Goal: Task Accomplishment & Management: Use online tool/utility

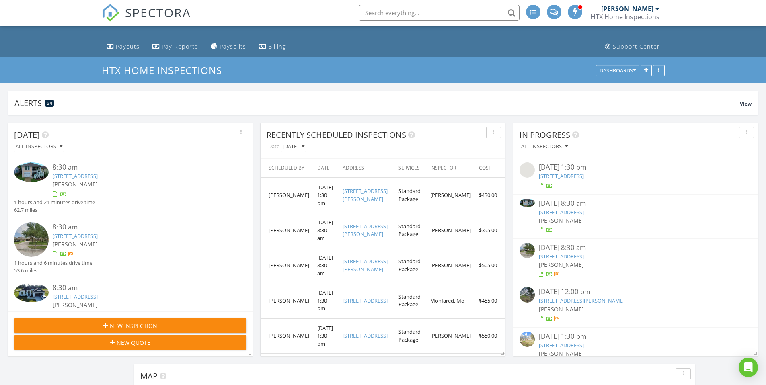
scroll to position [67, 0]
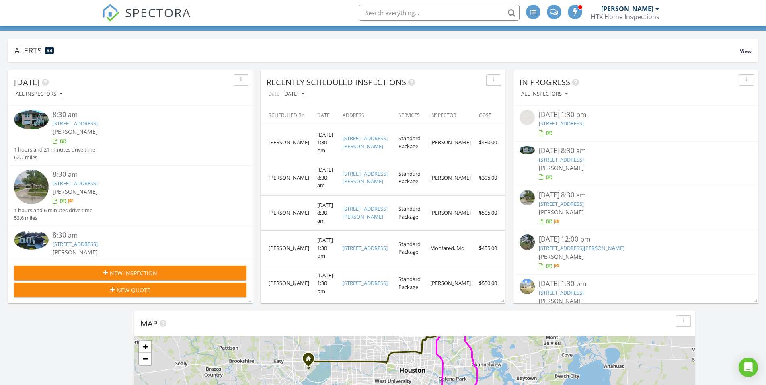
click at [562, 195] on div "08/27/25 8:30 am" at bounding box center [636, 195] width 194 height 10
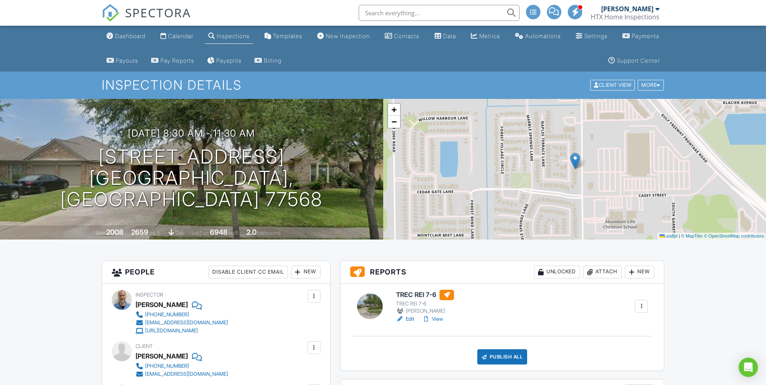
click at [416, 296] on h6 "TREC REI 7-6" at bounding box center [425, 295] width 58 height 10
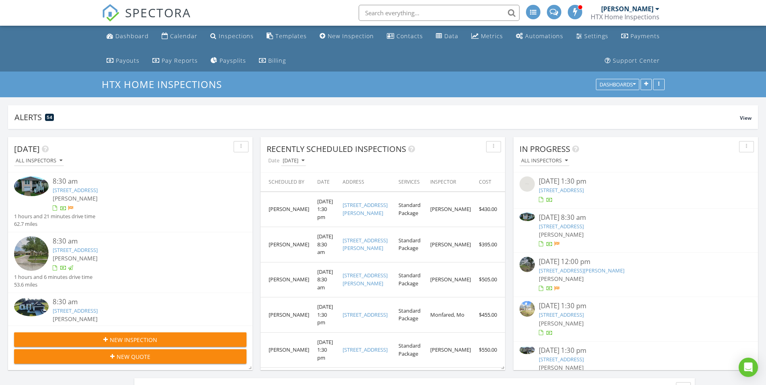
click at [410, 14] on input "text" at bounding box center [438, 13] width 161 height 16
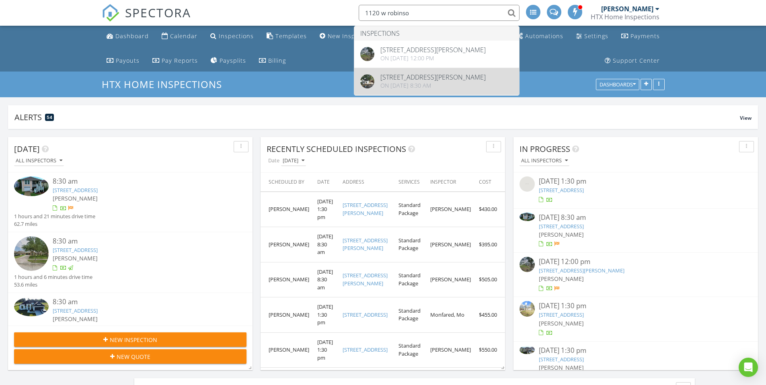
type input "1120 w robinso"
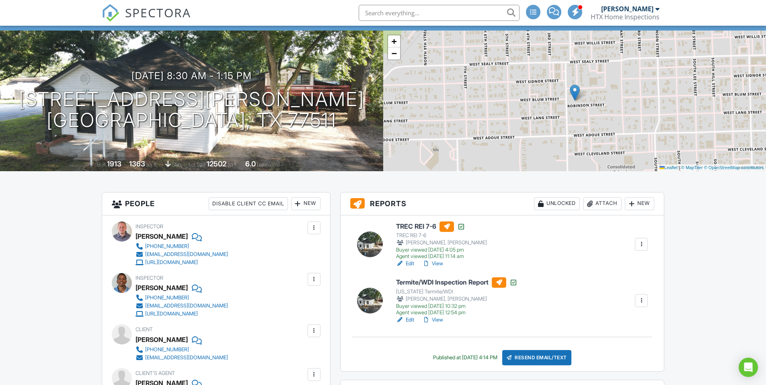
click at [416, 226] on h6 "TREC REI 7-6" at bounding box center [441, 226] width 91 height 10
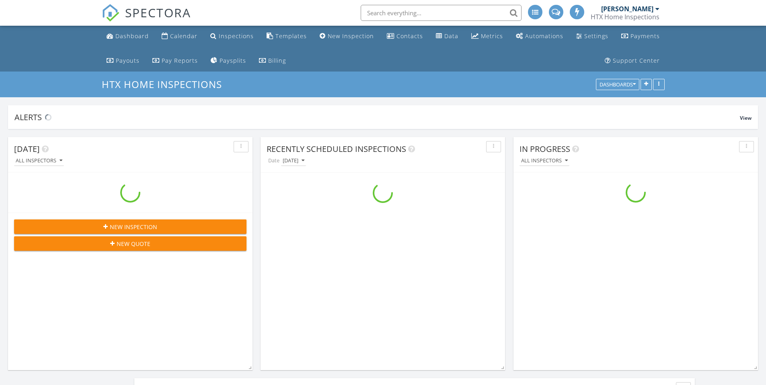
scroll to position [1327, 778]
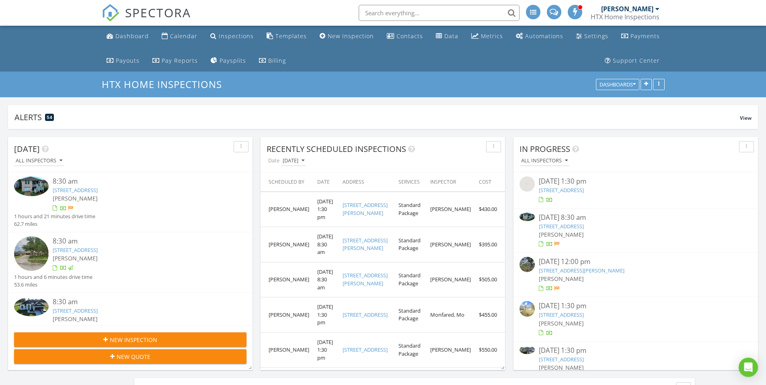
click at [389, 17] on input "text" at bounding box center [438, 13] width 161 height 16
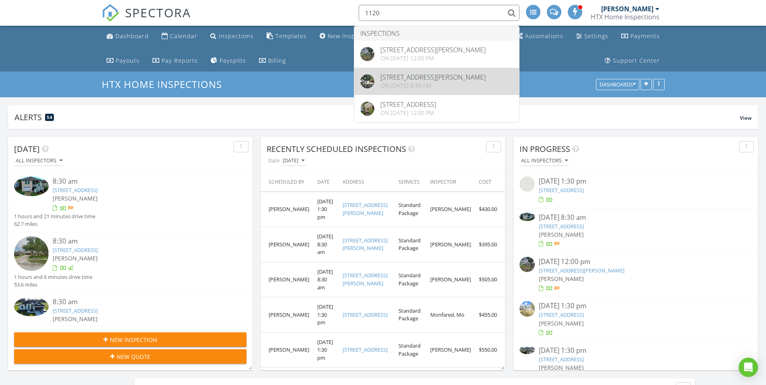
type input "1120"
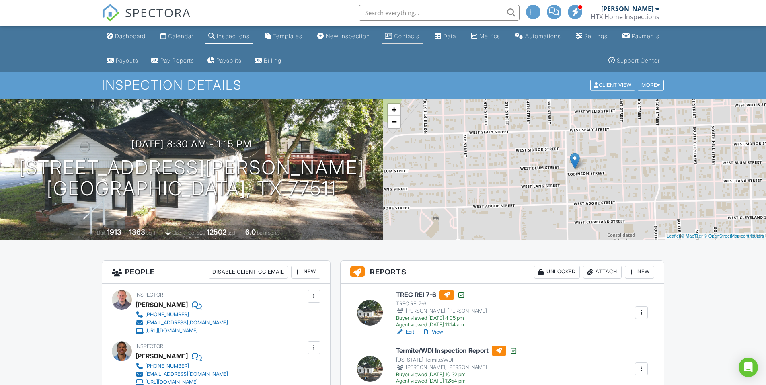
click at [397, 35] on div "Contacts" at bounding box center [406, 36] width 25 height 7
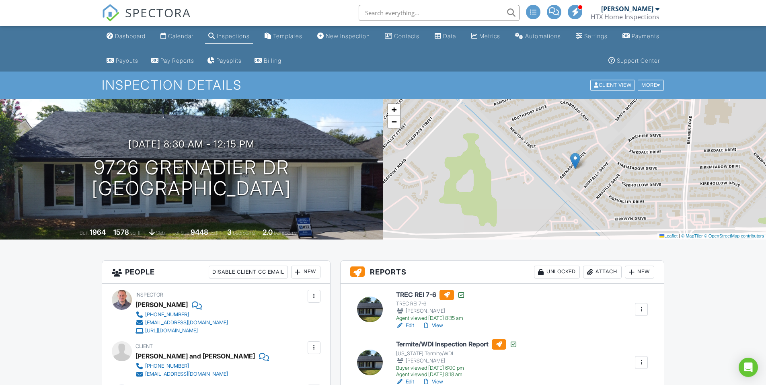
click at [130, 38] on div "Dashboard" at bounding box center [130, 36] width 31 height 7
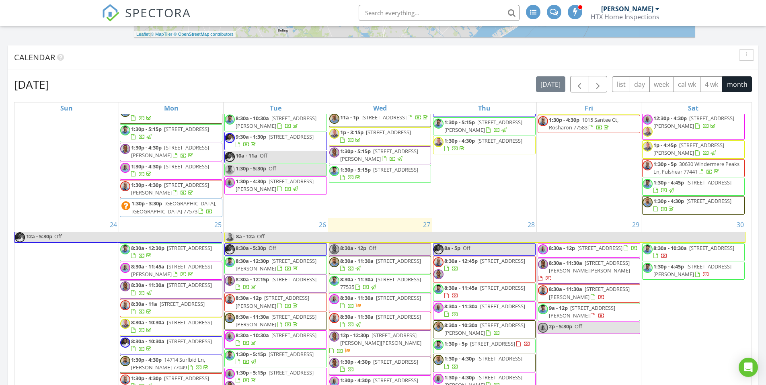
scroll to position [692, 0]
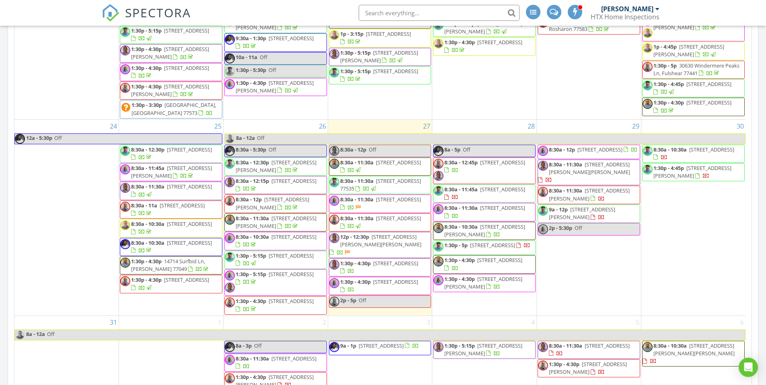
click at [764, 128] on div "Today All Inspectors 8:30 am 3520 Avenue R, Galveston, TX 77550 Jermaine Rockam…" at bounding box center [383, 94] width 766 height 1314
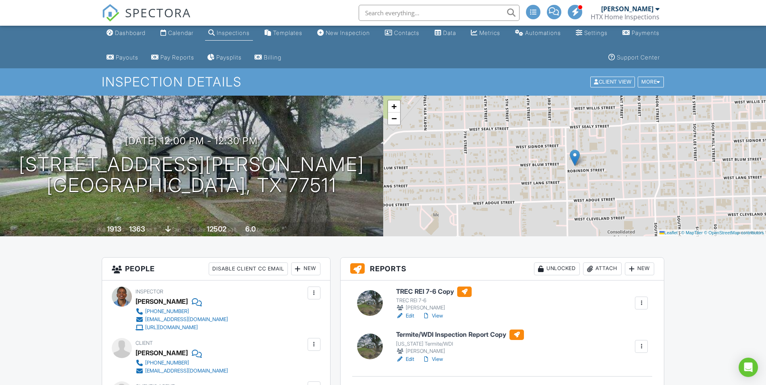
scroll to position [5, 0]
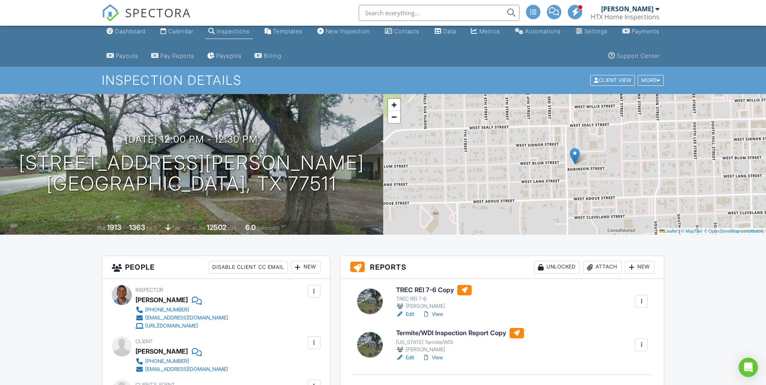
click at [445, 334] on h6 "Termite/WDI Inspection Report Copy" at bounding box center [460, 333] width 128 height 10
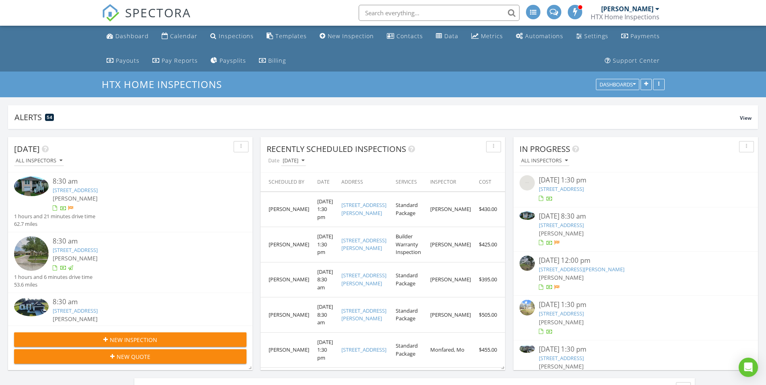
scroll to position [2, 0]
click at [553, 262] on div "08/27/25 12:00 pm" at bounding box center [636, 260] width 194 height 10
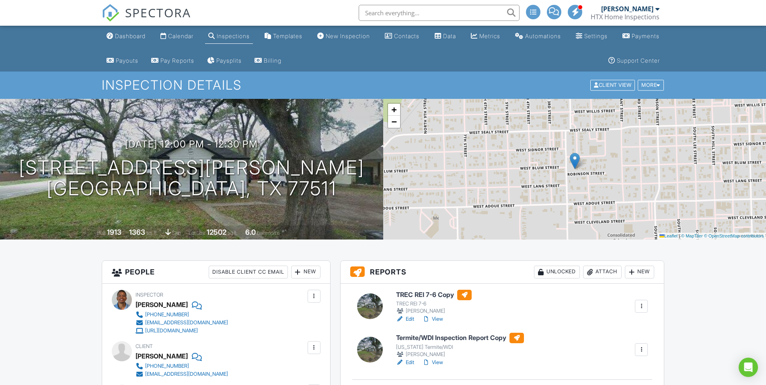
click at [412, 293] on h6 "TREC REI 7-6 Copy" at bounding box center [434, 295] width 76 height 10
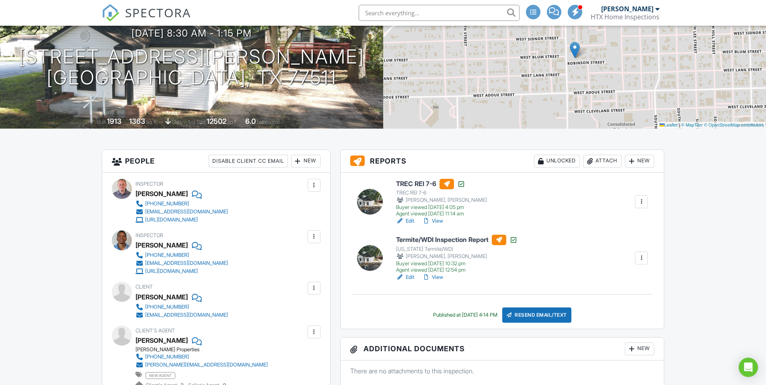
scroll to position [116, 0]
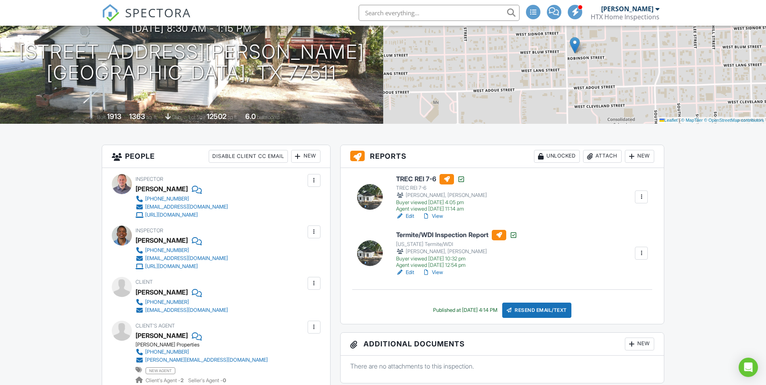
click at [422, 180] on h6 "TREC REI 7-6" at bounding box center [441, 179] width 91 height 10
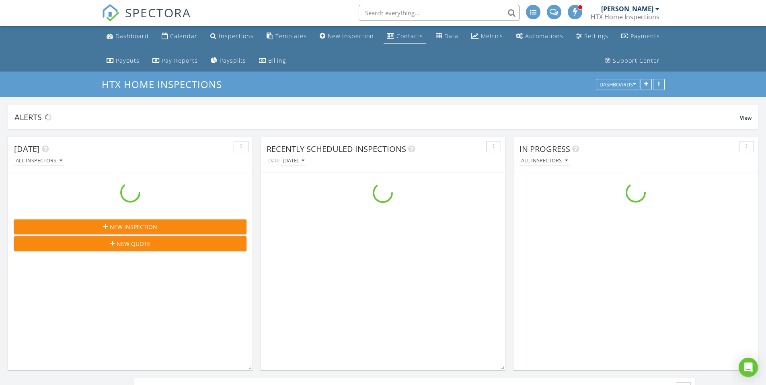
scroll to position [1327, 778]
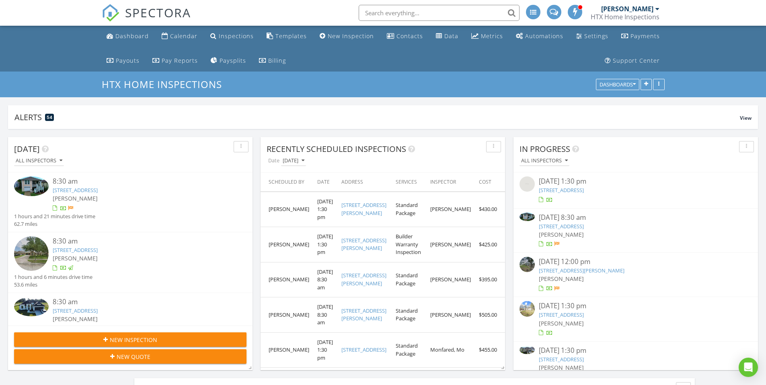
click at [561, 261] on div "08/27/25 12:00 pm" at bounding box center [636, 262] width 194 height 10
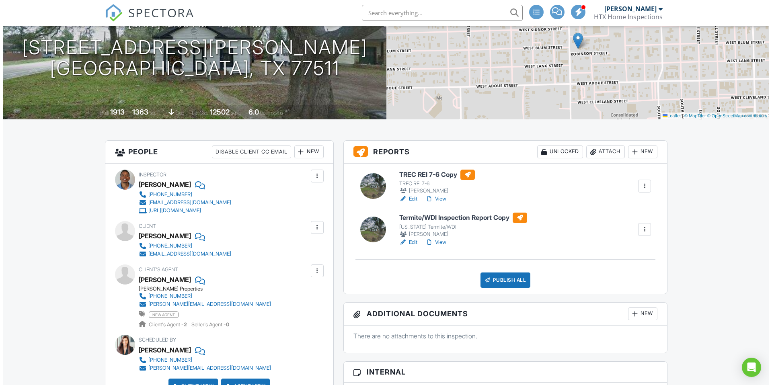
scroll to position [121, 0]
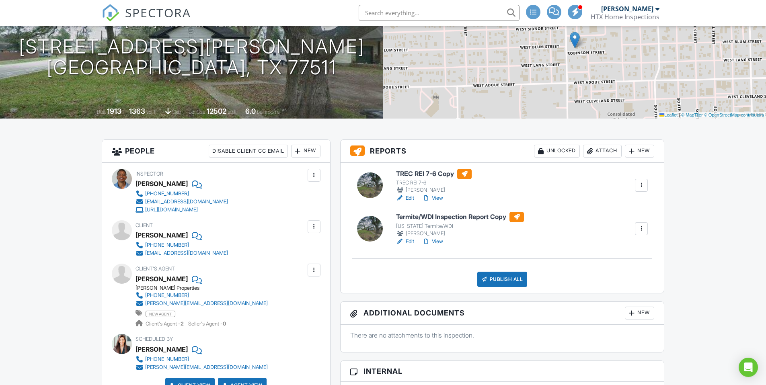
click at [643, 187] on div at bounding box center [641, 185] width 8 height 8
click at [641, 230] on div at bounding box center [641, 229] width 8 height 8
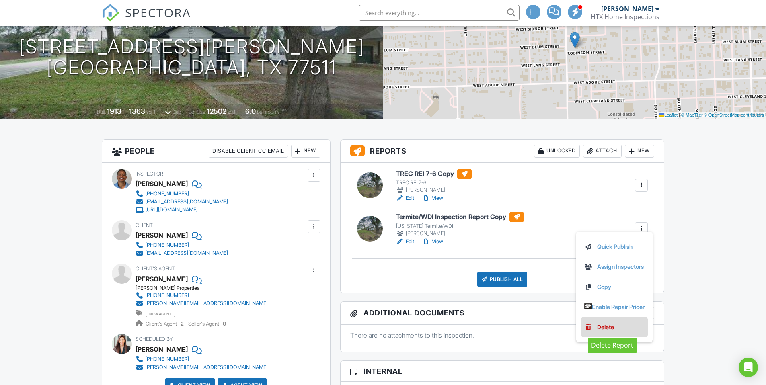
click at [597, 328] on div "Delete" at bounding box center [605, 327] width 17 height 9
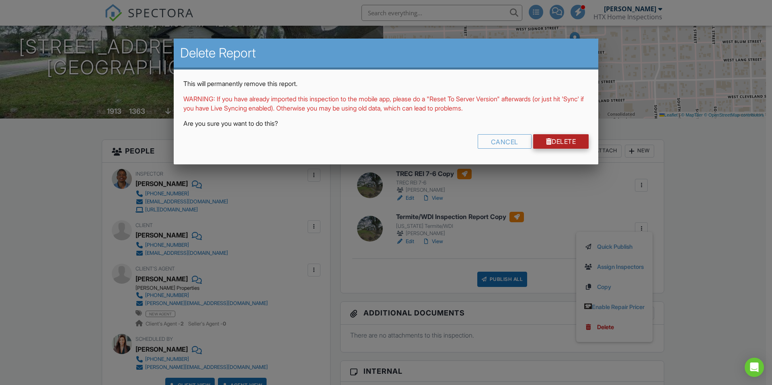
click at [558, 142] on link "Delete" at bounding box center [561, 141] width 56 height 14
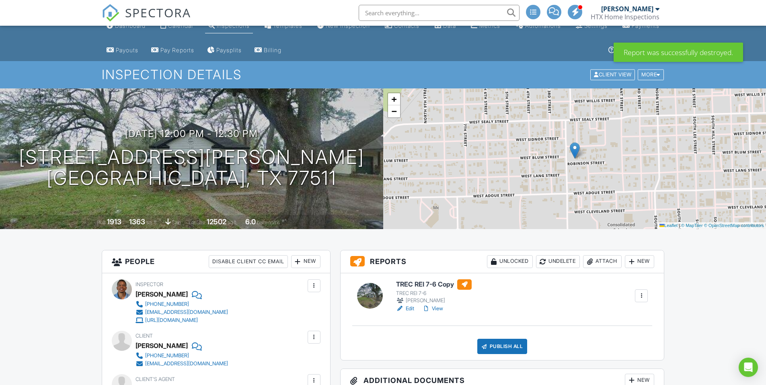
click at [419, 283] on h6 "TREC REI 7-6 Copy" at bounding box center [434, 284] width 76 height 10
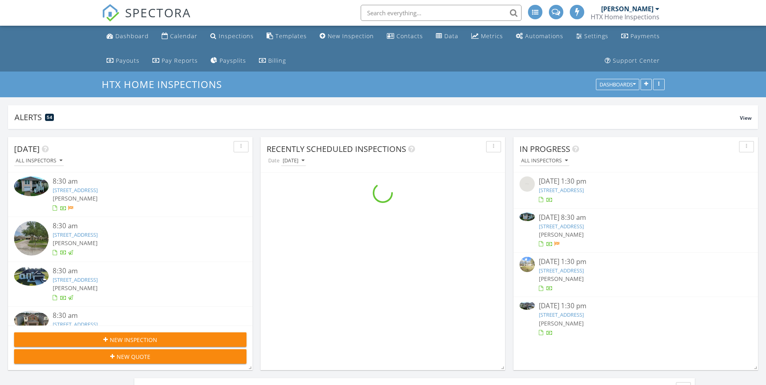
scroll to position [4, 4]
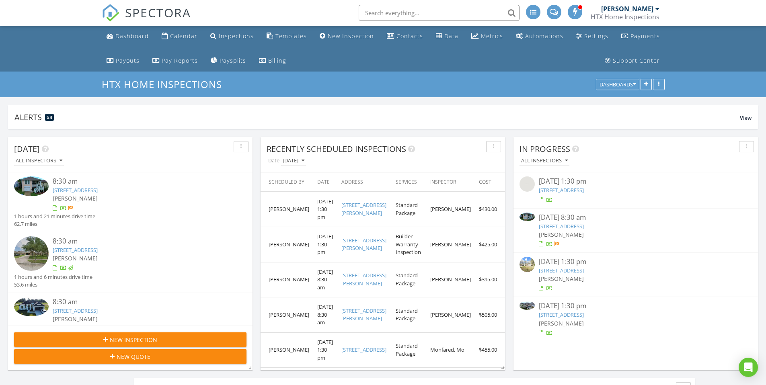
click at [569, 219] on div "08/27/25 8:30 am" at bounding box center [636, 218] width 194 height 10
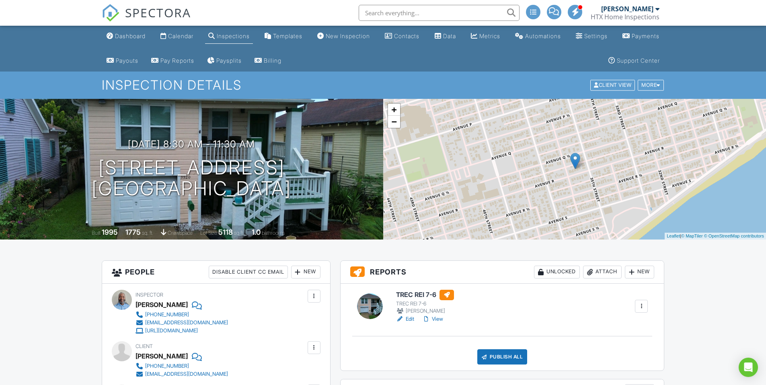
click at [414, 296] on h6 "TREC REI 7-6" at bounding box center [425, 295] width 58 height 10
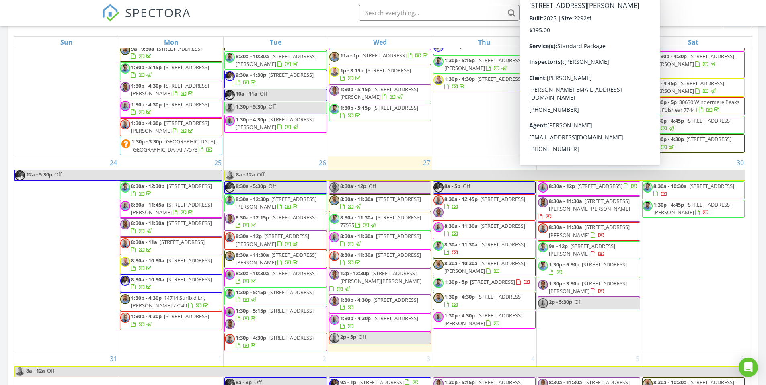
scroll to position [824, 0]
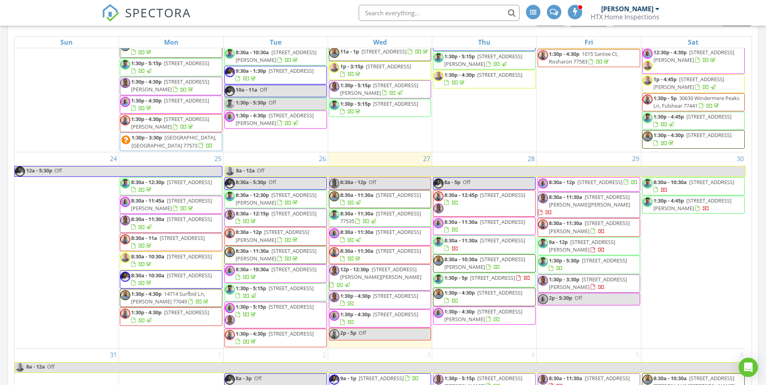
click at [582, 262] on span "2114 Lazybrook Dr, Houston 77008" at bounding box center [604, 260] width 45 height 7
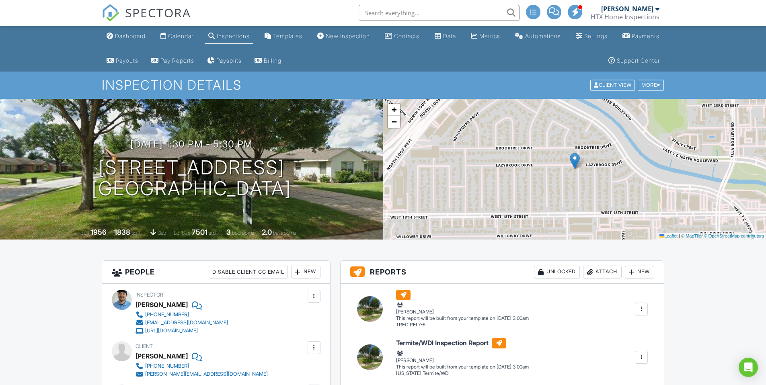
click at [129, 36] on div "Dashboard" at bounding box center [130, 36] width 31 height 7
click at [0, 0] on div at bounding box center [0, 0] width 0 height 0
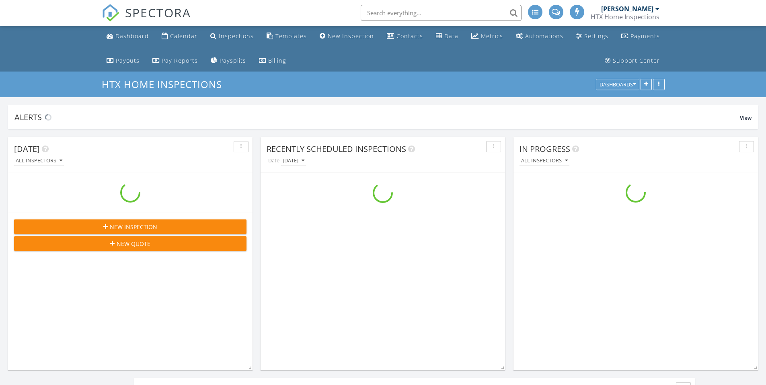
scroll to position [1327, 778]
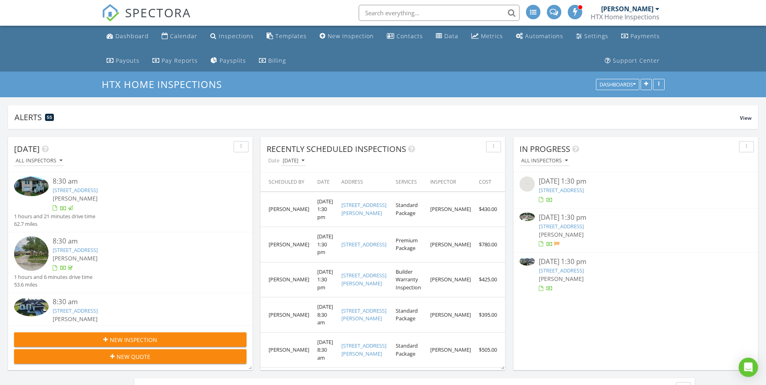
click at [555, 219] on div "08/27/25 1:30 pm" at bounding box center [636, 218] width 194 height 10
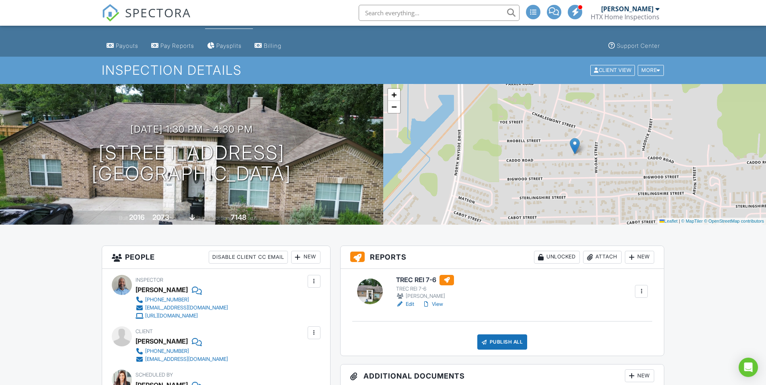
click at [415, 279] on h6 "TREC REI 7-6" at bounding box center [425, 280] width 58 height 10
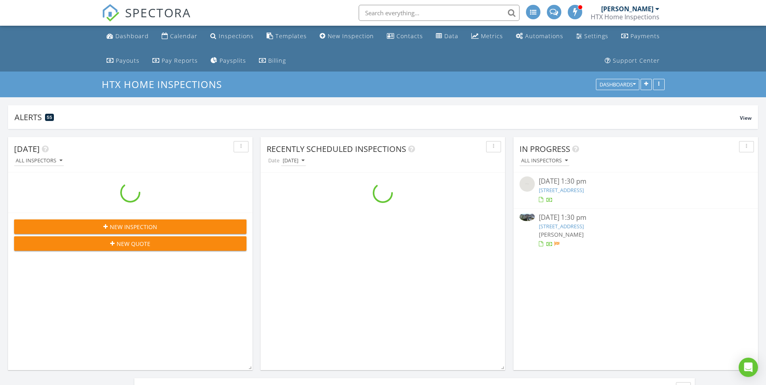
scroll to position [1327, 778]
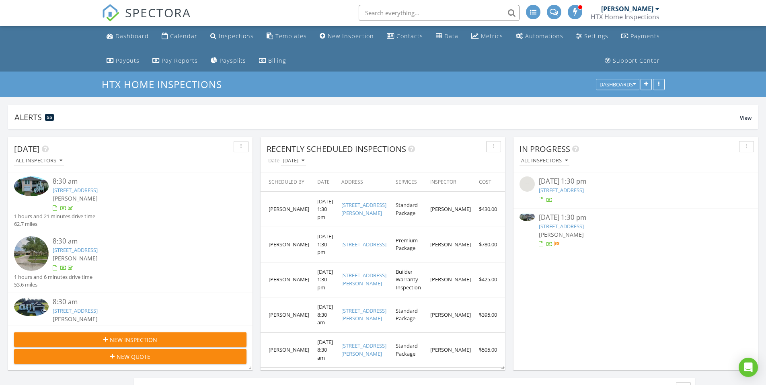
click at [560, 218] on div "08/27/25 1:30 pm" at bounding box center [636, 218] width 194 height 10
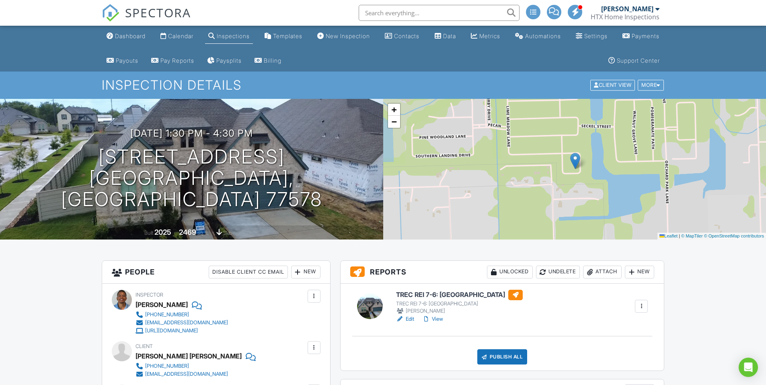
click at [421, 294] on h6 "TREC REI 7-6: NC" at bounding box center [459, 295] width 127 height 10
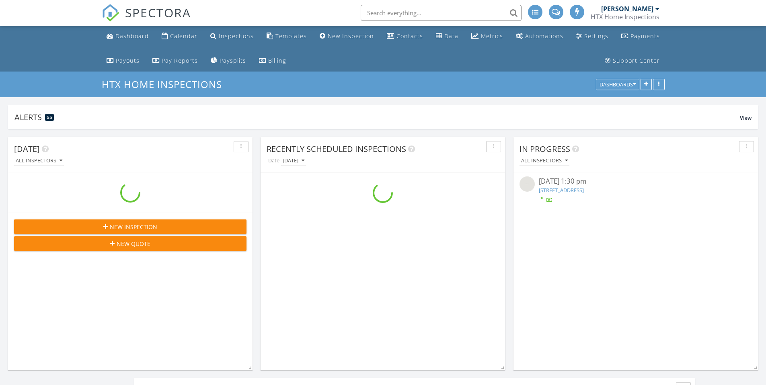
scroll to position [1327, 778]
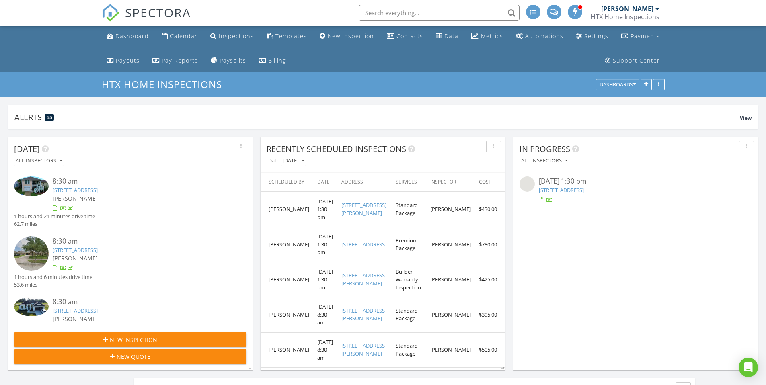
click at [424, 10] on input "text" at bounding box center [438, 13] width 161 height 16
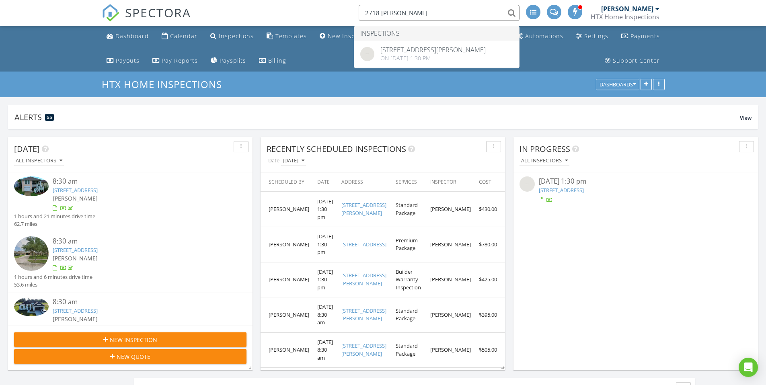
type input "2718 [PERSON_NAME]"
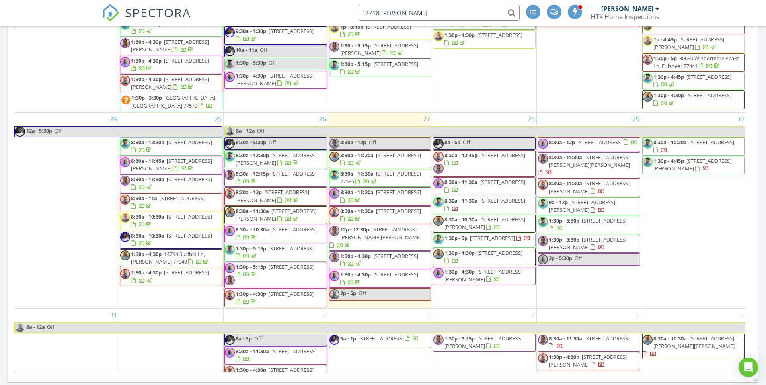
scroll to position [824, 0]
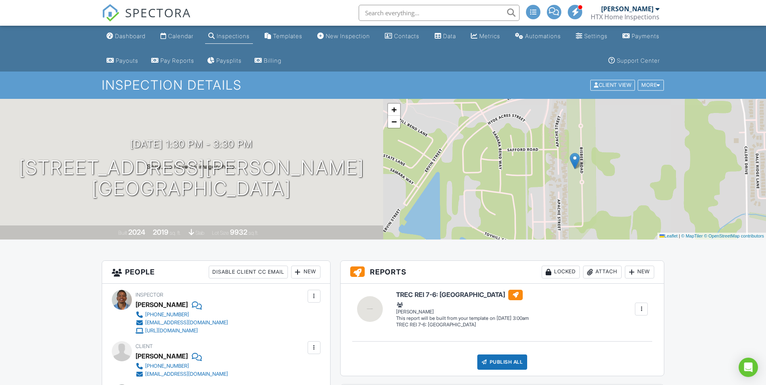
click at [129, 37] on div "Dashboard" at bounding box center [130, 36] width 31 height 7
click at [0, 0] on div at bounding box center [0, 0] width 0 height 0
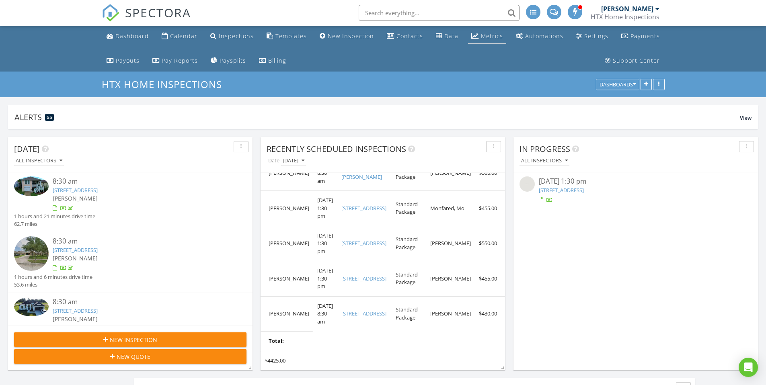
click at [481, 36] on div "Metrics" at bounding box center [492, 36] width 22 height 8
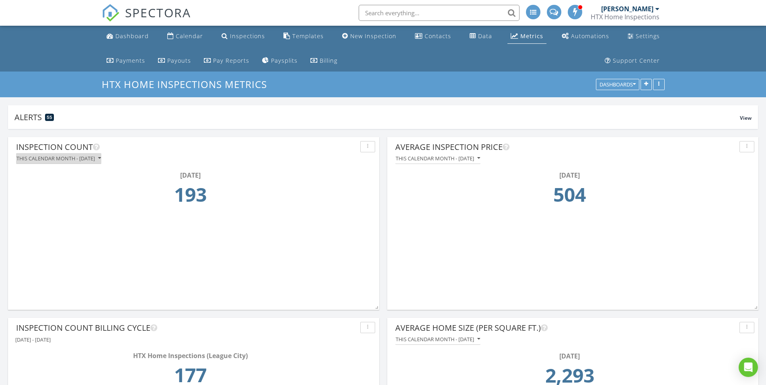
click at [101, 160] on icon "button" at bounding box center [99, 159] width 3 height 6
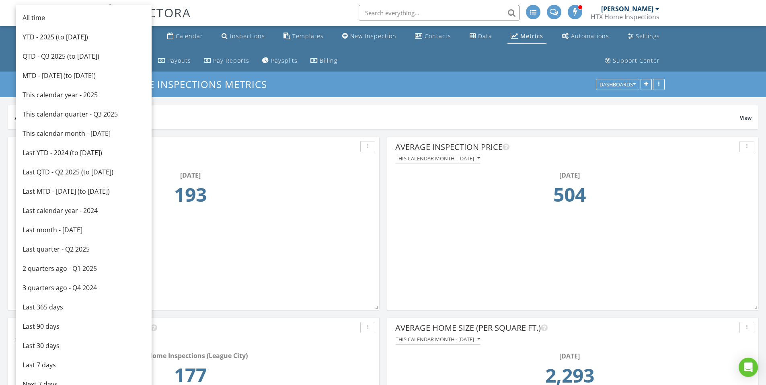
click at [267, 172] on div "[DATE]" at bounding box center [190, 175] width 344 height 10
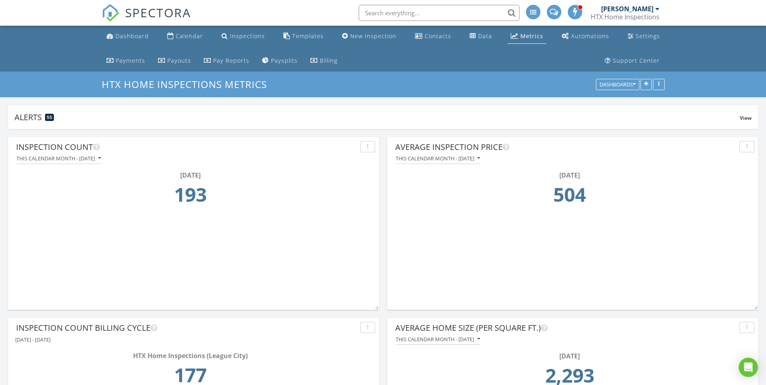
click at [371, 149] on button "button" at bounding box center [367, 146] width 15 height 11
click at [381, 166] on div "Edit" at bounding box center [387, 165] width 41 height 10
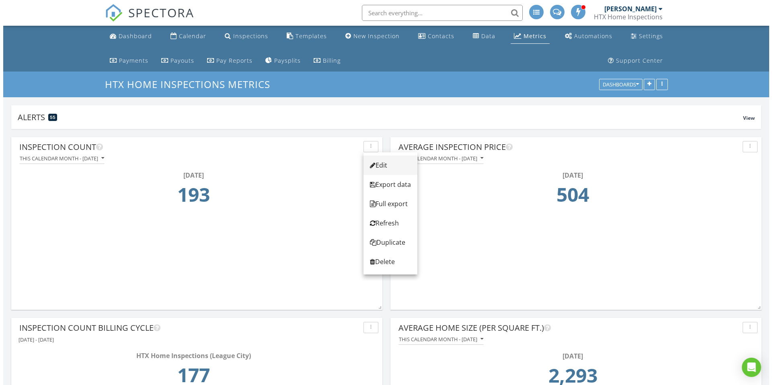
scroll to position [4, 4]
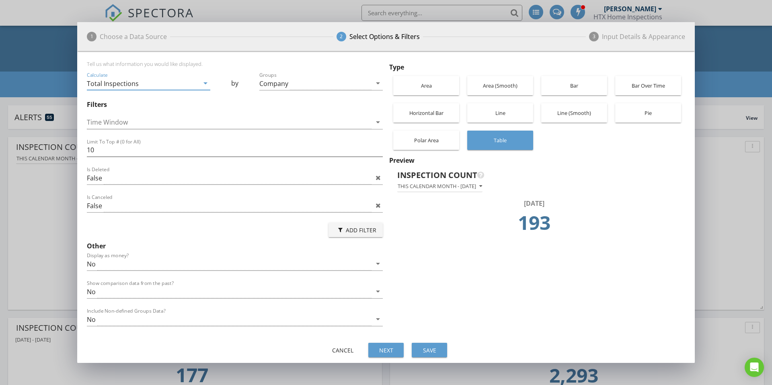
click at [206, 86] on icon "arrow_drop_down" at bounding box center [206, 83] width 10 height 10
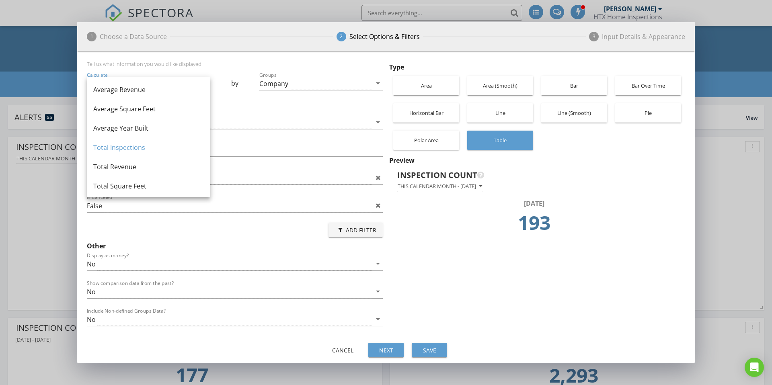
click at [293, 110] on div "Time Window arrow_drop_down" at bounding box center [235, 123] width 296 height 28
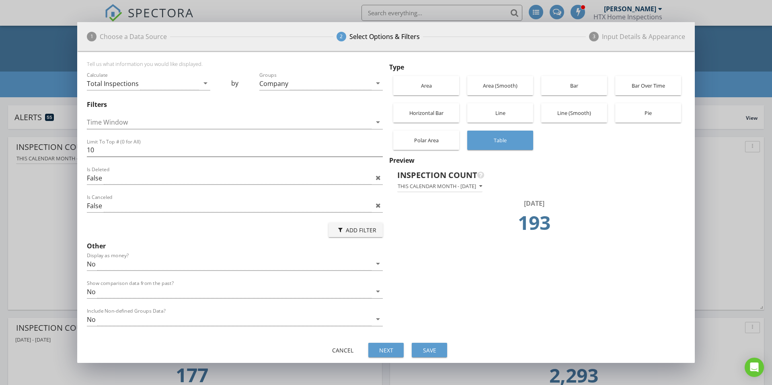
click at [356, 229] on div "Add Filter" at bounding box center [355, 230] width 41 height 8
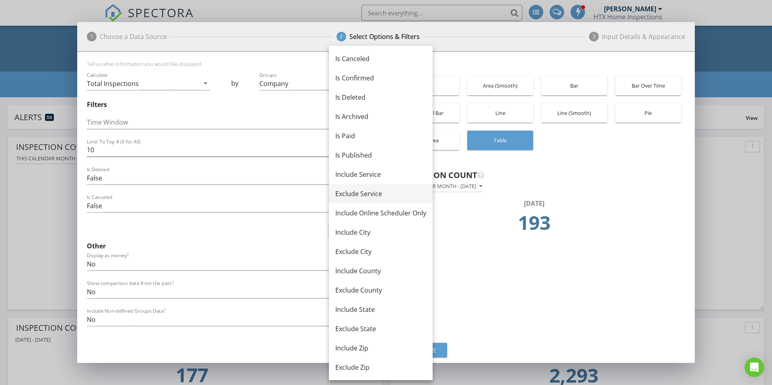
click at [368, 193] on div "Exclude Service" at bounding box center [380, 194] width 91 height 10
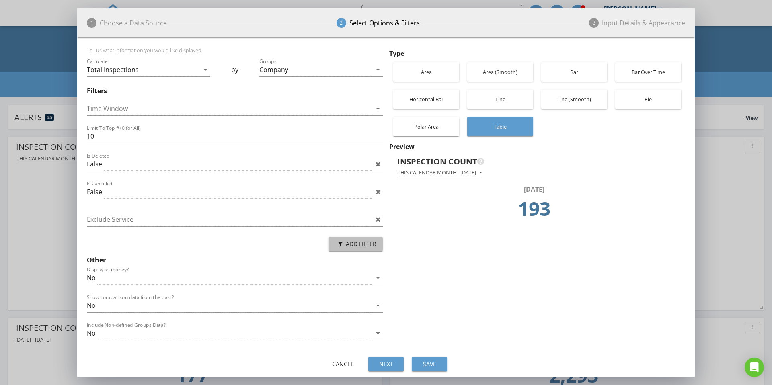
click at [351, 244] on div "Add Filter" at bounding box center [355, 244] width 41 height 8
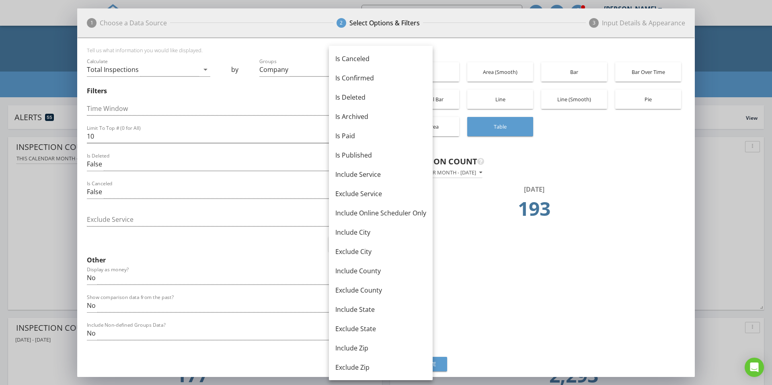
click at [207, 236] on div "Add Filter" at bounding box center [235, 243] width 296 height 19
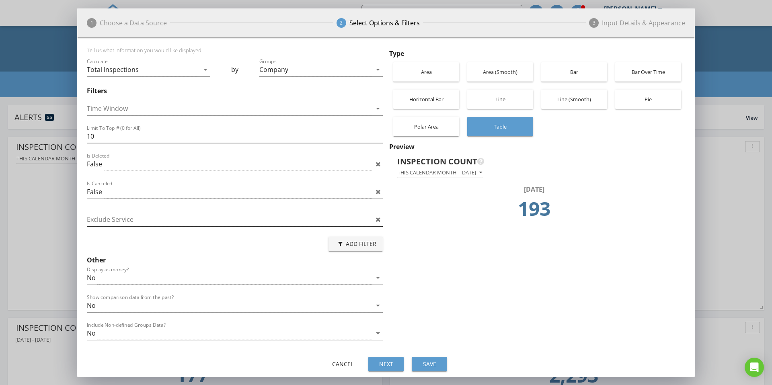
click at [188, 223] on div at bounding box center [229, 219] width 285 height 13
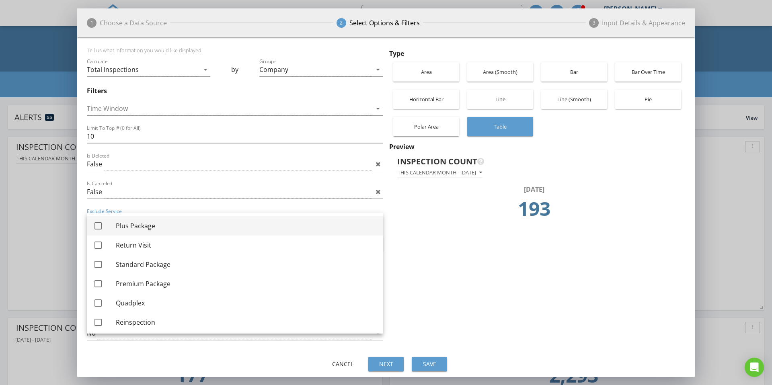
drag, startPoint x: 97, startPoint y: 227, endPoint x: 90, endPoint y: 228, distance: 6.9
click at [97, 227] on div at bounding box center [98, 226] width 14 height 14
checkbox input "true"
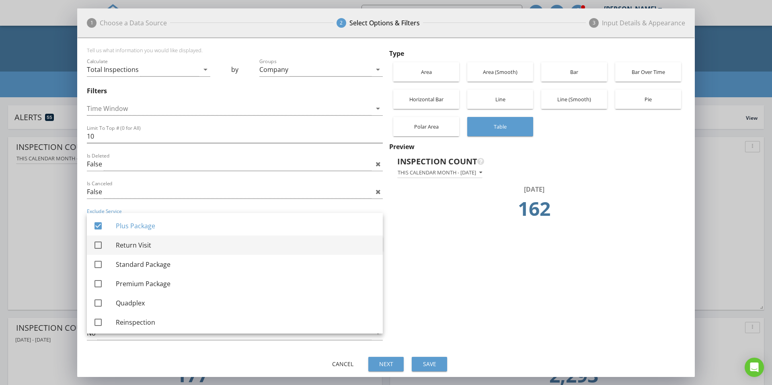
click at [100, 245] on div at bounding box center [98, 245] width 14 height 14
checkbox input "true"
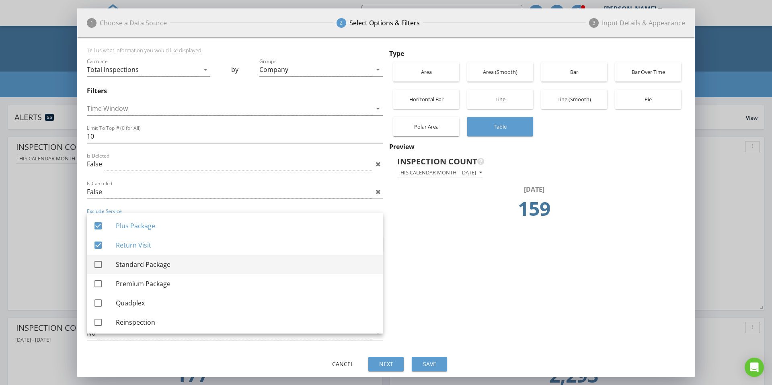
click at [97, 264] on div at bounding box center [98, 265] width 14 height 14
checkbox input "true"
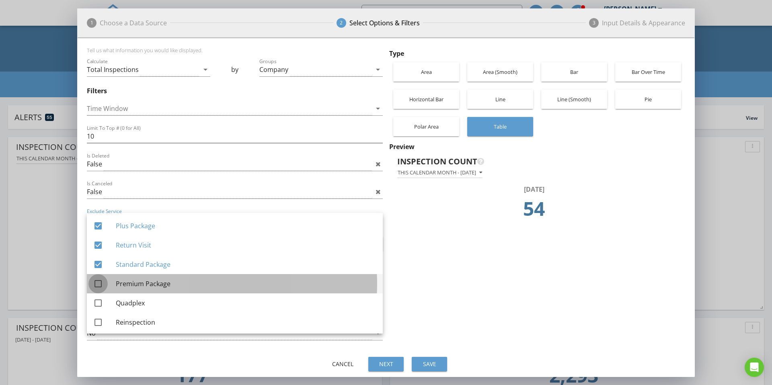
click at [96, 285] on div at bounding box center [98, 284] width 14 height 14
checkbox input "true"
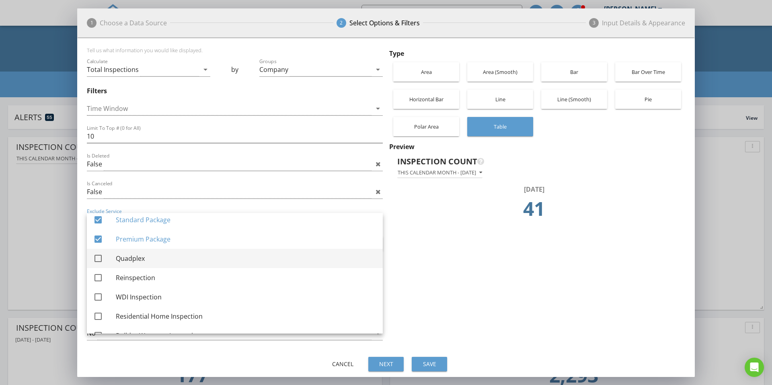
click at [98, 259] on div at bounding box center [98, 259] width 14 height 14
checkbox input "true"
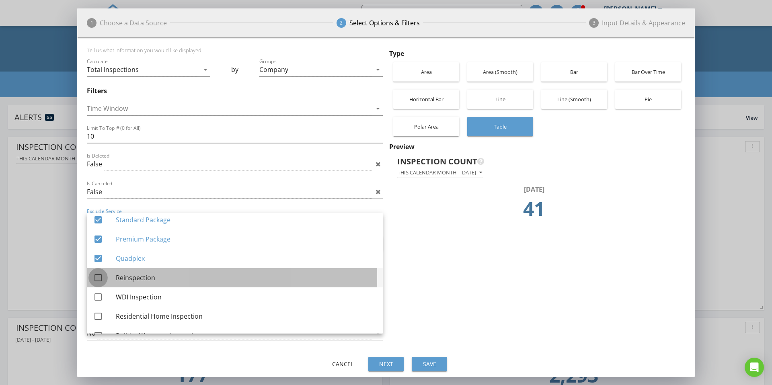
click at [99, 278] on div at bounding box center [98, 278] width 14 height 14
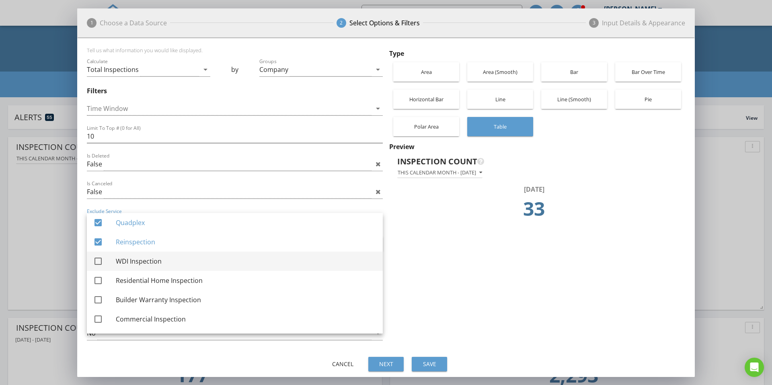
scroll to position [80, 0]
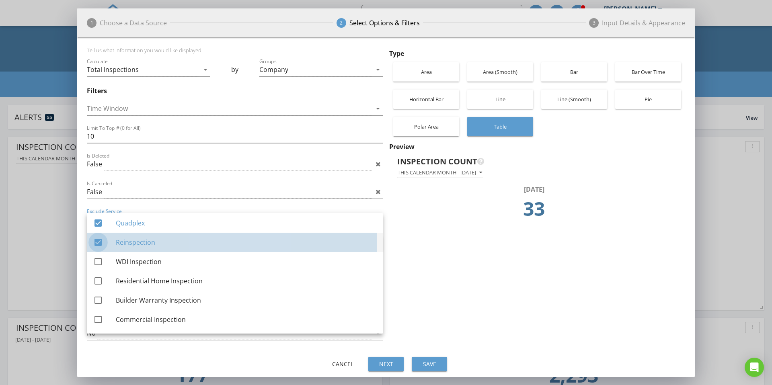
click at [98, 243] on div at bounding box center [98, 242] width 14 height 14
checkbox input "false"
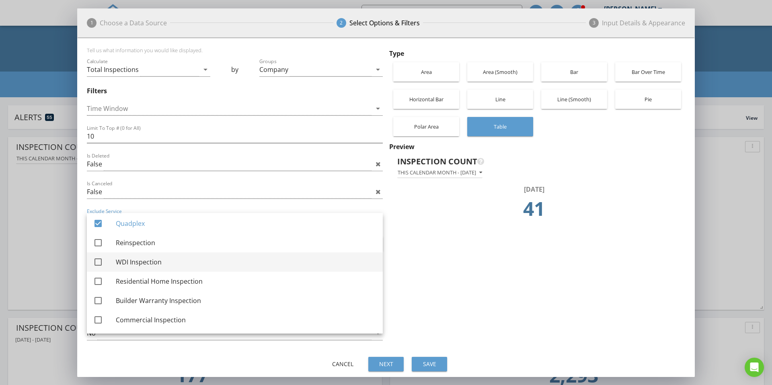
scroll to position [80, 0]
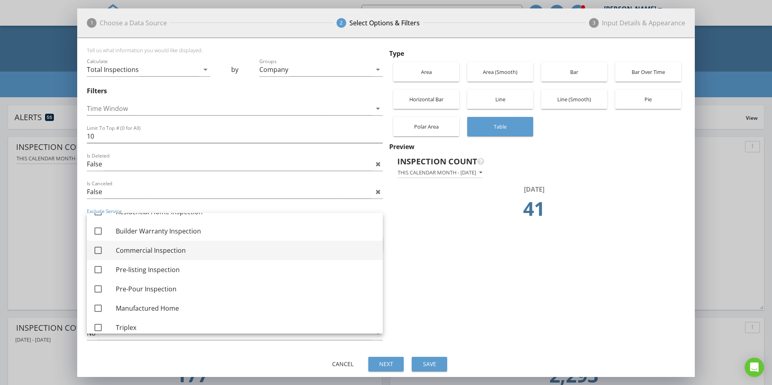
click at [98, 251] on div at bounding box center [98, 251] width 14 height 14
checkbox input "true"
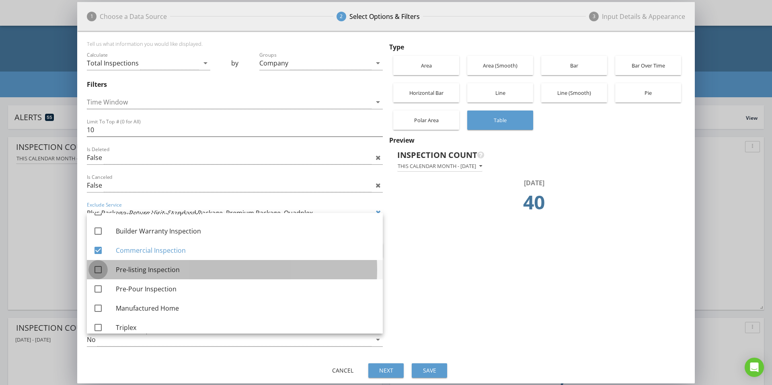
click at [99, 270] on div at bounding box center [98, 270] width 14 height 14
checkbox input "true"
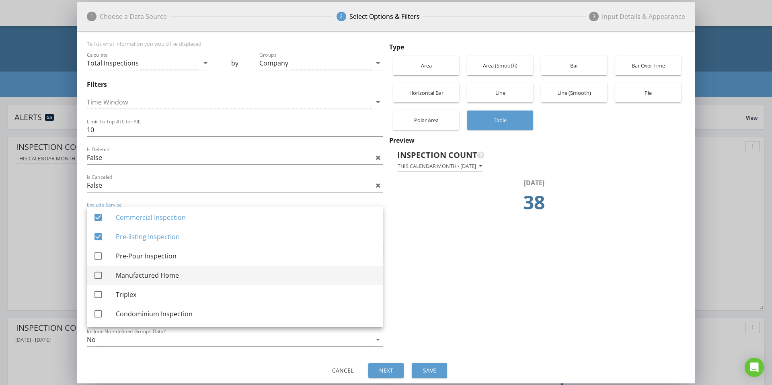
scroll to position [177, 0]
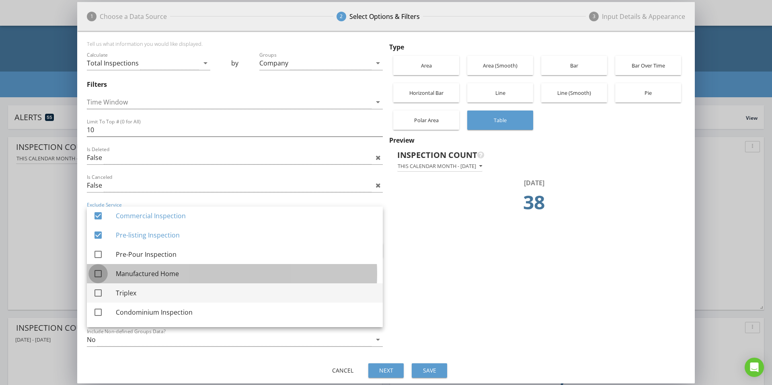
drag, startPoint x: 99, startPoint y: 273, endPoint x: 96, endPoint y: 284, distance: 11.1
click at [99, 273] on div at bounding box center [98, 274] width 14 height 14
checkbox input "true"
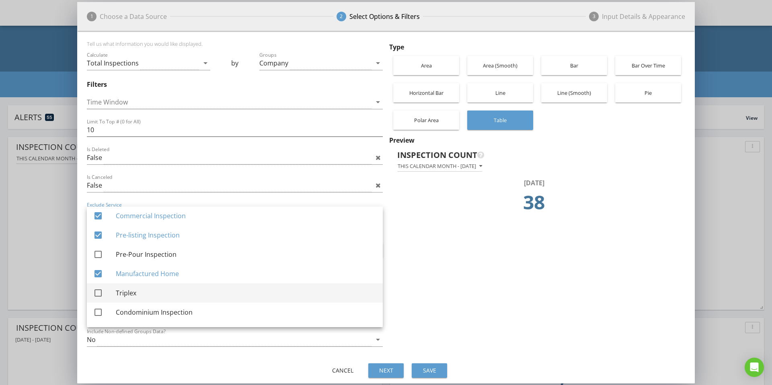
click at [105, 292] on div "check_box_outline_blank" at bounding box center [99, 293] width 13 height 10
checkbox input "true"
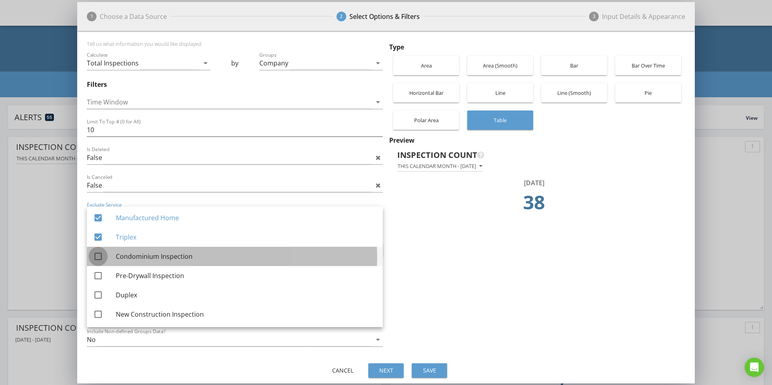
click at [99, 256] on div at bounding box center [98, 257] width 14 height 14
checkbox input "true"
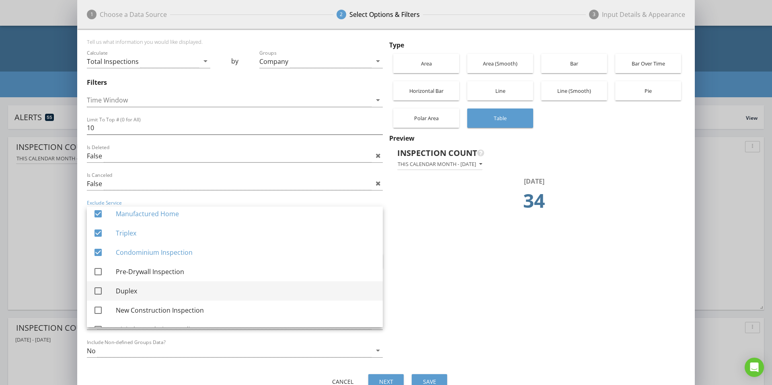
scroll to position [239, 0]
click at [98, 289] on div at bounding box center [98, 289] width 14 height 14
checkbox input "true"
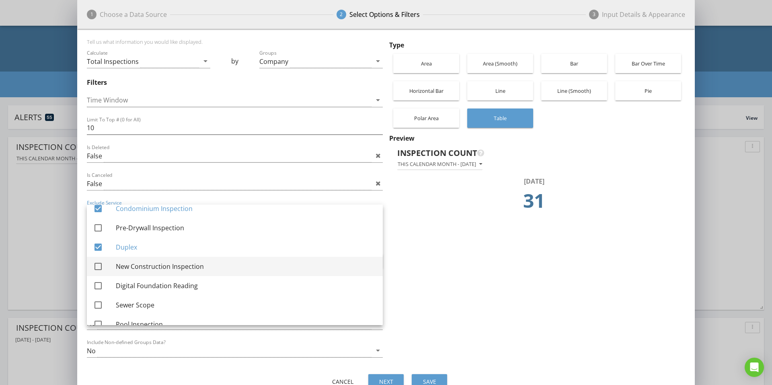
scroll to position [282, 0]
click at [100, 264] on div at bounding box center [98, 264] width 14 height 14
checkbox input "true"
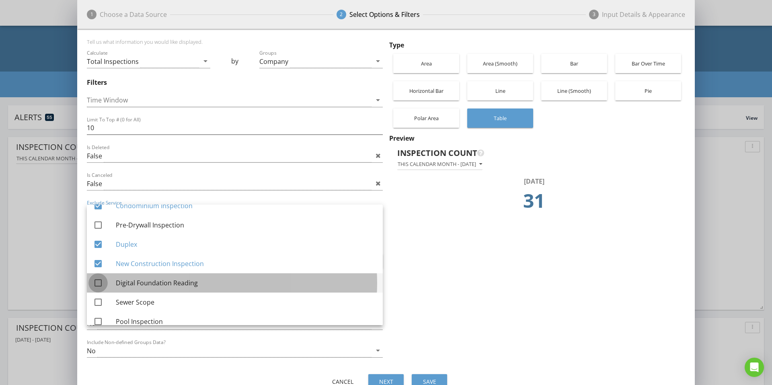
click at [101, 281] on div at bounding box center [98, 283] width 14 height 14
checkbox input "true"
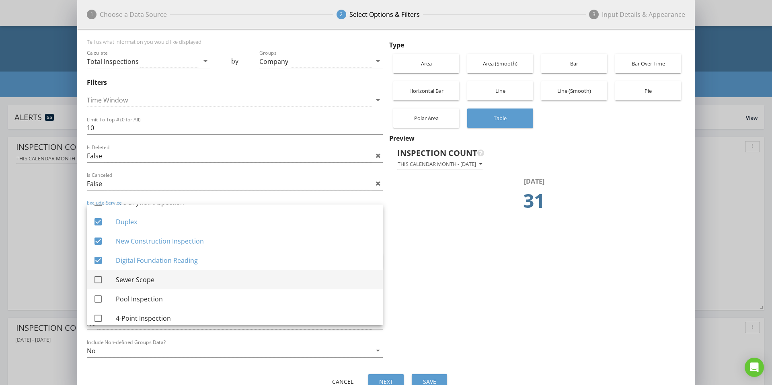
scroll to position [306, 0]
click at [99, 280] on div at bounding box center [98, 278] width 14 height 14
checkbox input "true"
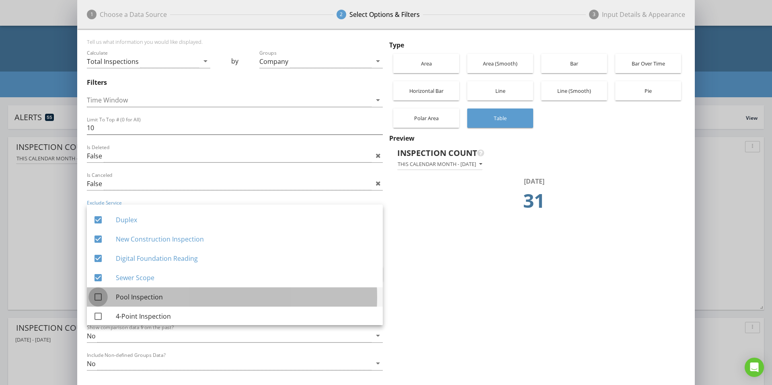
click at [98, 300] on div at bounding box center [98, 297] width 14 height 14
checkbox input "true"
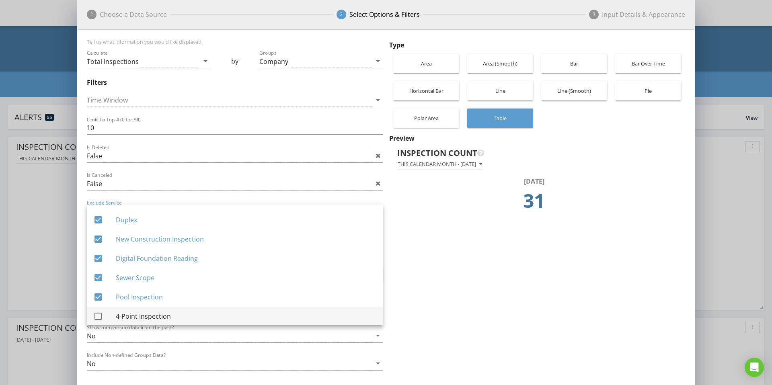
click at [96, 316] on div at bounding box center [98, 316] width 14 height 14
checkbox input "true"
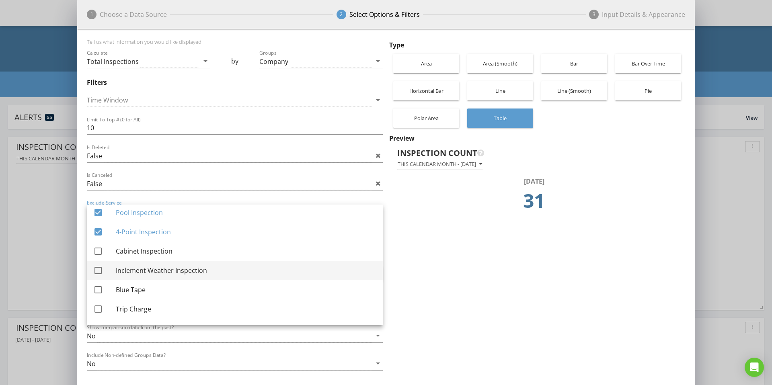
scroll to position [407, 0]
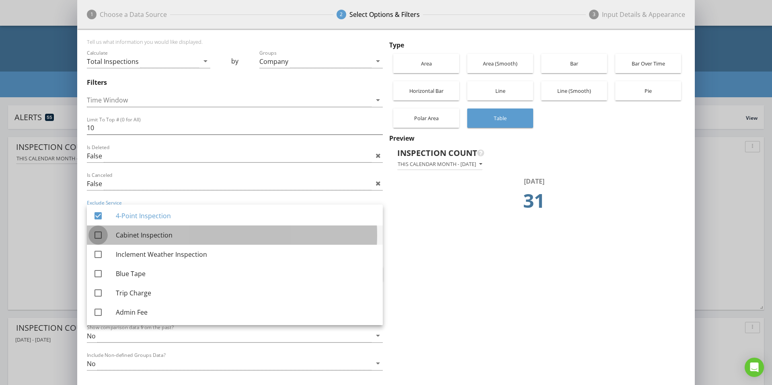
drag, startPoint x: 98, startPoint y: 238, endPoint x: 102, endPoint y: 246, distance: 9.4
click at [98, 238] on div at bounding box center [98, 235] width 14 height 14
checkbox input "true"
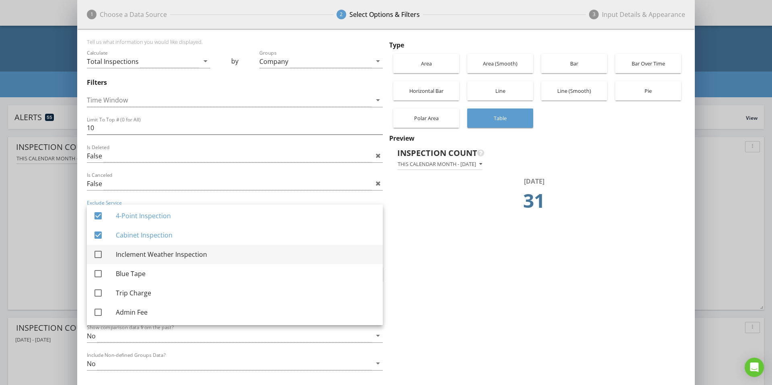
click at [101, 253] on div at bounding box center [98, 255] width 14 height 14
checkbox input "true"
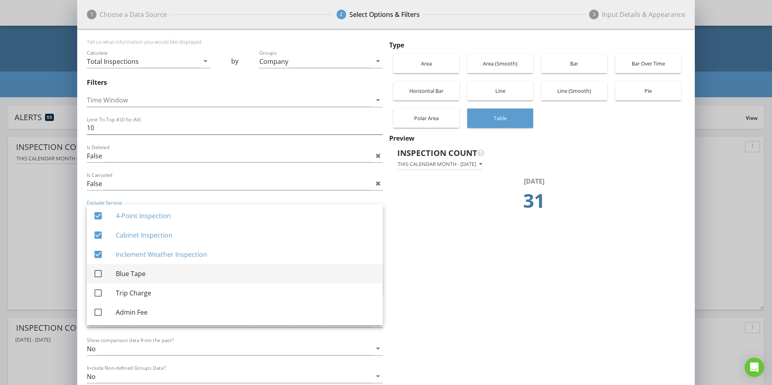
click at [96, 271] on div at bounding box center [98, 274] width 14 height 14
checkbox input "true"
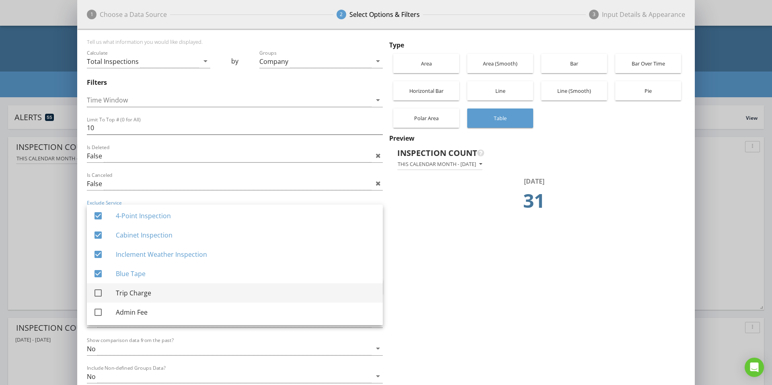
click at [97, 292] on div at bounding box center [98, 293] width 14 height 14
checkbox input "true"
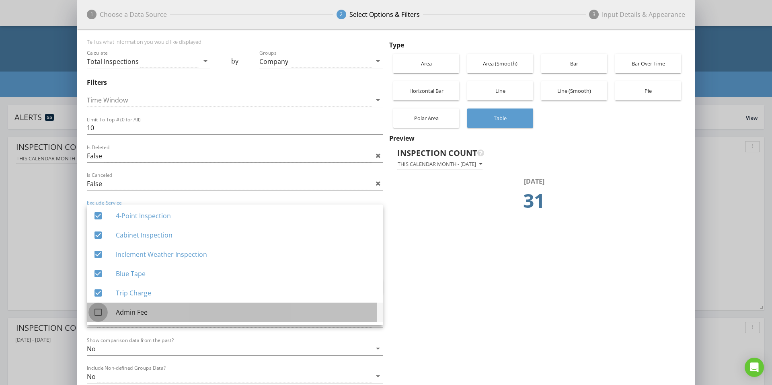
click at [98, 310] on div at bounding box center [98, 312] width 14 height 14
checkbox input "true"
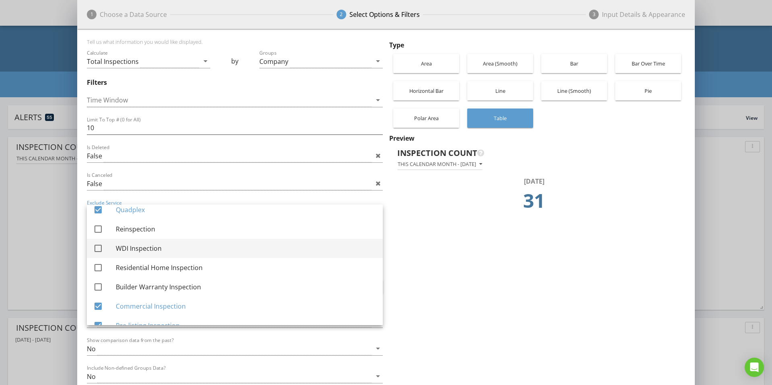
scroll to position [90, 0]
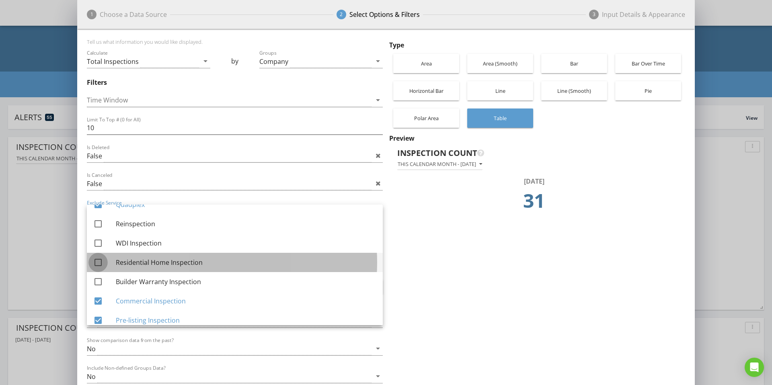
click at [98, 264] on div at bounding box center [98, 263] width 14 height 14
checkbox input "true"
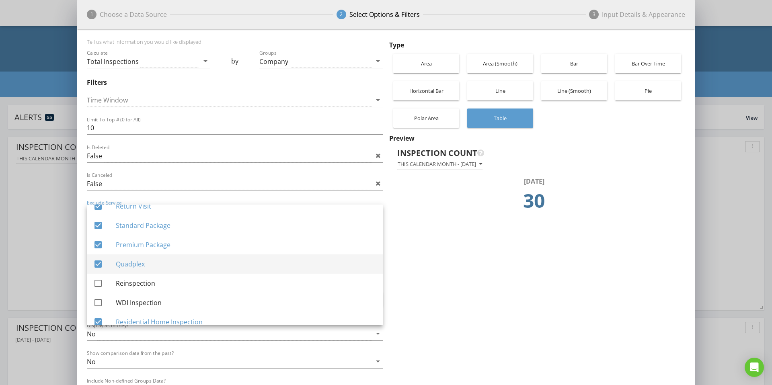
scroll to position [43, 0]
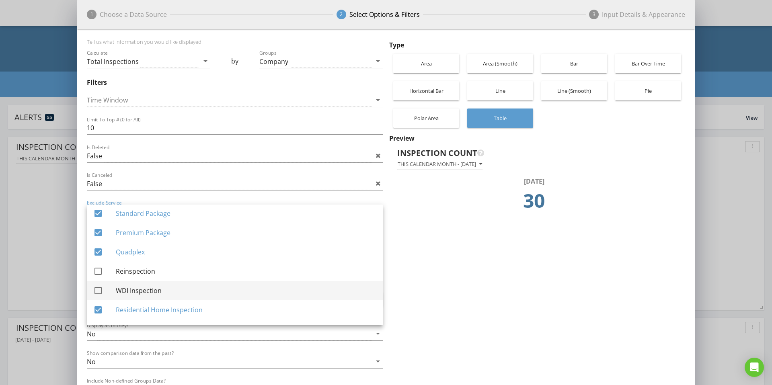
click at [98, 292] on div at bounding box center [98, 291] width 14 height 14
checkbox input "true"
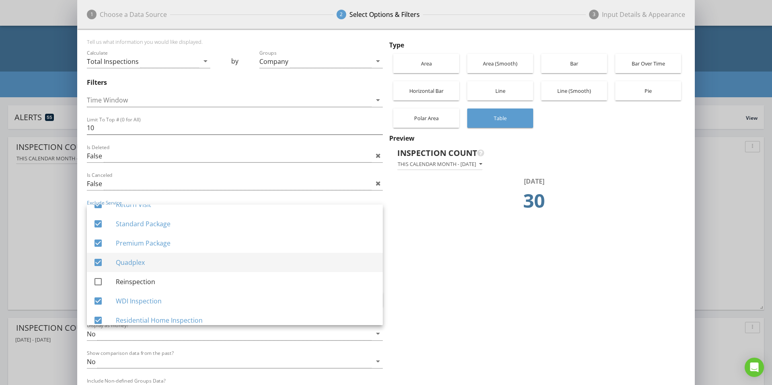
scroll to position [106, 0]
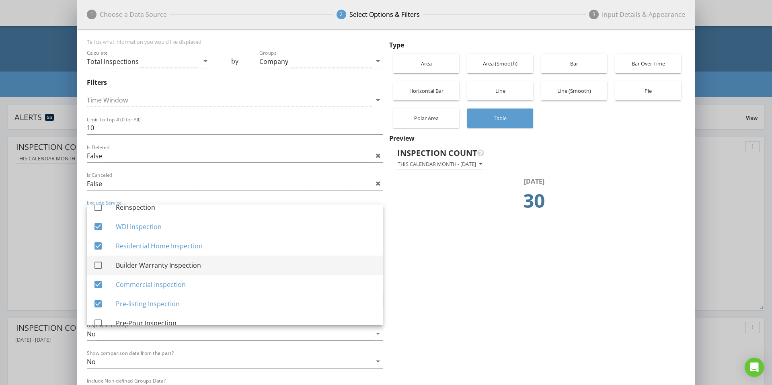
click at [101, 265] on div at bounding box center [98, 265] width 14 height 14
click at [98, 266] on div at bounding box center [98, 265] width 14 height 14
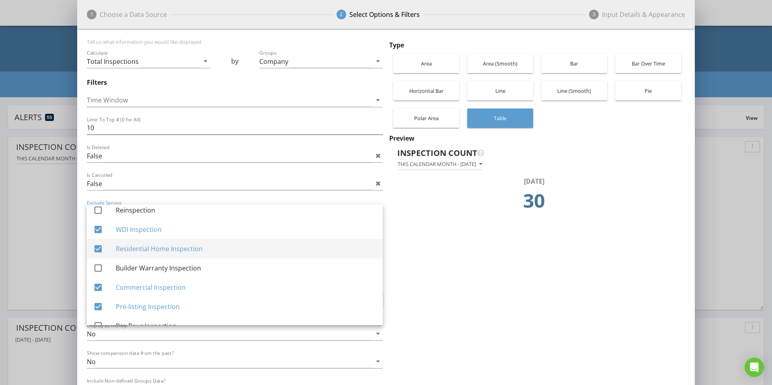
scroll to position [87, 0]
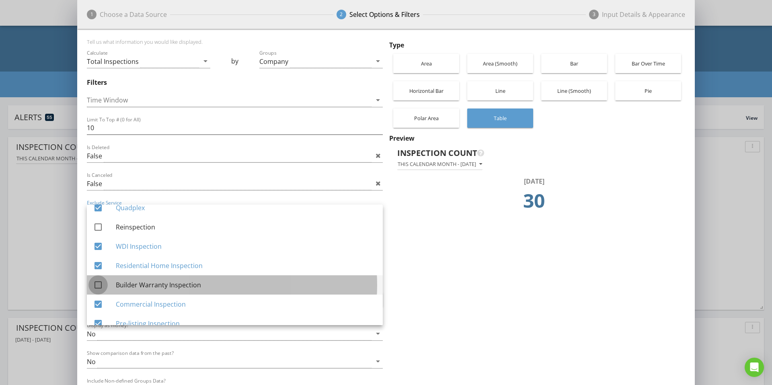
click at [96, 285] on div at bounding box center [98, 285] width 14 height 14
checkbox input "true"
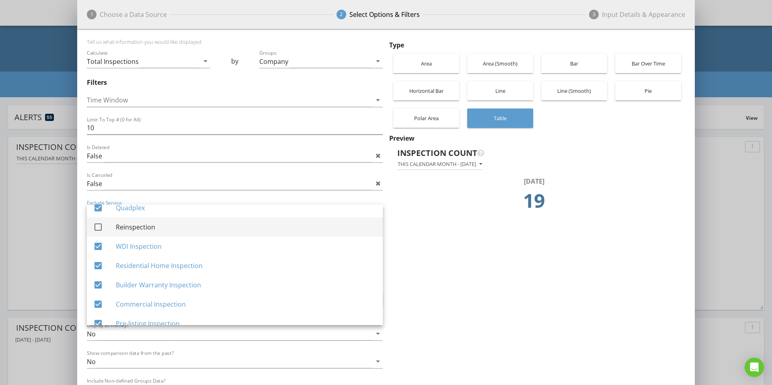
click at [99, 228] on div at bounding box center [98, 227] width 14 height 14
checkbox input "true"
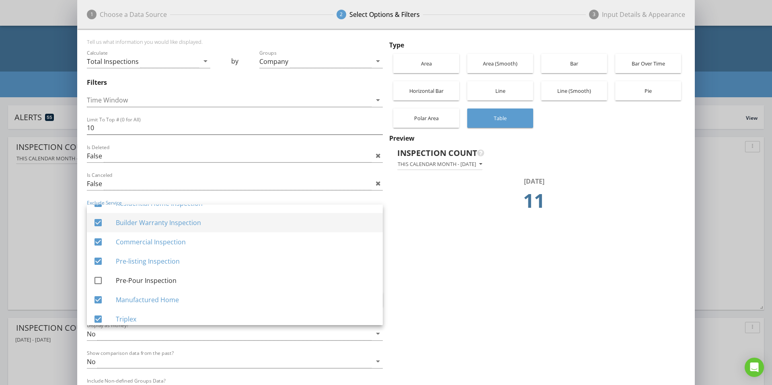
scroll to position [137, 0]
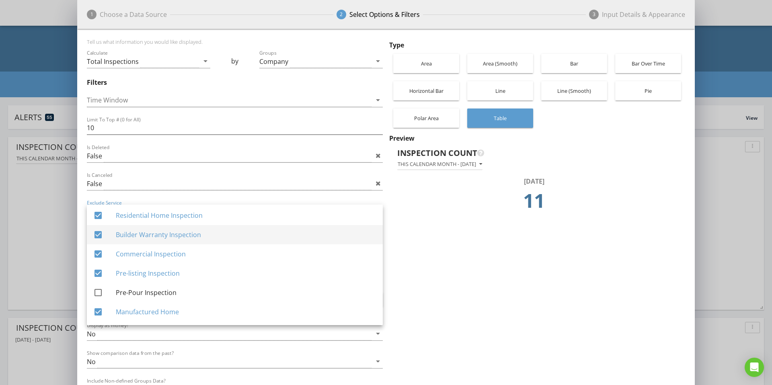
click at [98, 235] on div at bounding box center [98, 235] width 14 height 14
checkbox input "false"
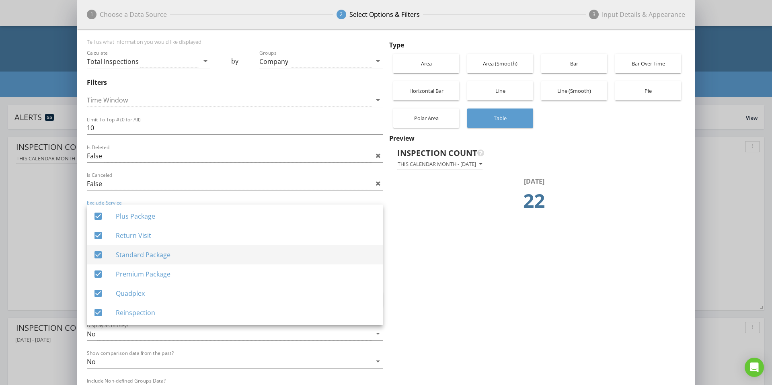
scroll to position [2, 0]
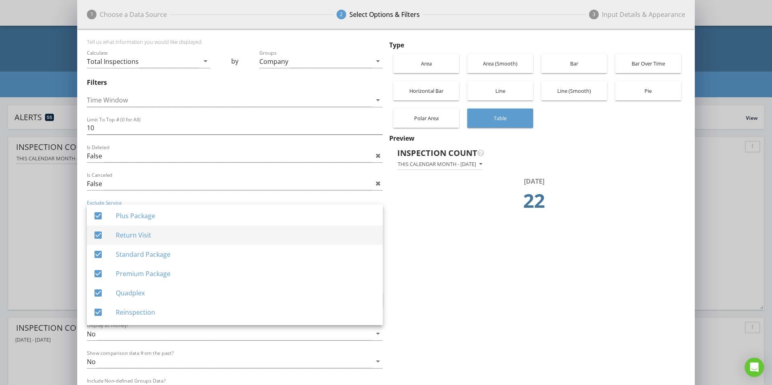
click at [100, 236] on div at bounding box center [98, 235] width 14 height 14
checkbox input "false"
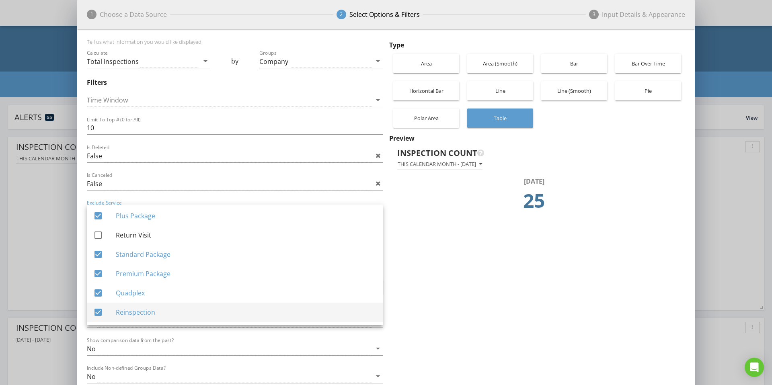
click at [100, 312] on div at bounding box center [98, 312] width 14 height 14
checkbox input "false"
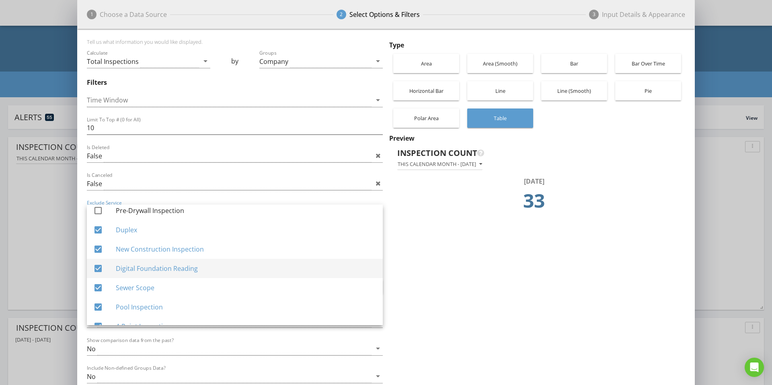
scroll to position [300, 0]
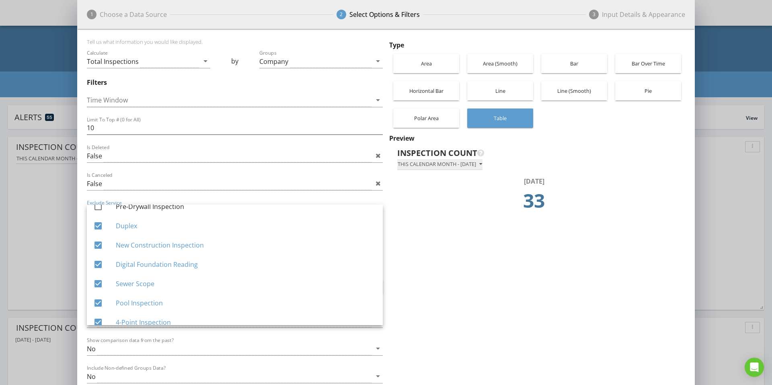
click at [482, 167] on button "This calendar month - August 2025" at bounding box center [439, 164] width 85 height 11
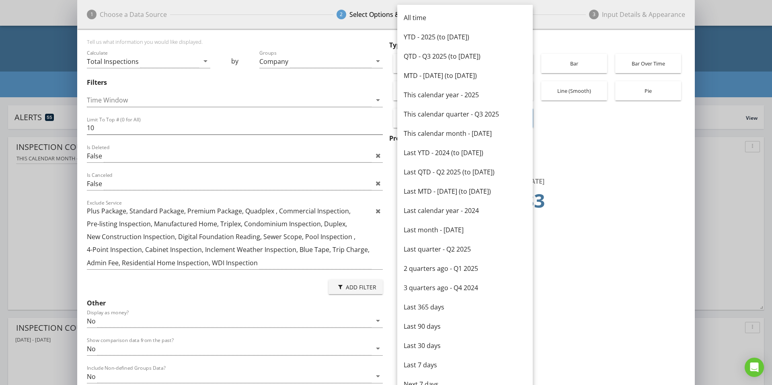
click at [441, 229] on div "Last month - July 2025" at bounding box center [464, 230] width 123 height 10
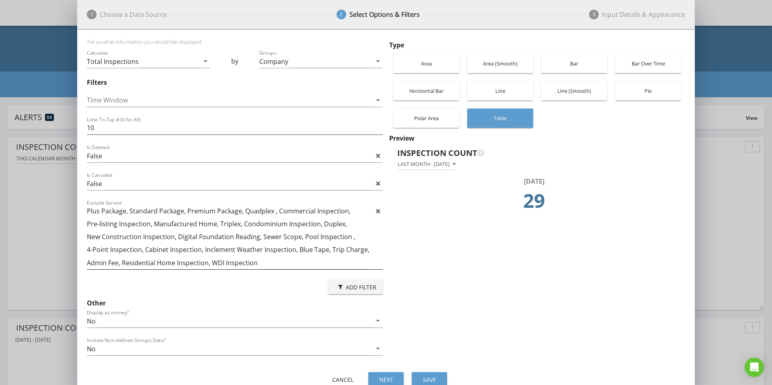
click at [380, 213] on icon at bounding box center [377, 211] width 5 height 6
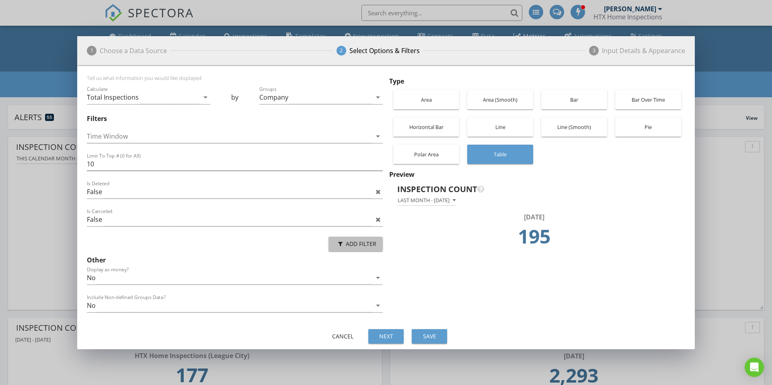
click at [362, 246] on div "Add Filter" at bounding box center [355, 244] width 41 height 8
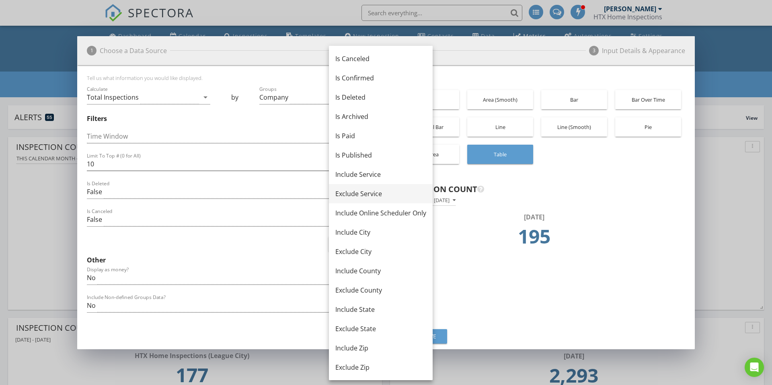
click at [357, 193] on div "Exclude Service" at bounding box center [380, 194] width 91 height 10
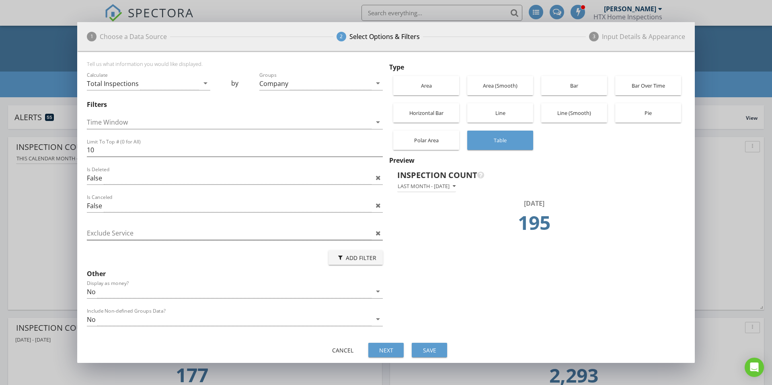
click at [269, 235] on div at bounding box center [229, 233] width 285 height 13
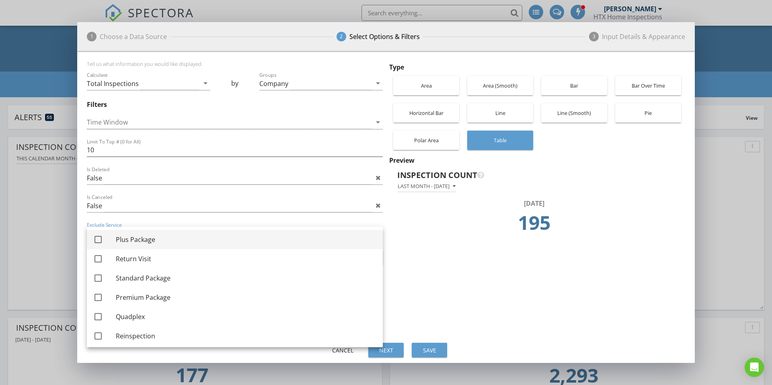
drag, startPoint x: 99, startPoint y: 240, endPoint x: 99, endPoint y: 245, distance: 4.8
click at [99, 240] on div at bounding box center [98, 240] width 14 height 14
checkbox input "true"
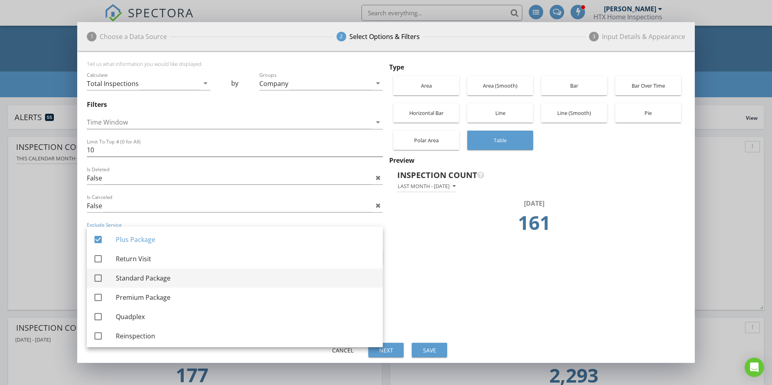
click at [99, 278] on div at bounding box center [98, 278] width 14 height 14
checkbox input "true"
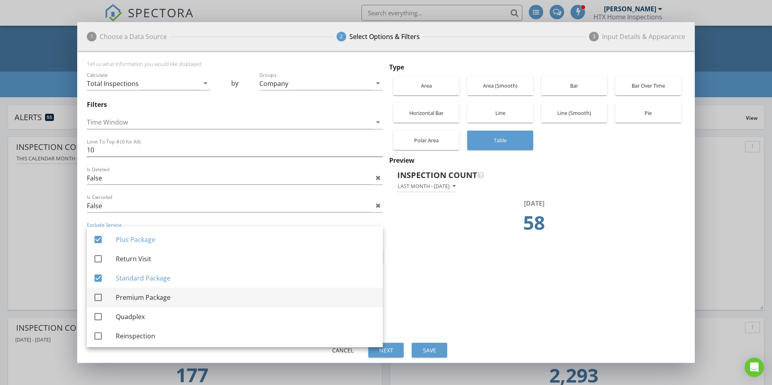
click at [98, 296] on div at bounding box center [98, 298] width 14 height 14
checkbox input "true"
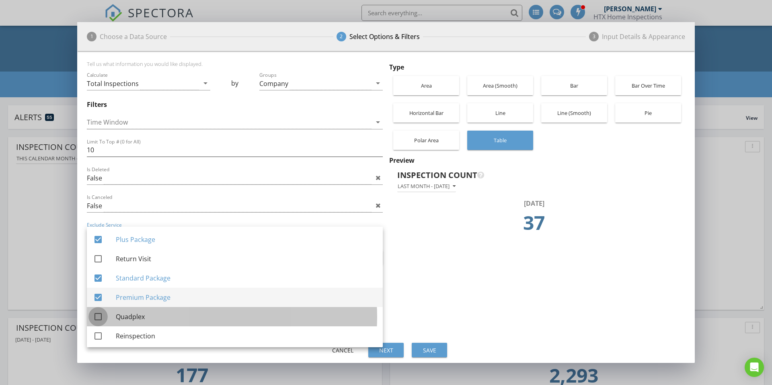
drag, startPoint x: 96, startPoint y: 316, endPoint x: 139, endPoint y: 293, distance: 48.0
click at [97, 316] on div at bounding box center [98, 317] width 14 height 14
checkbox input "true"
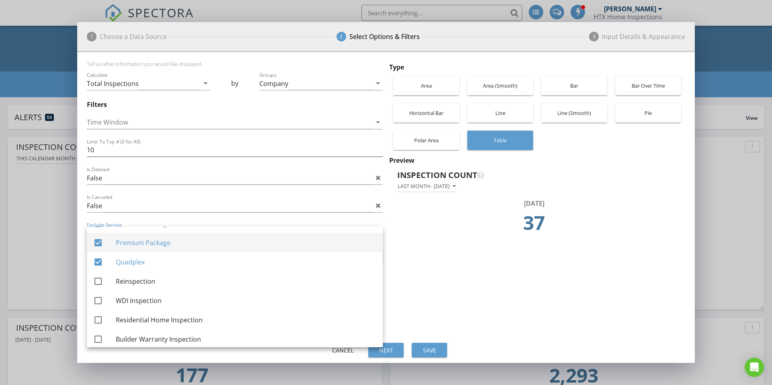
scroll to position [56, 0]
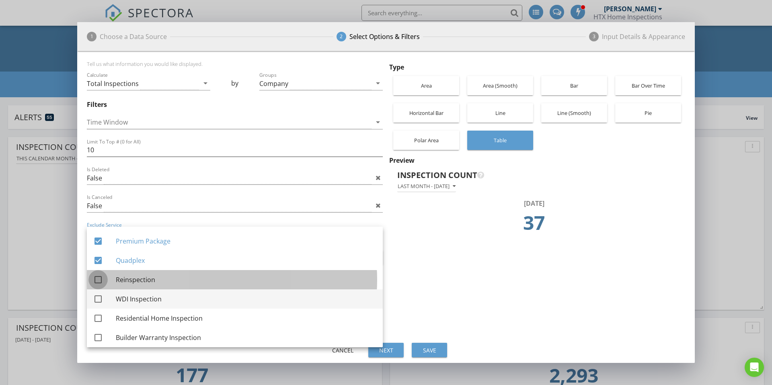
drag, startPoint x: 98, startPoint y: 277, endPoint x: 101, endPoint y: 292, distance: 15.3
click at [98, 278] on div at bounding box center [98, 280] width 14 height 14
checkbox input "true"
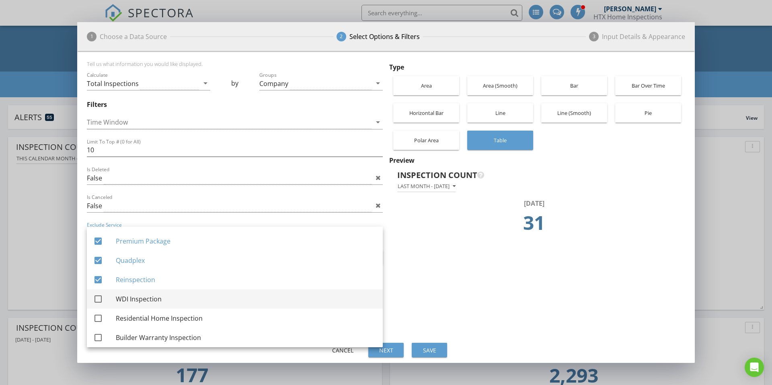
click at [101, 299] on div at bounding box center [98, 299] width 14 height 14
checkbox input "true"
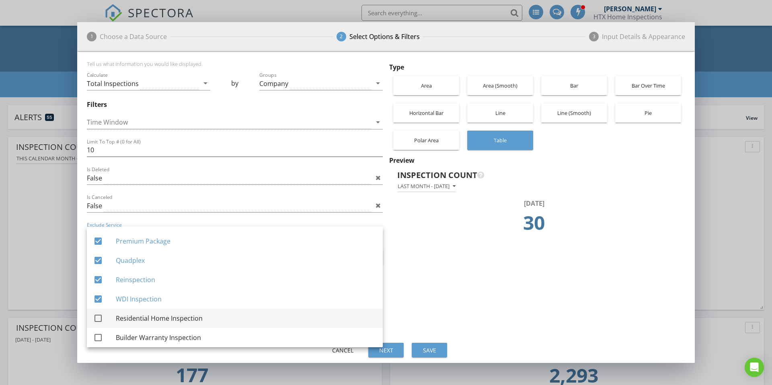
click at [100, 318] on div at bounding box center [98, 318] width 14 height 14
checkbox input "true"
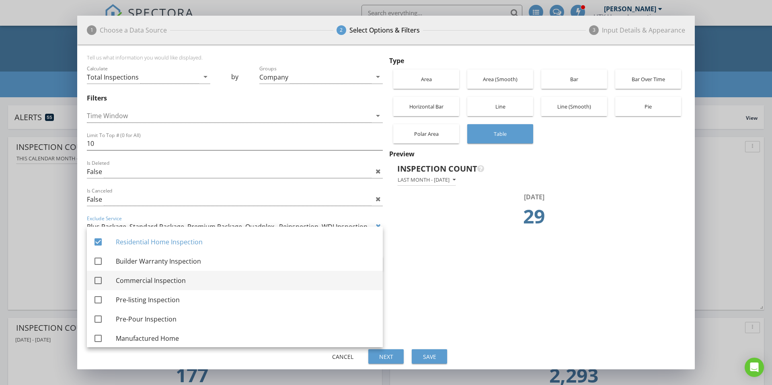
scroll to position [113, 0]
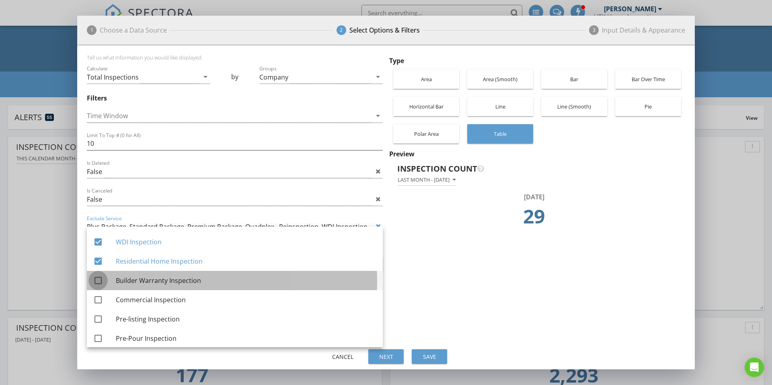
click at [97, 281] on div at bounding box center [98, 281] width 14 height 14
checkbox input "true"
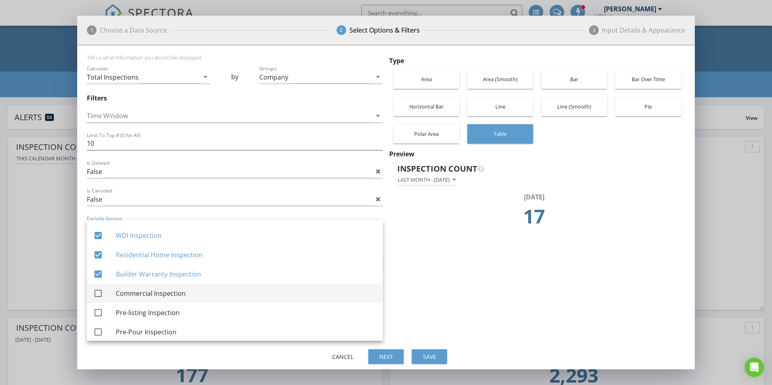
click at [100, 294] on div at bounding box center [98, 294] width 14 height 14
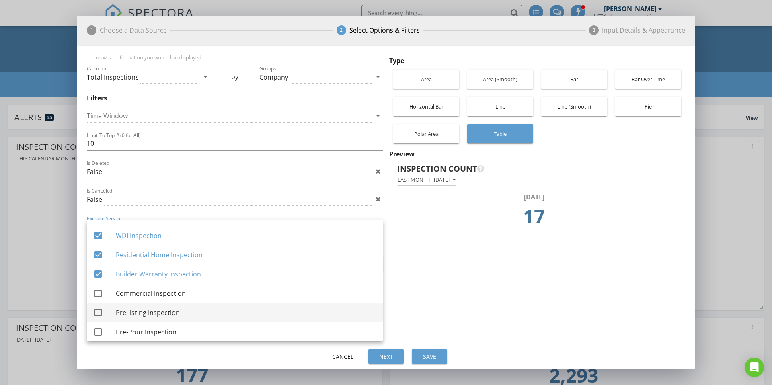
checkbox input "true"
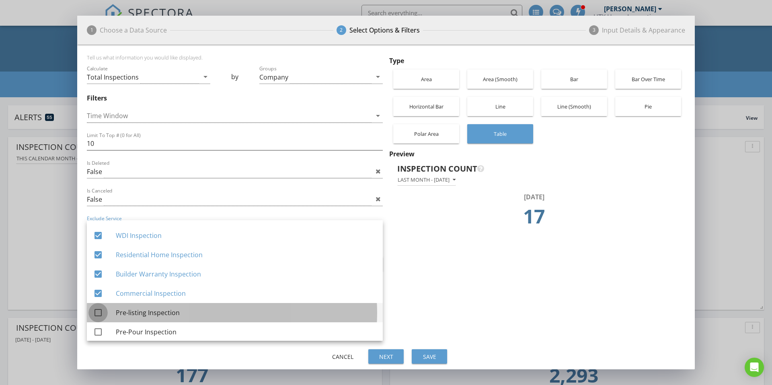
click at [98, 312] on div at bounding box center [98, 313] width 14 height 14
checkbox input "true"
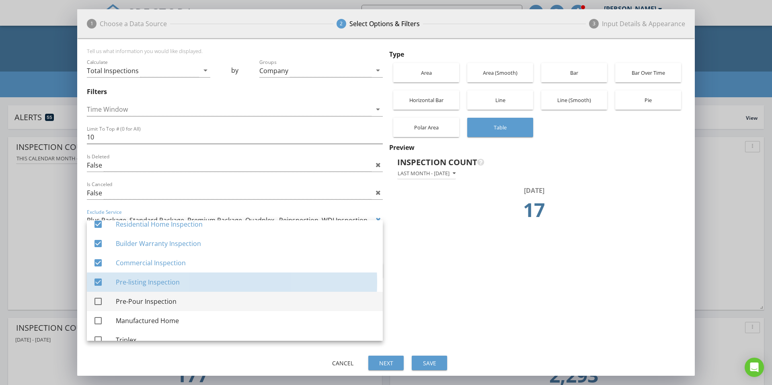
scroll to position [158, 0]
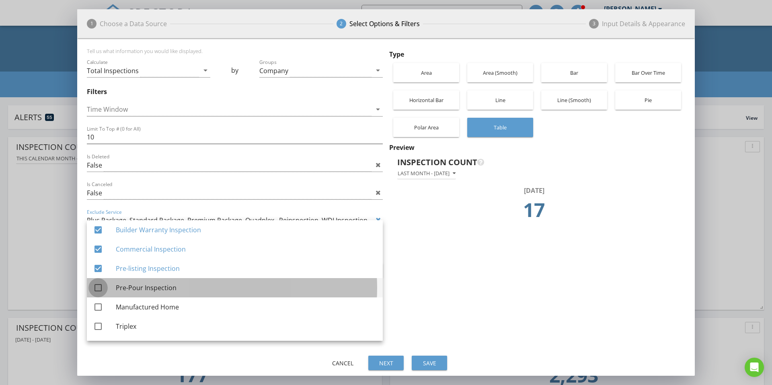
click at [98, 289] on div at bounding box center [98, 288] width 14 height 14
checkbox input "true"
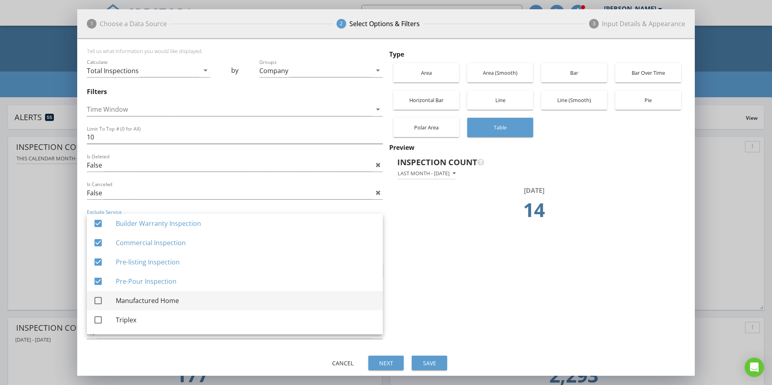
click at [103, 301] on div at bounding box center [98, 301] width 14 height 14
checkbox input "true"
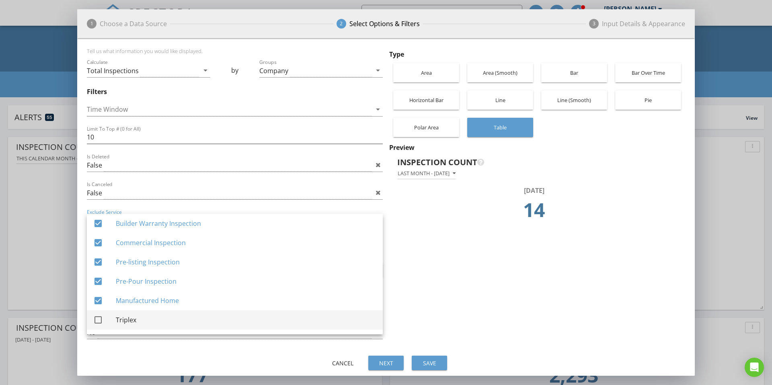
click at [102, 318] on div at bounding box center [98, 320] width 14 height 14
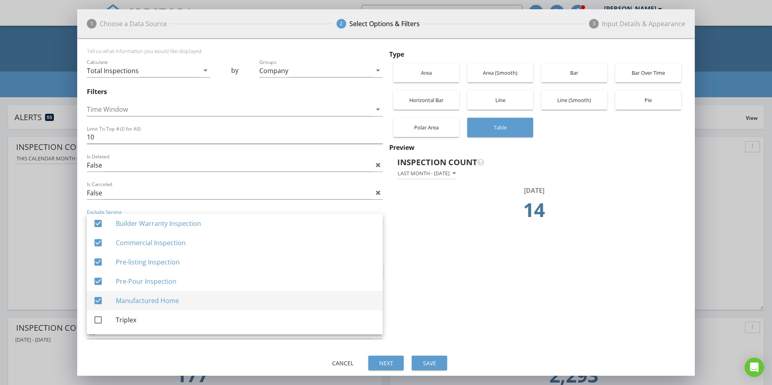
checkbox input "true"
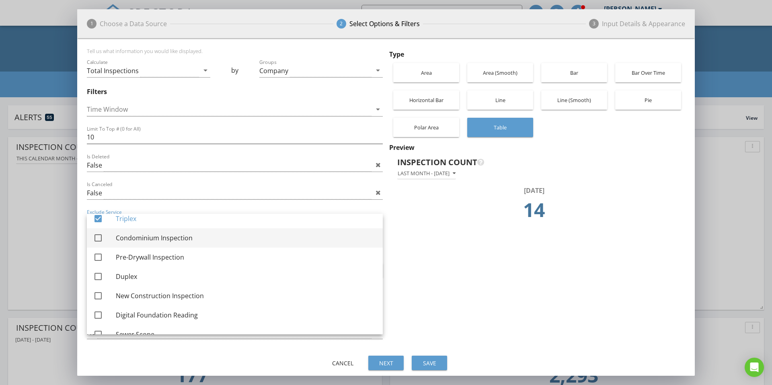
scroll to position [257, 0]
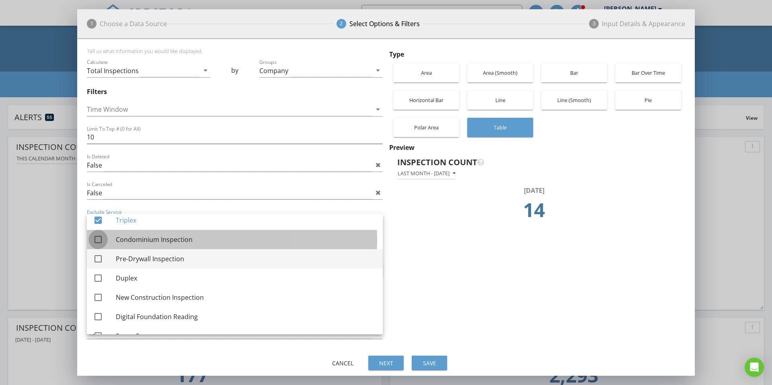
drag, startPoint x: 98, startPoint y: 240, endPoint x: 103, endPoint y: 252, distance: 12.5
click at [98, 241] on div at bounding box center [98, 240] width 14 height 14
checkbox input "true"
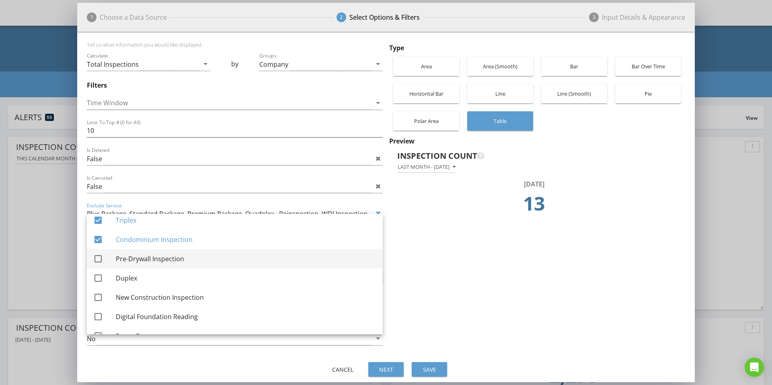
click at [100, 258] on div at bounding box center [98, 259] width 14 height 14
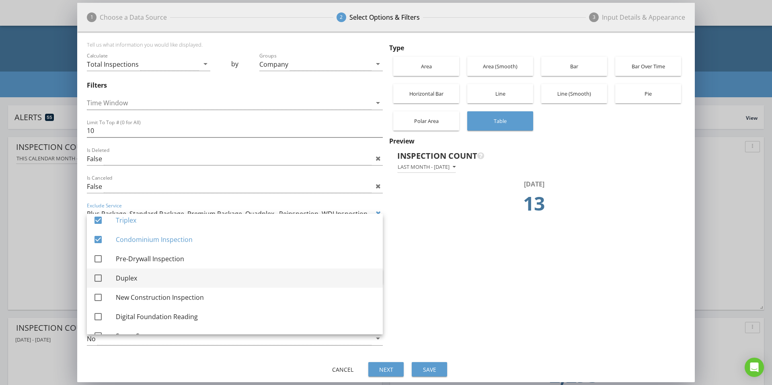
checkbox input "true"
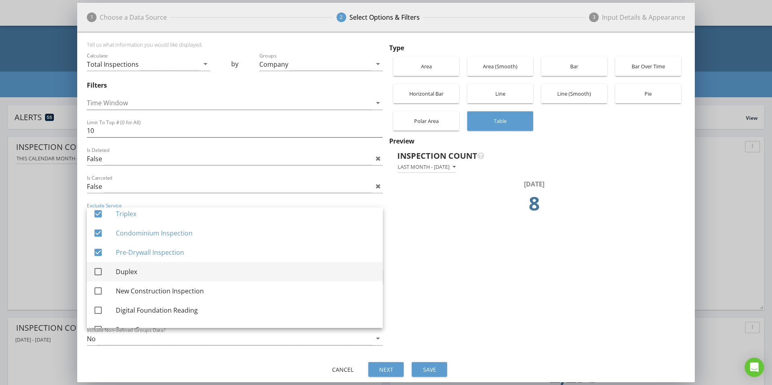
click at [101, 273] on div at bounding box center [98, 272] width 14 height 14
checkbox input "true"
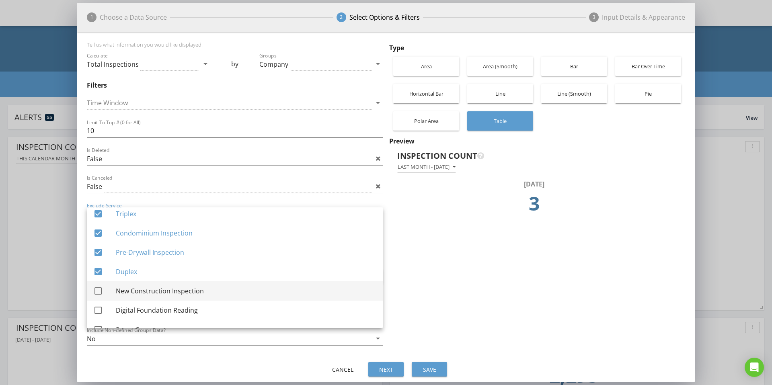
click at [99, 291] on div at bounding box center [98, 291] width 14 height 14
checkbox input "true"
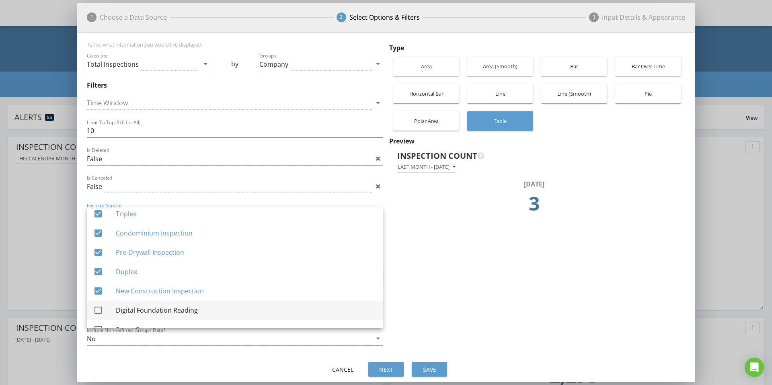
click at [100, 309] on div at bounding box center [98, 310] width 14 height 14
checkbox input "true"
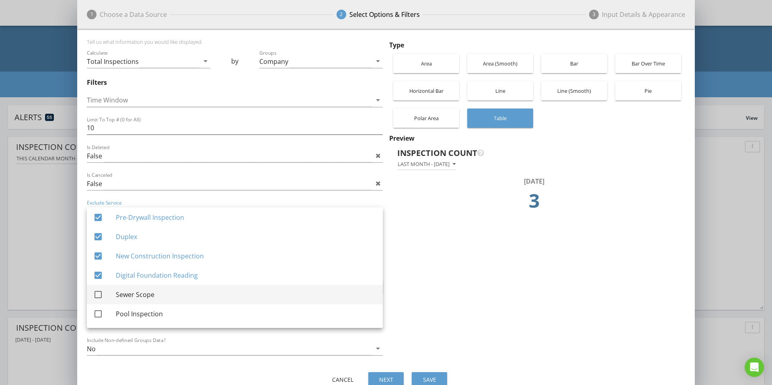
scroll to position [303, 0]
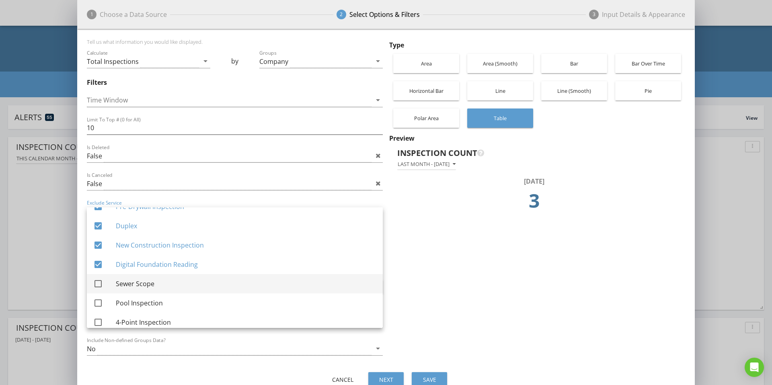
click at [97, 285] on div at bounding box center [98, 284] width 14 height 14
checkbox input "true"
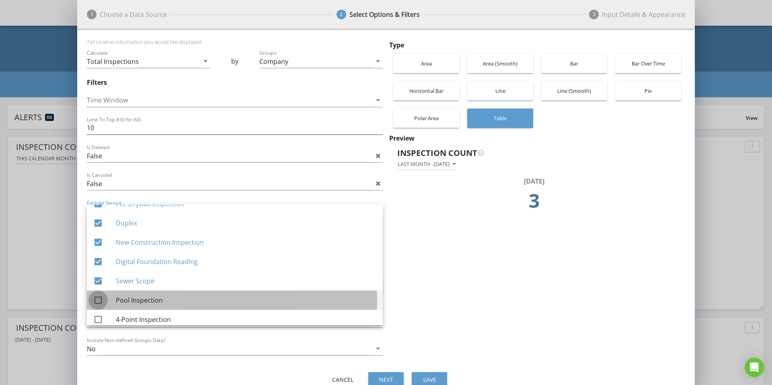
click at [101, 299] on div at bounding box center [98, 300] width 14 height 14
checkbox input "true"
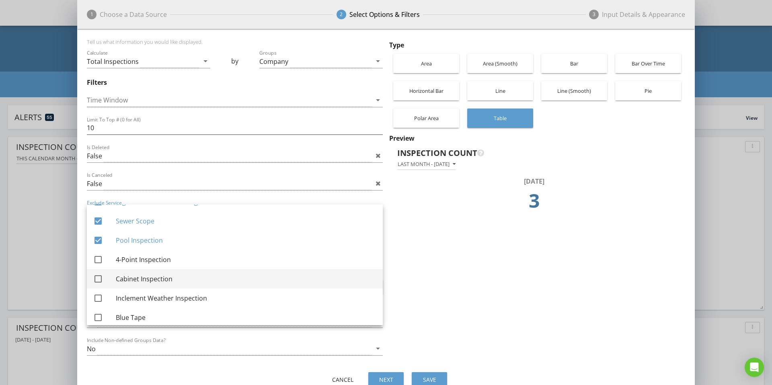
scroll to position [366, 0]
drag, startPoint x: 99, startPoint y: 256, endPoint x: 104, endPoint y: 270, distance: 14.5
click at [100, 258] on div at bounding box center [98, 257] width 14 height 14
checkbox input "true"
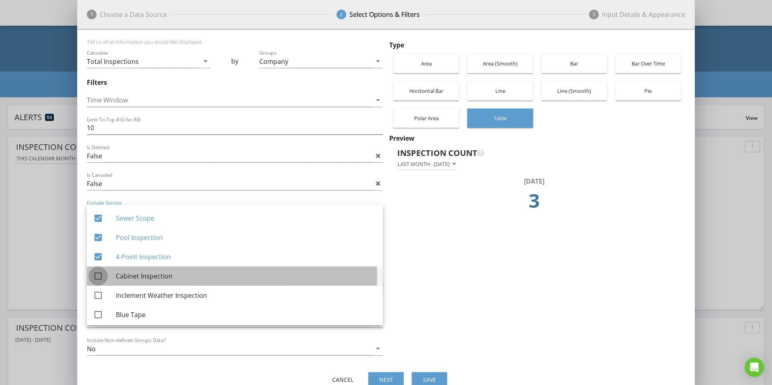
drag, startPoint x: 101, startPoint y: 275, endPoint x: 98, endPoint y: 281, distance: 6.1
click at [101, 275] on div at bounding box center [98, 276] width 14 height 14
checkbox input "true"
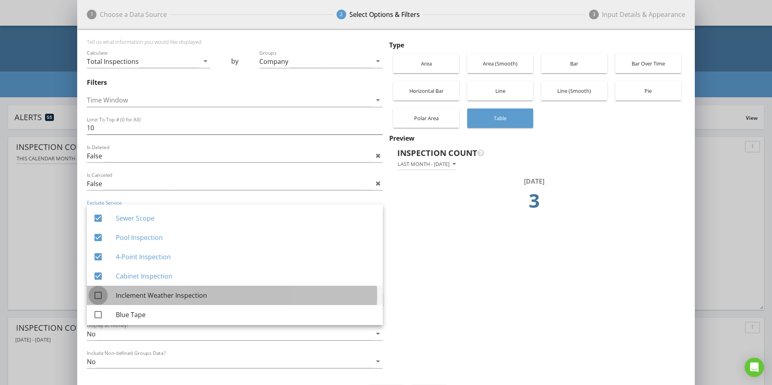
click at [98, 297] on div at bounding box center [98, 296] width 14 height 14
checkbox input "true"
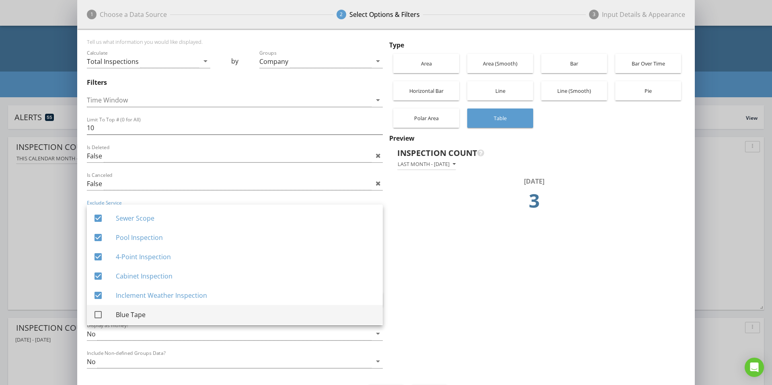
click at [101, 312] on div at bounding box center [98, 315] width 14 height 14
checkbox input "true"
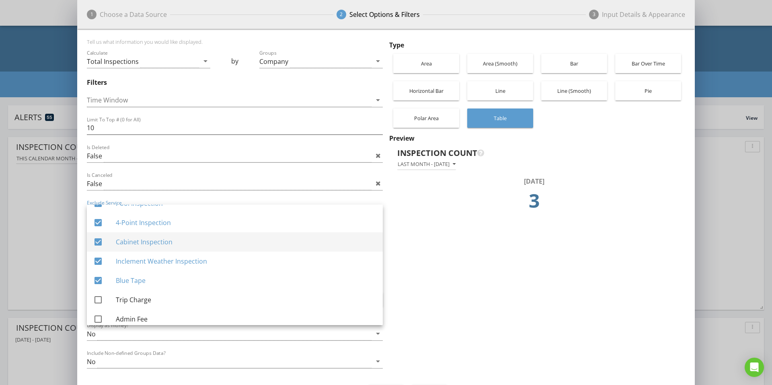
scroll to position [407, 0]
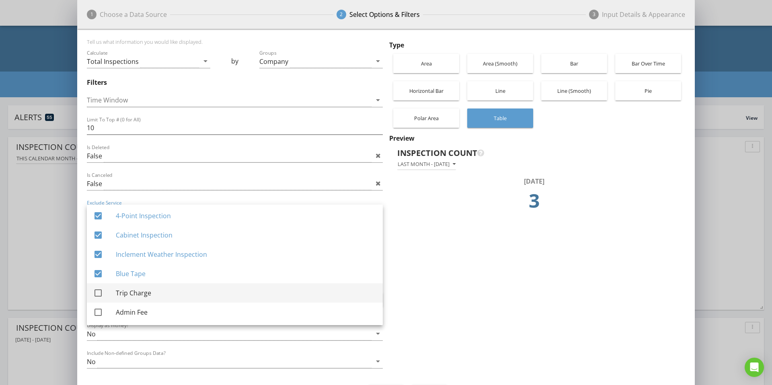
drag, startPoint x: 99, startPoint y: 293, endPoint x: 95, endPoint y: 295, distance: 4.7
click at [100, 293] on div at bounding box center [98, 293] width 14 height 14
checkbox input "true"
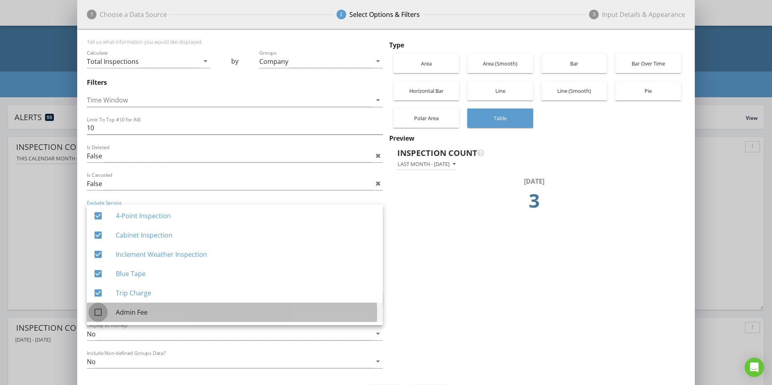
click at [98, 313] on div at bounding box center [98, 312] width 14 height 14
checkbox input "true"
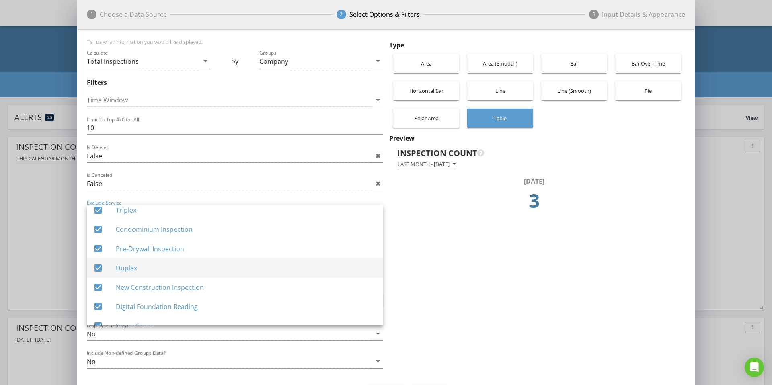
scroll to position [255, 0]
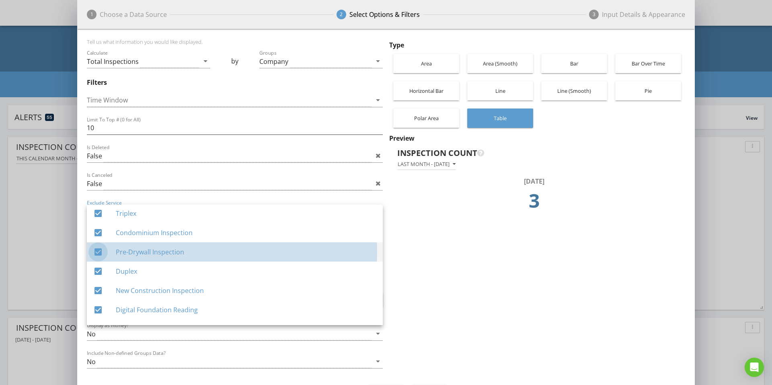
click at [98, 253] on div at bounding box center [98, 252] width 14 height 14
checkbox input "false"
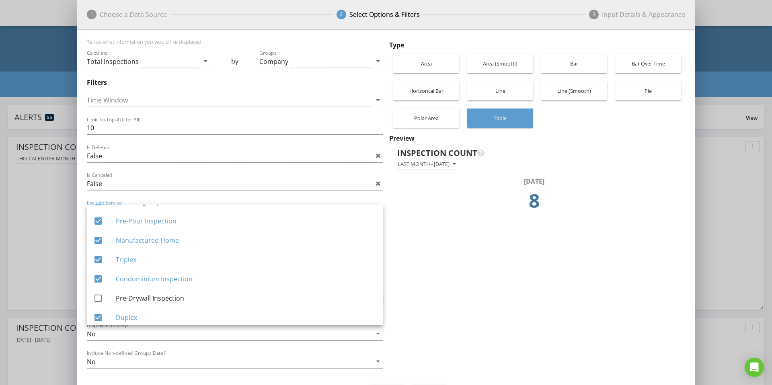
scroll to position [207, 0]
click at [97, 223] on div at bounding box center [98, 223] width 14 height 14
checkbox input "false"
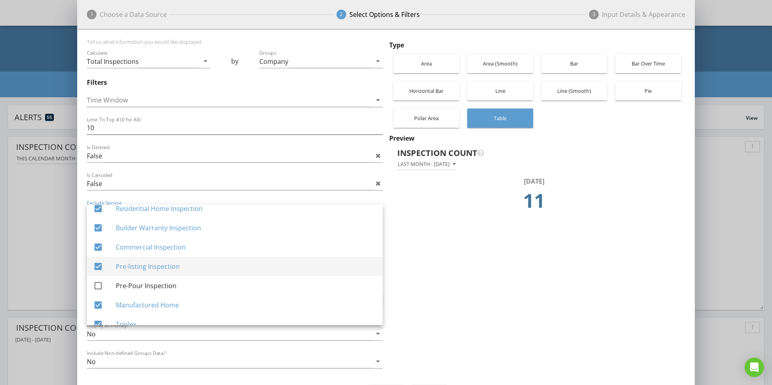
scroll to position [143, 0]
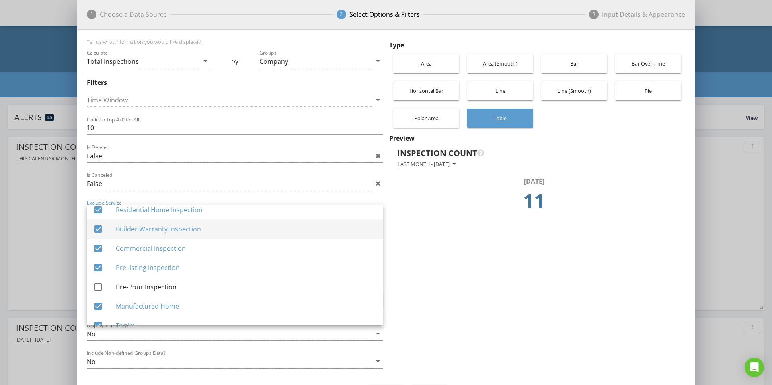
click at [96, 229] on div at bounding box center [98, 229] width 14 height 14
checkbox input "false"
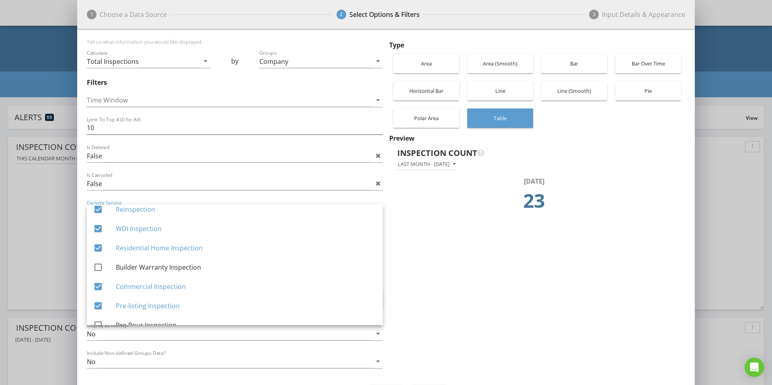
scroll to position [29, 0]
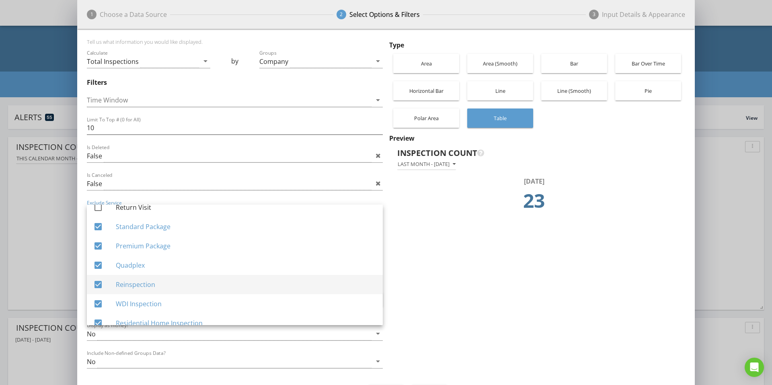
click at [100, 285] on div at bounding box center [98, 285] width 14 height 14
checkbox input "false"
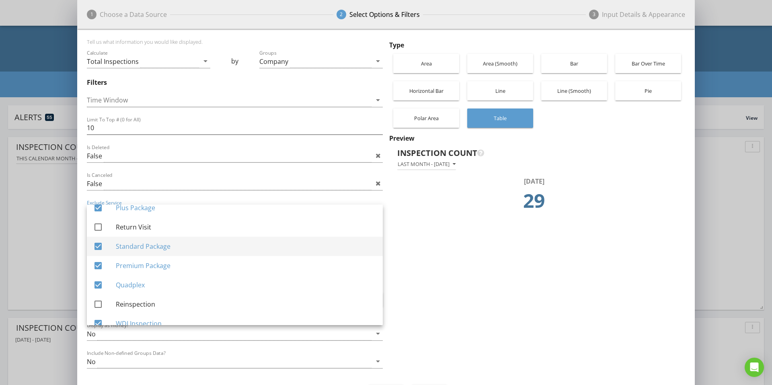
scroll to position [0, 0]
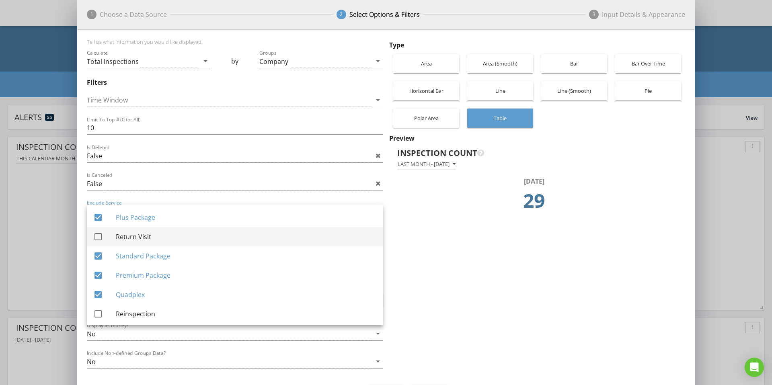
click at [100, 237] on div at bounding box center [98, 237] width 14 height 14
checkbox input "true"
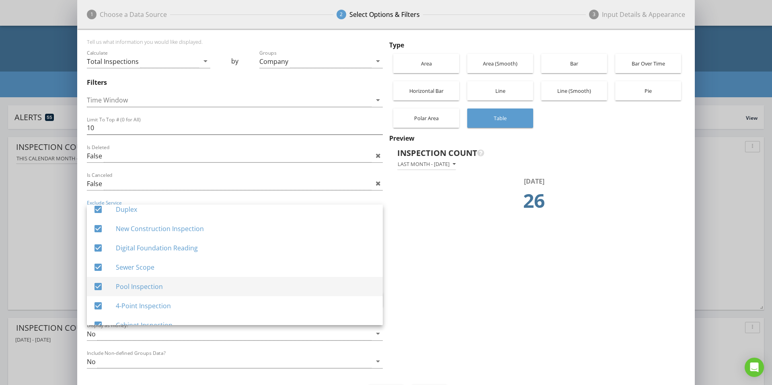
scroll to position [407, 0]
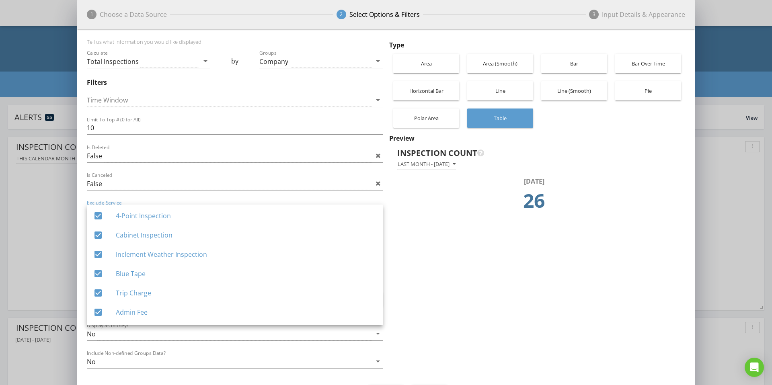
click at [528, 276] on div "Type Area Area (Smooth) Bar Bar Over Time Horizontal Bar Line Line (Smooth) Pie…" at bounding box center [535, 208] width 299 height 338
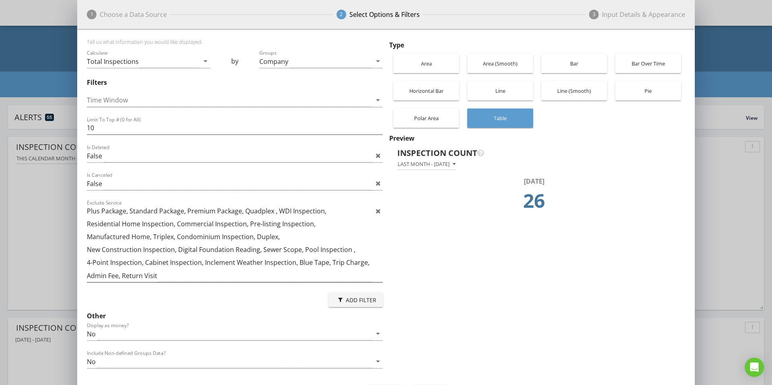
click at [378, 212] on icon at bounding box center [377, 211] width 5 height 6
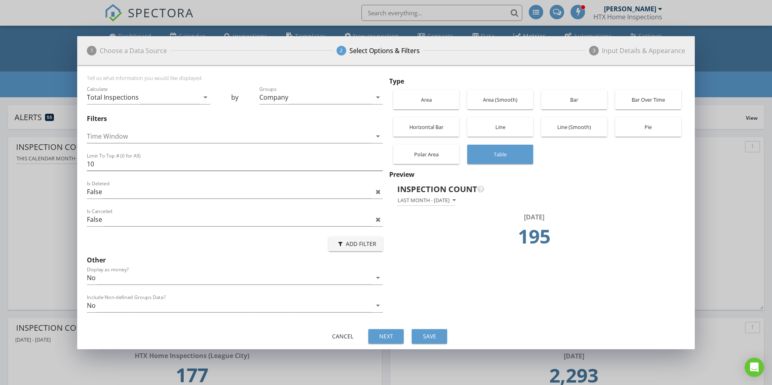
click at [358, 245] on div "Add Filter" at bounding box center [355, 244] width 41 height 8
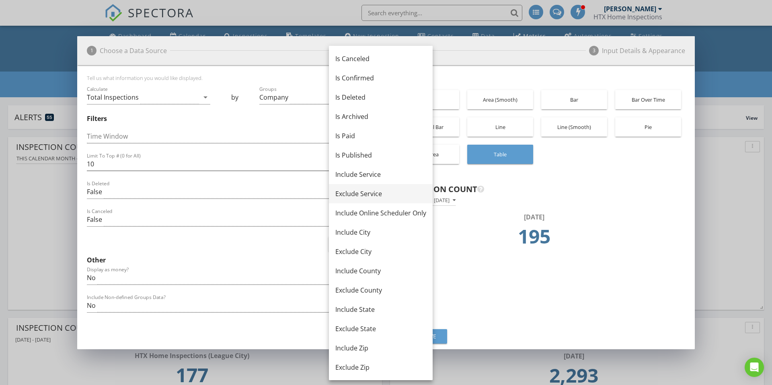
click at [364, 195] on div "Exclude Service" at bounding box center [380, 194] width 91 height 10
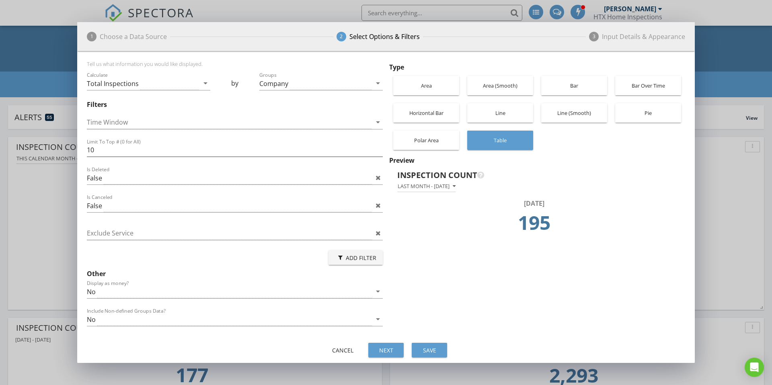
click at [281, 233] on div at bounding box center [229, 233] width 285 height 13
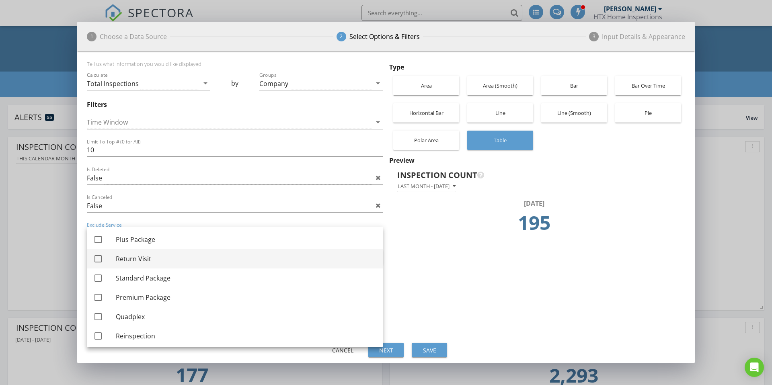
drag, startPoint x: 101, startPoint y: 238, endPoint x: 98, endPoint y: 247, distance: 9.3
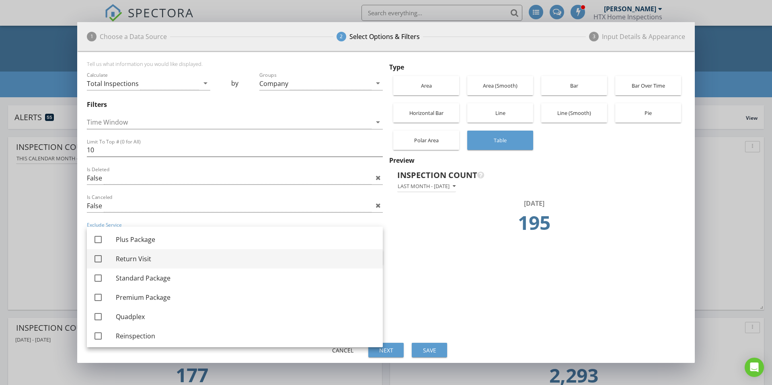
drag, startPoint x: 98, startPoint y: 240, endPoint x: 99, endPoint y: 262, distance: 22.1
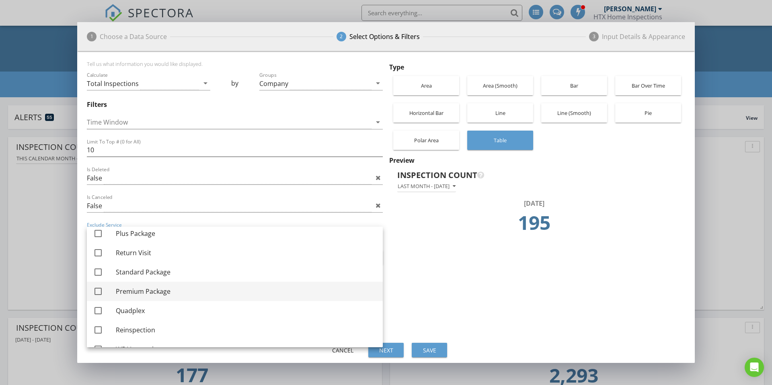
scroll to position [6, 0]
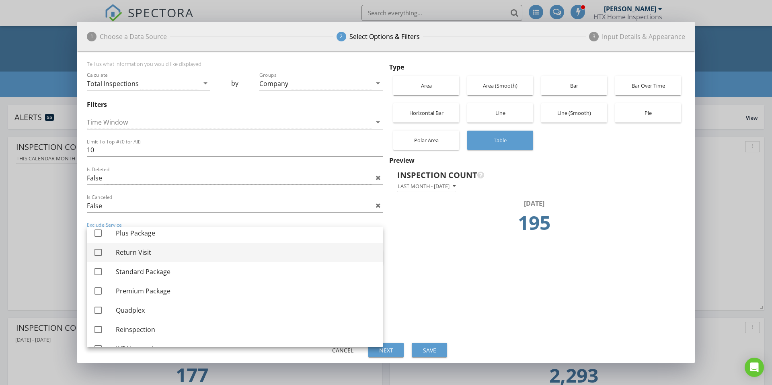
click at [101, 252] on div at bounding box center [98, 253] width 14 height 14
checkbox input "true"
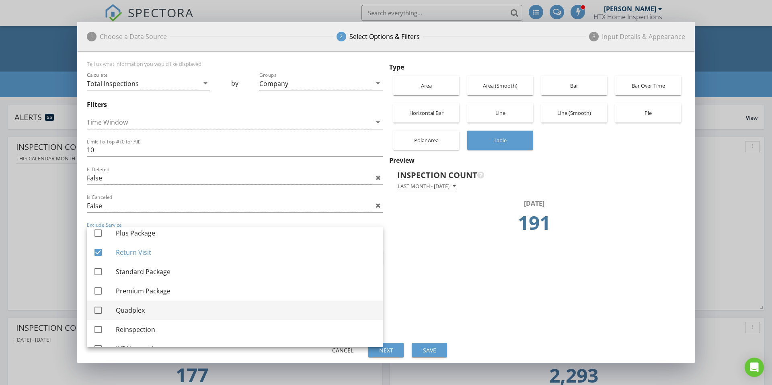
click at [99, 309] on div at bounding box center [98, 310] width 14 height 14
checkbox input "true"
drag, startPoint x: 98, startPoint y: 328, endPoint x: 111, endPoint y: 319, distance: 15.6
click at [98, 328] on div at bounding box center [98, 330] width 14 height 14
checkbox input "true"
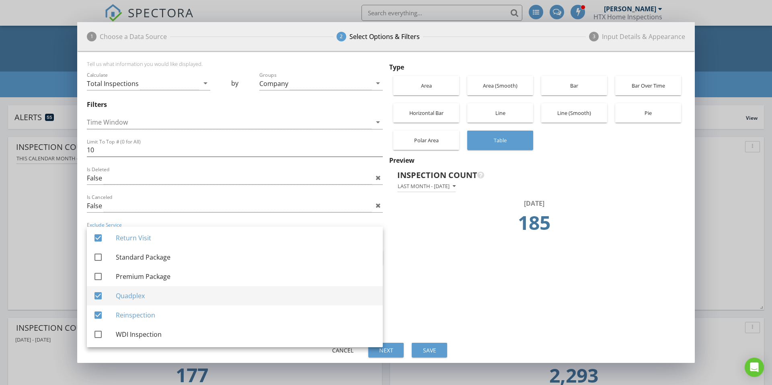
scroll to position [23, 0]
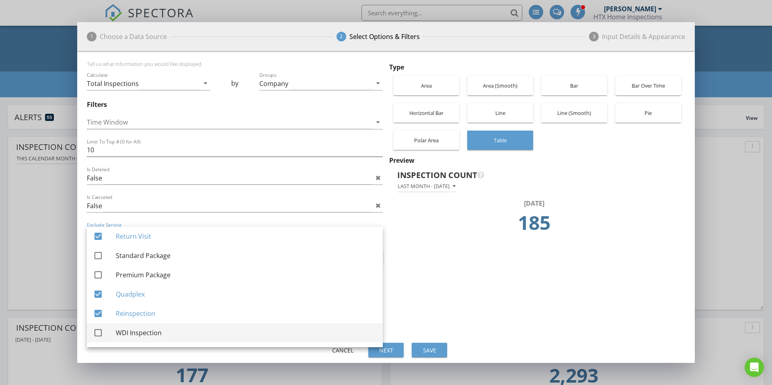
click at [96, 335] on div at bounding box center [98, 333] width 14 height 14
checkbox input "true"
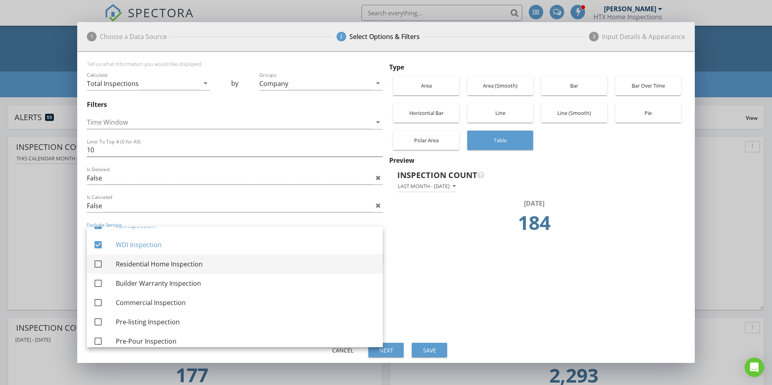
scroll to position [111, 0]
drag, startPoint x: 98, startPoint y: 263, endPoint x: 94, endPoint y: 270, distance: 8.1
click at [98, 263] on div at bounding box center [98, 264] width 14 height 14
checkbox input "true"
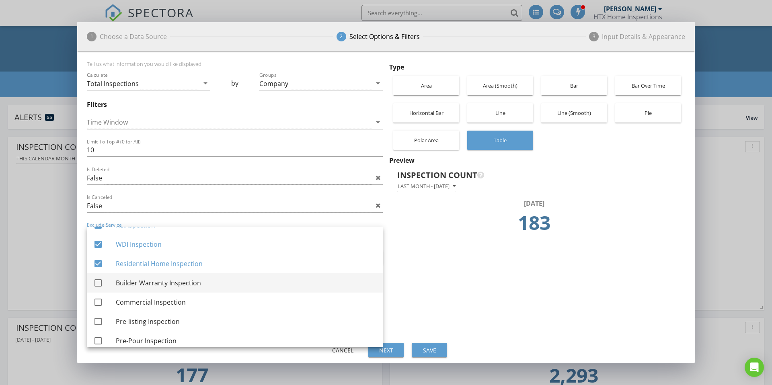
click at [101, 282] on div at bounding box center [98, 283] width 14 height 14
checkbox input "true"
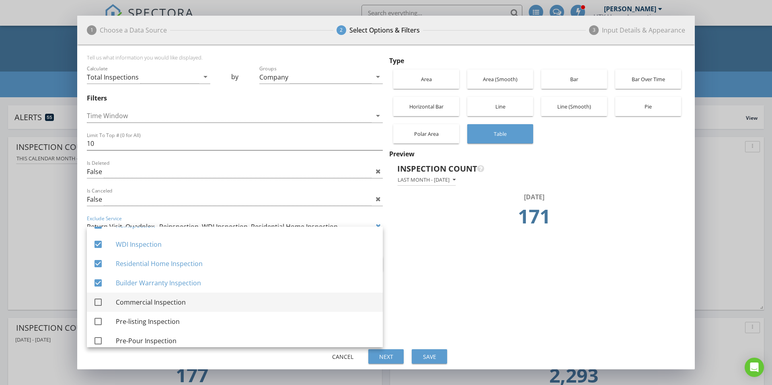
click at [98, 297] on div at bounding box center [98, 302] width 14 height 14
checkbox input "true"
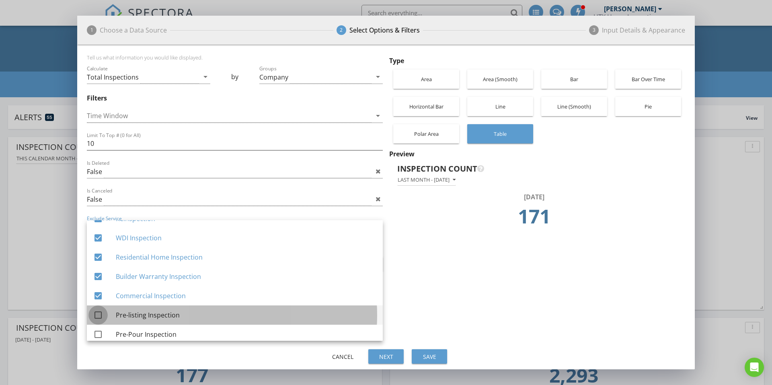
click at [100, 313] on div at bounding box center [98, 315] width 14 height 14
checkbox input "true"
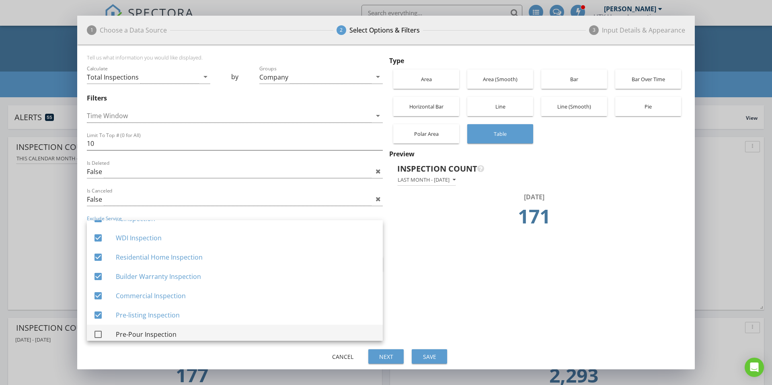
click at [98, 334] on div at bounding box center [98, 335] width 14 height 14
checkbox input "true"
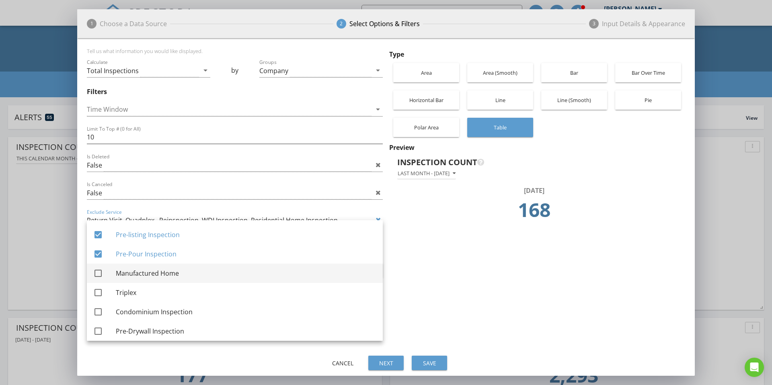
scroll to position [200, 0]
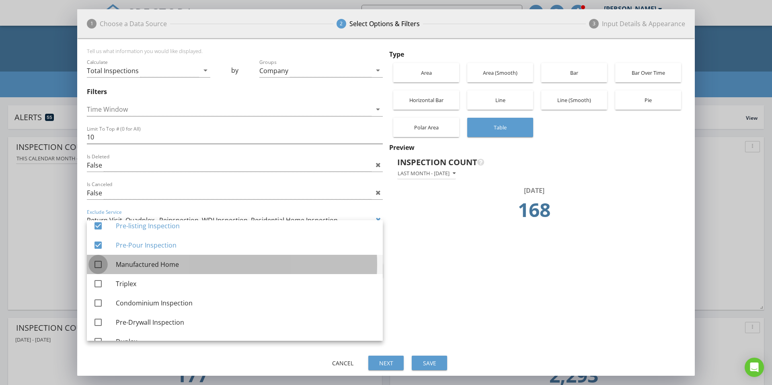
drag, startPoint x: 100, startPoint y: 263, endPoint x: 96, endPoint y: 266, distance: 4.9
click at [100, 263] on div at bounding box center [98, 265] width 14 height 14
checkbox input "true"
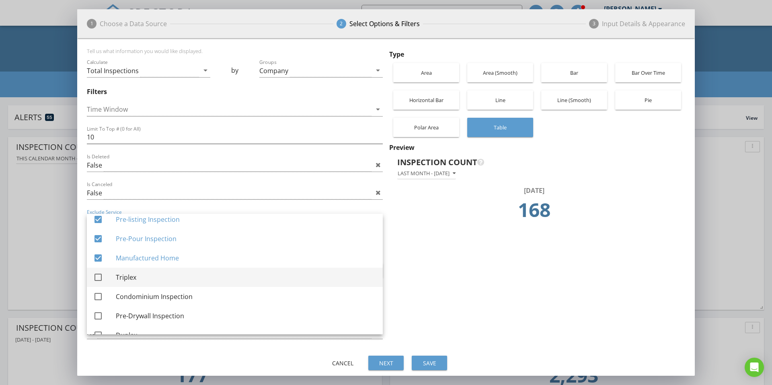
click at [98, 276] on div at bounding box center [98, 277] width 14 height 14
checkbox input "true"
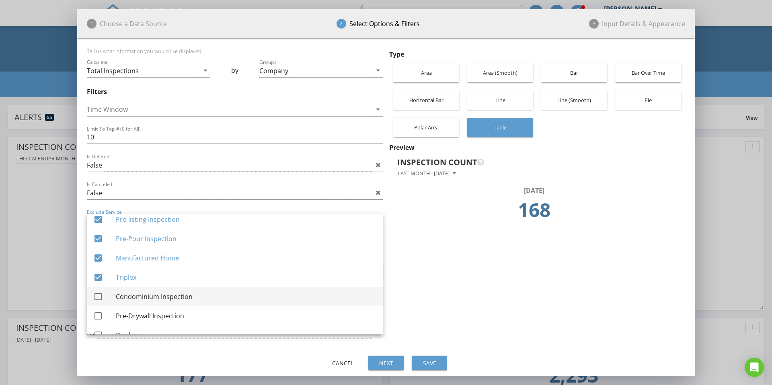
click at [99, 295] on div at bounding box center [98, 297] width 14 height 14
checkbox input "true"
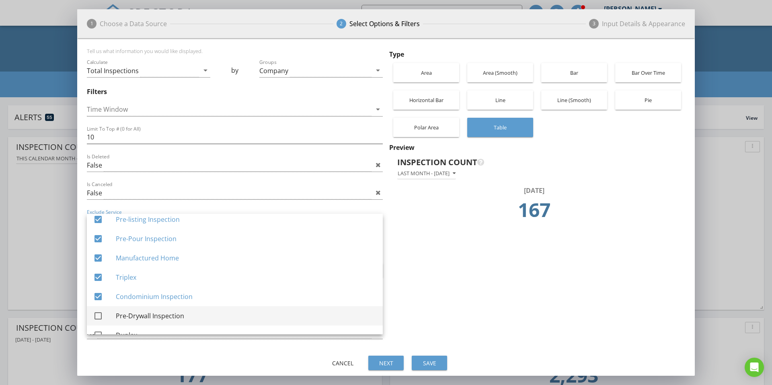
drag, startPoint x: 99, startPoint y: 315, endPoint x: 101, endPoint y: 309, distance: 5.6
click at [99, 315] on div at bounding box center [98, 316] width 14 height 14
checkbox input "true"
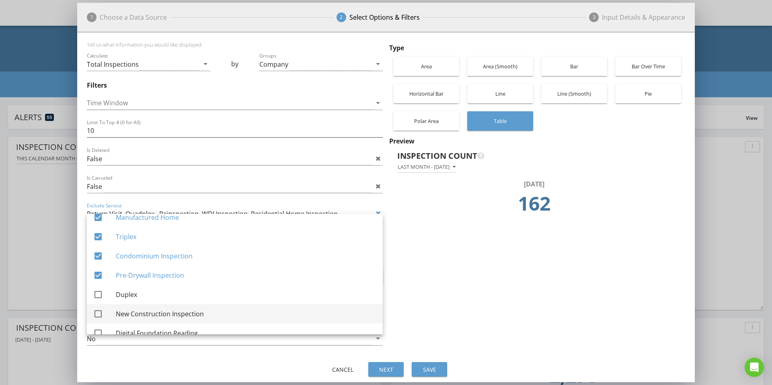
scroll to position [244, 0]
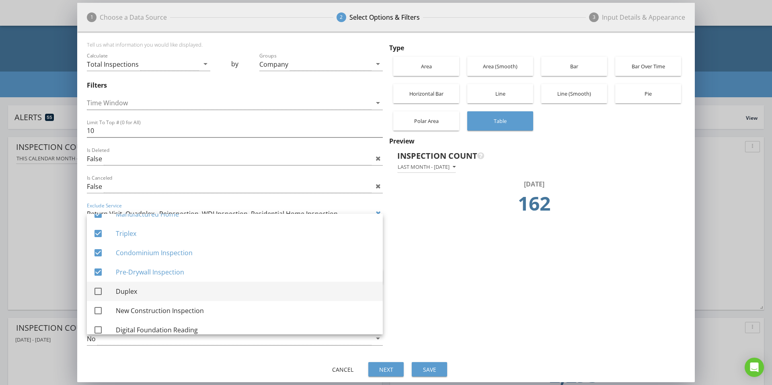
click at [102, 289] on div at bounding box center [98, 292] width 14 height 14
checkbox input "true"
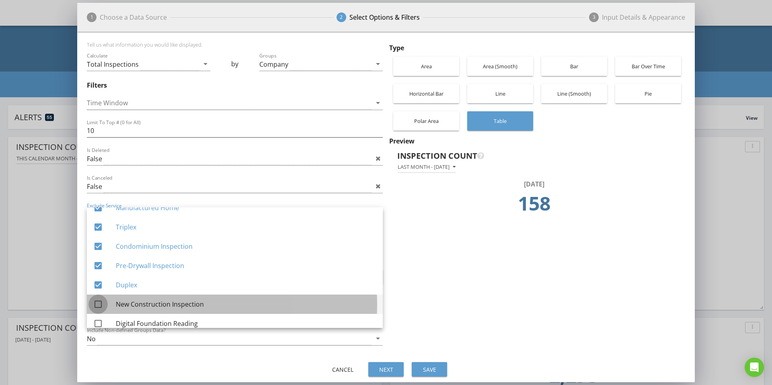
click at [102, 304] on div at bounding box center [98, 304] width 14 height 14
checkbox input "true"
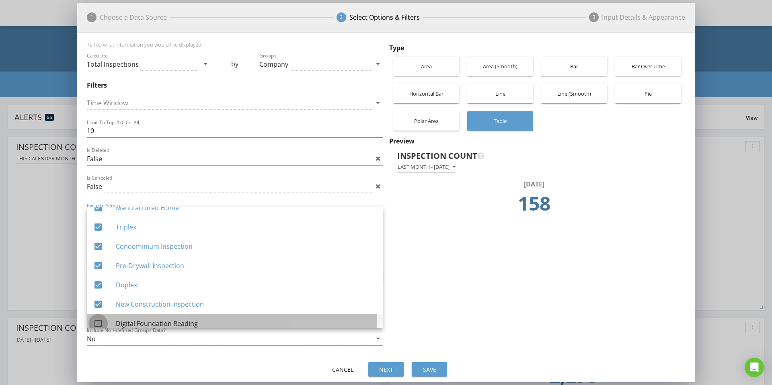
click at [101, 321] on div at bounding box center [98, 324] width 14 height 14
checkbox input "true"
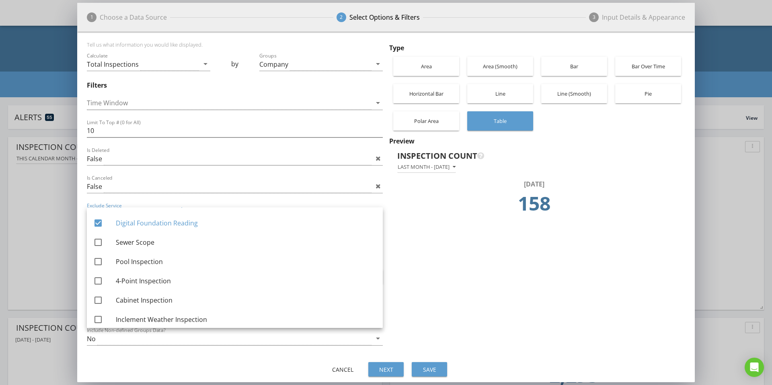
scroll to position [346, 0]
drag, startPoint x: 96, startPoint y: 240, endPoint x: 96, endPoint y: 251, distance: 10.5
click at [96, 241] on div at bounding box center [98, 241] width 14 height 14
checkbox input "true"
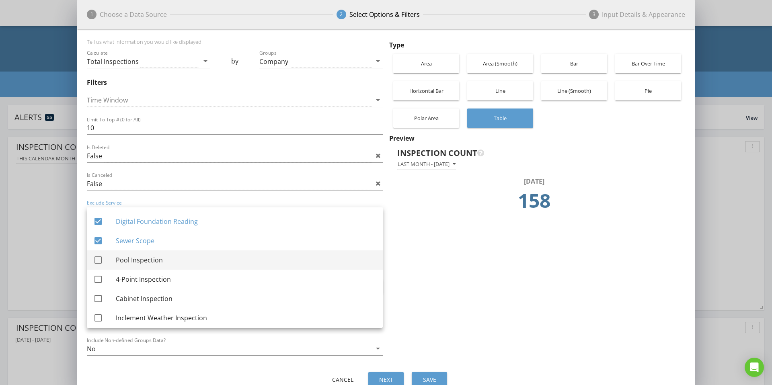
click at [100, 259] on div at bounding box center [98, 260] width 14 height 14
checkbox input "true"
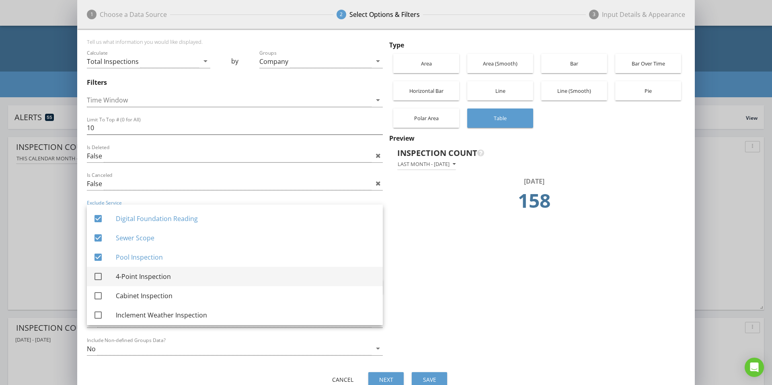
click at [101, 276] on div at bounding box center [98, 277] width 14 height 14
checkbox input "true"
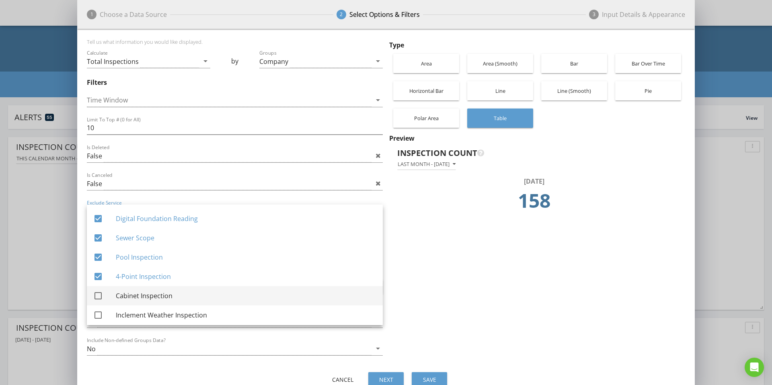
click at [99, 294] on div at bounding box center [98, 296] width 14 height 14
checkbox input "true"
drag, startPoint x: 100, startPoint y: 315, endPoint x: 130, endPoint y: 298, distance: 34.5
click at [100, 315] on div at bounding box center [98, 315] width 14 height 14
checkbox input "true"
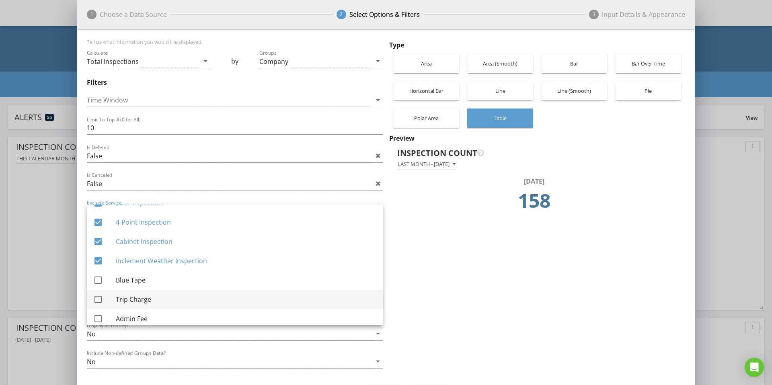
scroll to position [407, 0]
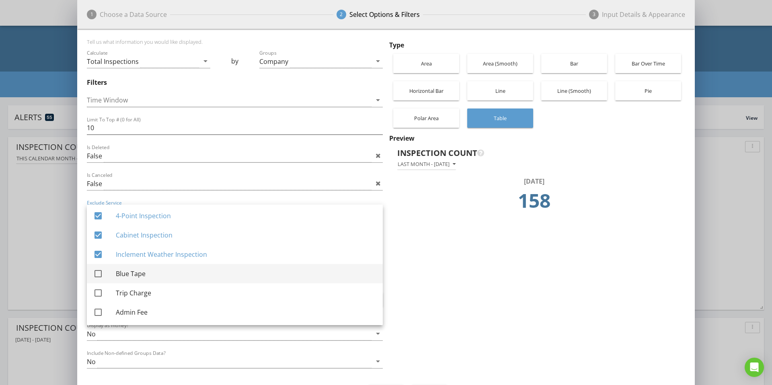
click at [100, 274] on div at bounding box center [98, 274] width 14 height 14
checkbox input "true"
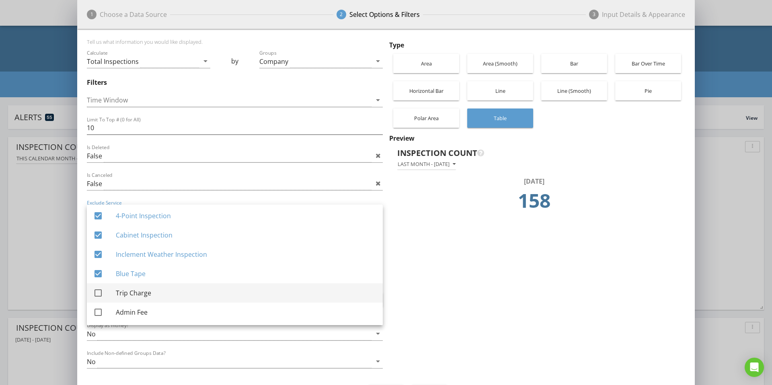
click at [102, 292] on div at bounding box center [98, 293] width 14 height 14
checkbox input "true"
drag, startPoint x: 100, startPoint y: 309, endPoint x: 125, endPoint y: 289, distance: 31.2
click at [100, 308] on div at bounding box center [98, 312] width 14 height 14
checkbox input "true"
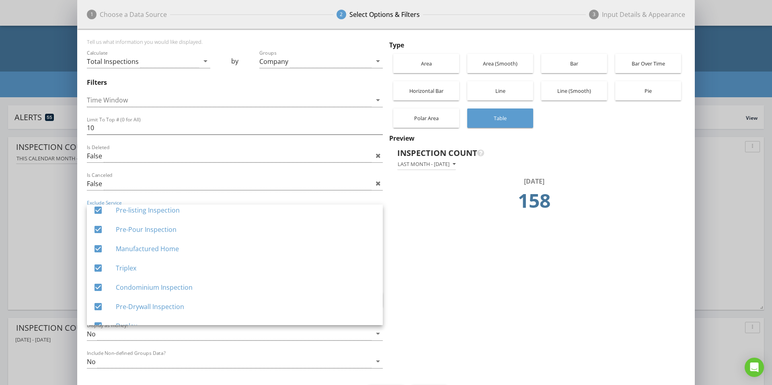
scroll to position [0, 0]
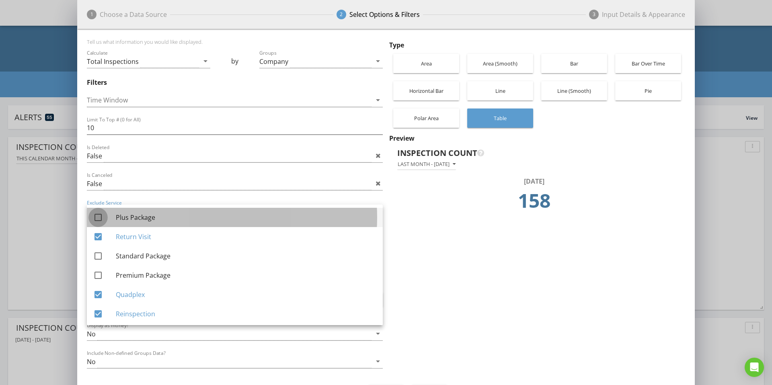
drag, startPoint x: 99, startPoint y: 216, endPoint x: 99, endPoint y: 223, distance: 7.2
click at [99, 216] on div at bounding box center [98, 218] width 14 height 14
checkbox input "true"
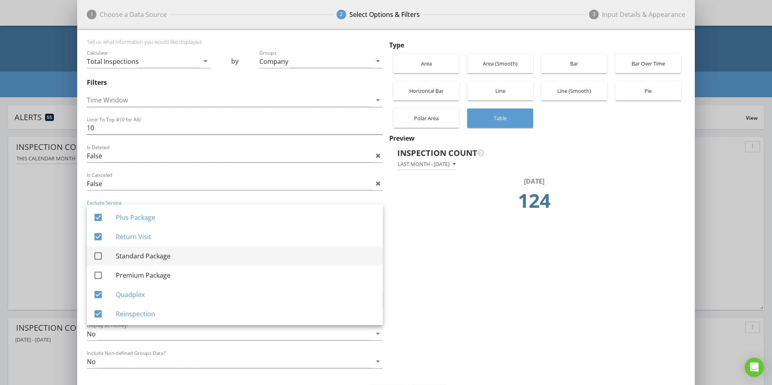
click at [98, 254] on div at bounding box center [98, 256] width 14 height 14
checkbox input "true"
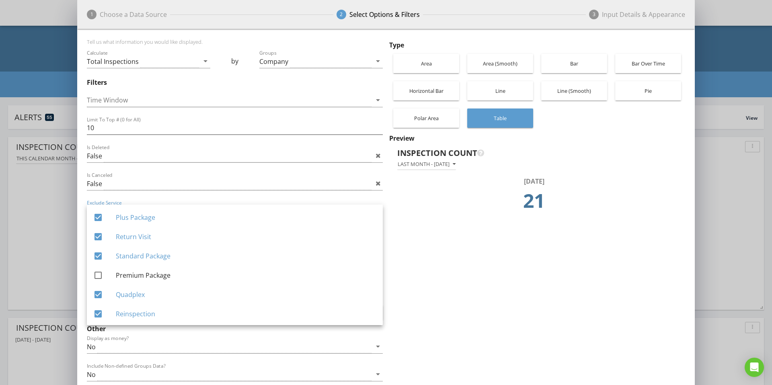
drag, startPoint x: 97, startPoint y: 274, endPoint x: 81, endPoint y: 260, distance: 20.8
click at [97, 273] on div at bounding box center [98, 275] width 14 height 14
checkbox input "true"
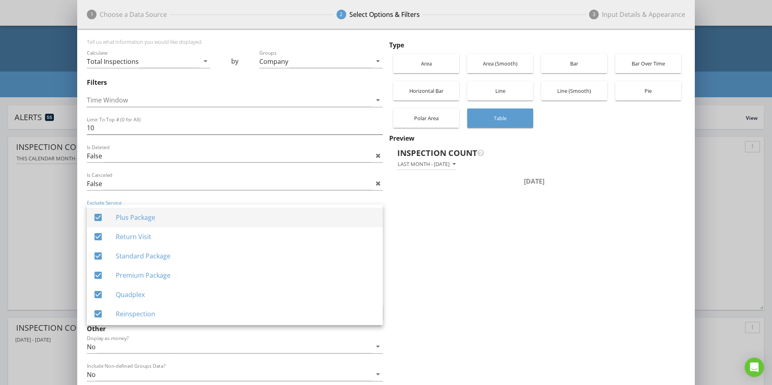
click at [97, 217] on div at bounding box center [98, 218] width 14 height 14
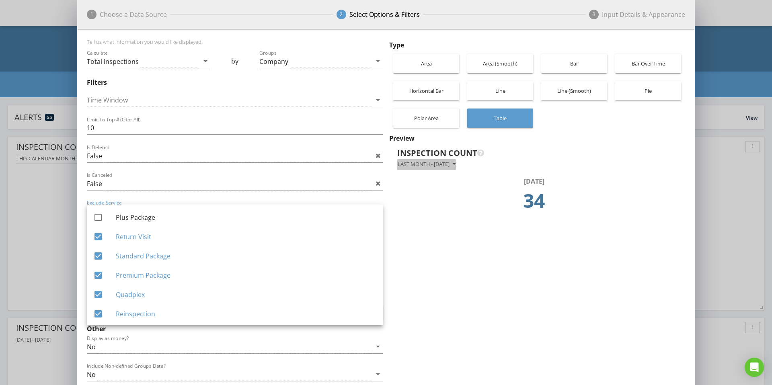
click at [455, 166] on div "Last month - July 2025" at bounding box center [426, 165] width 58 height 6
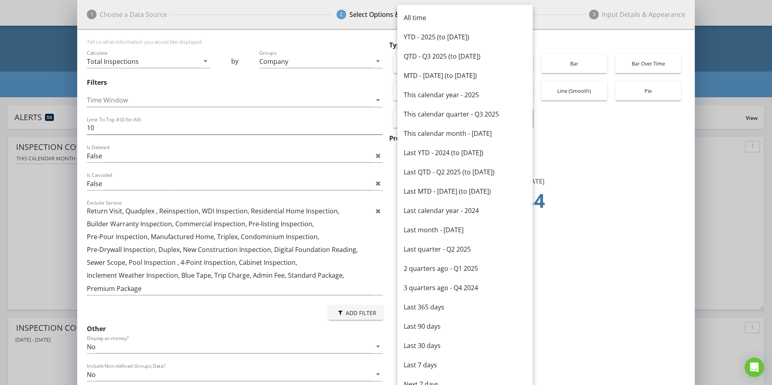
click at [440, 133] on div "This calendar month - August 2025" at bounding box center [464, 134] width 123 height 10
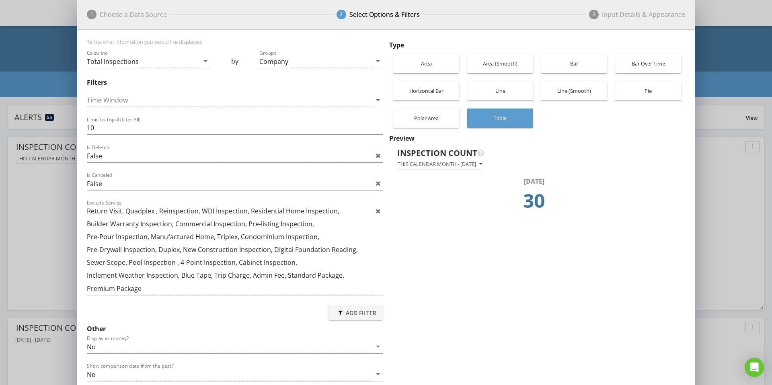
click at [293, 233] on div "Condominium Inspection," at bounding box center [280, 236] width 78 height 7
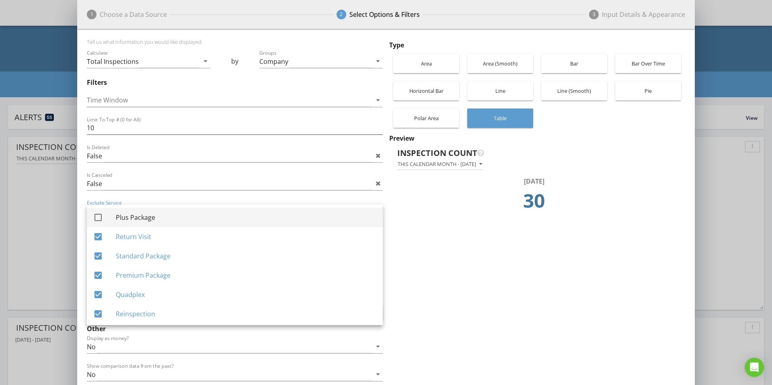
click at [96, 216] on div at bounding box center [98, 218] width 14 height 14
checkbox input "true"
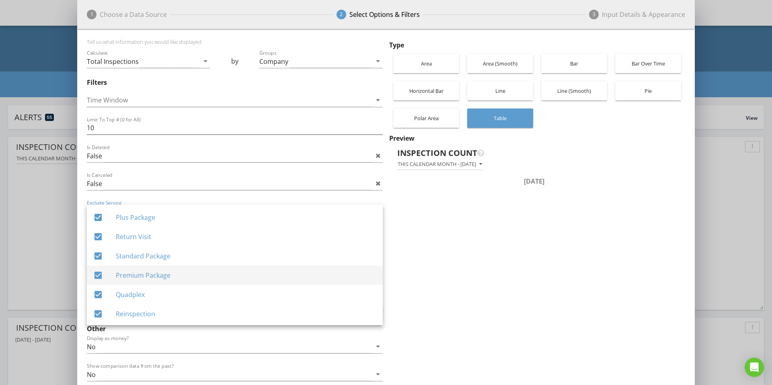
click at [98, 273] on div at bounding box center [98, 275] width 14 height 14
checkbox input "false"
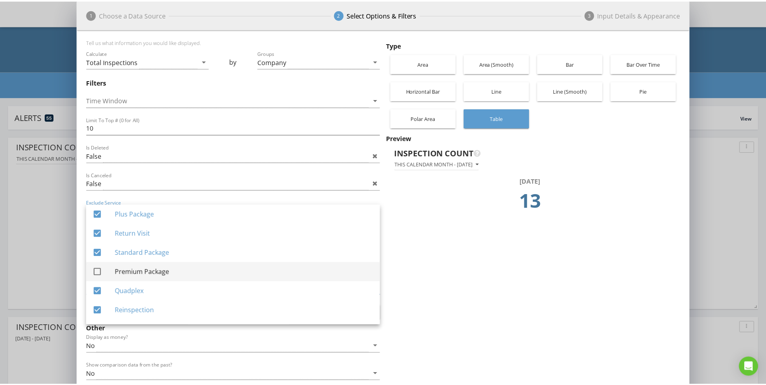
scroll to position [5, 0]
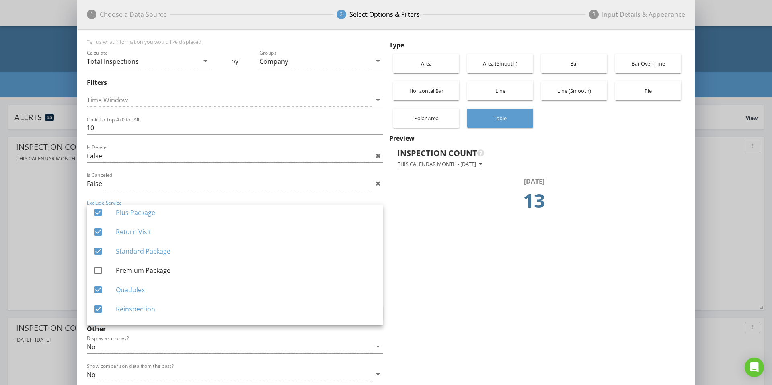
click at [423, 256] on div "Type Area Area (Smooth) Bar Bar Over Time Horizontal Bar Line Line (Smooth) Pie…" at bounding box center [535, 228] width 299 height 378
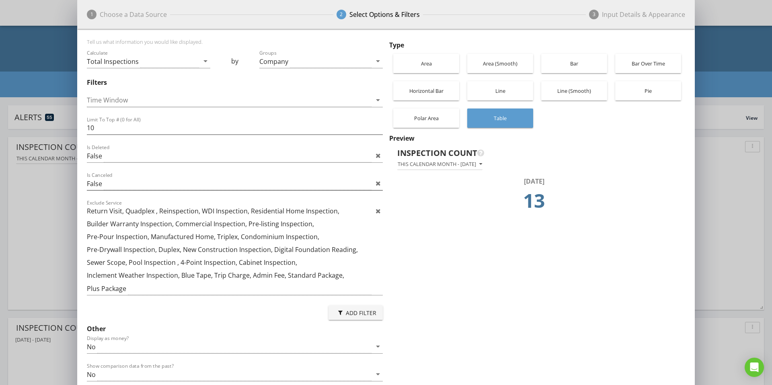
click at [378, 211] on icon at bounding box center [377, 211] width 5 height 6
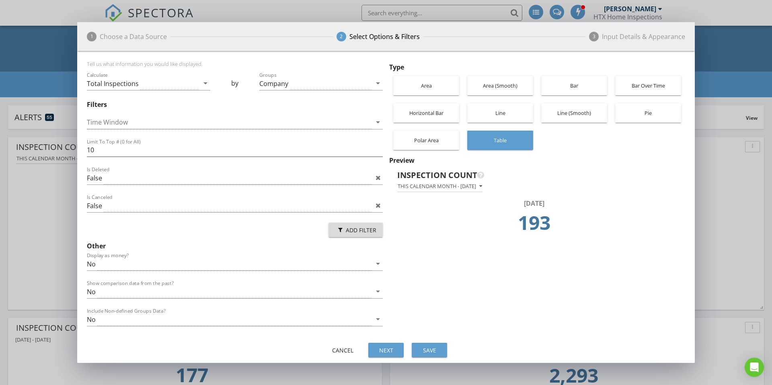
click at [362, 230] on div "Add Filter" at bounding box center [355, 230] width 41 height 8
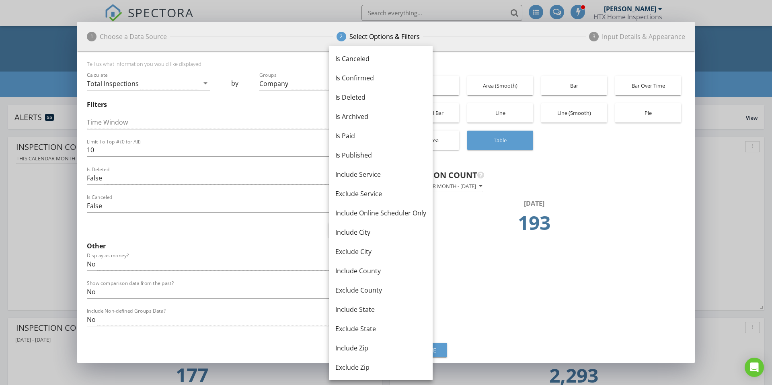
click at [465, 238] on td "193" at bounding box center [533, 225] width 268 height 34
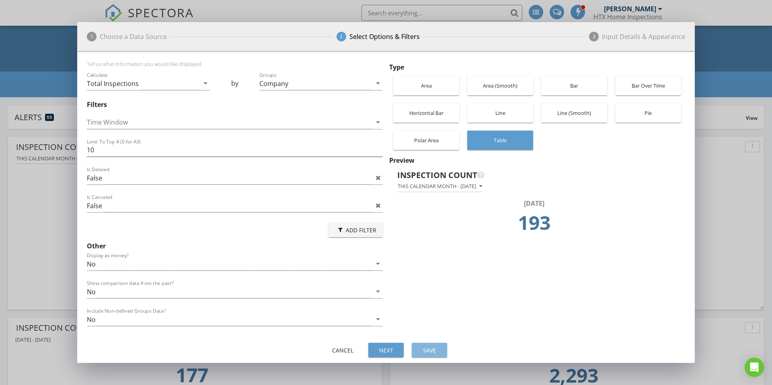
click at [436, 348] on div "Save" at bounding box center [429, 350] width 23 height 8
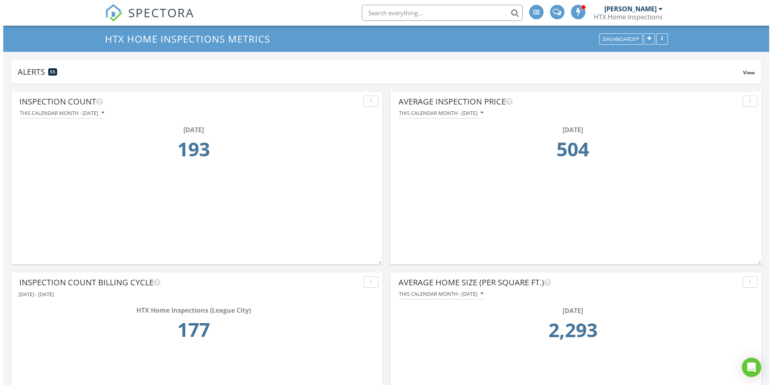
scroll to position [0, 0]
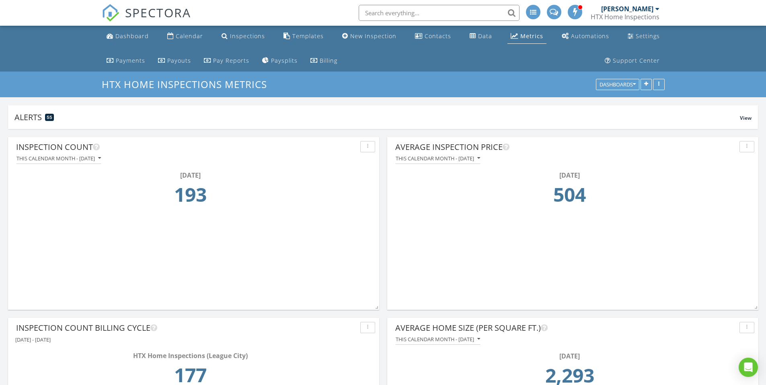
click at [373, 148] on button "button" at bounding box center [367, 146] width 15 height 11
click at [377, 166] on div "Edit" at bounding box center [387, 165] width 41 height 10
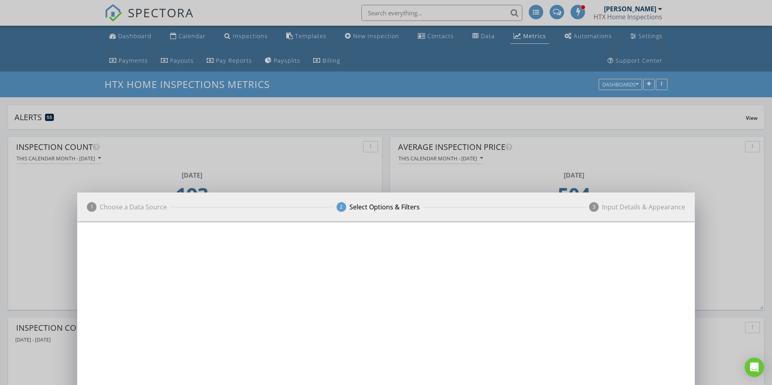
scroll to position [401695, 401494]
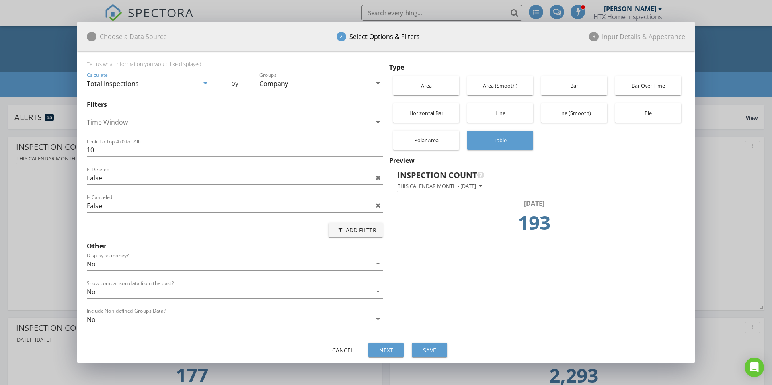
click at [354, 230] on div "Add Filter" at bounding box center [355, 230] width 41 height 8
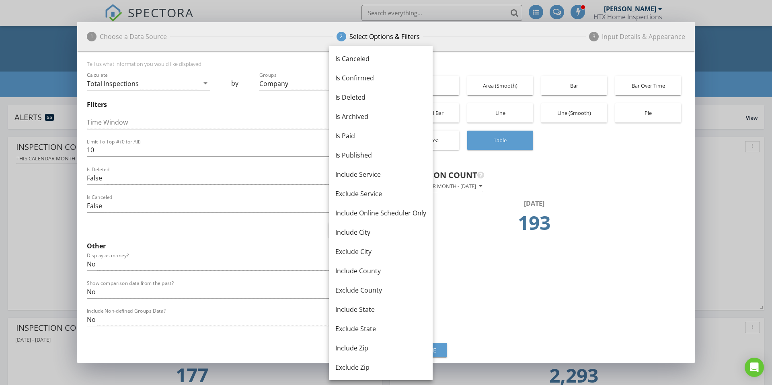
click at [764, 186] on div "1 Choose a Data Source 2 Select Options & Filters 3 Input Details & Appearance …" at bounding box center [386, 192] width 772 height 385
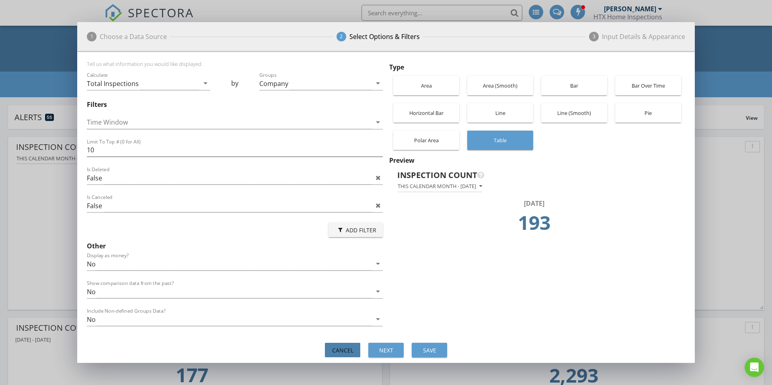
click at [344, 350] on div "Cancel" at bounding box center [342, 350] width 23 height 8
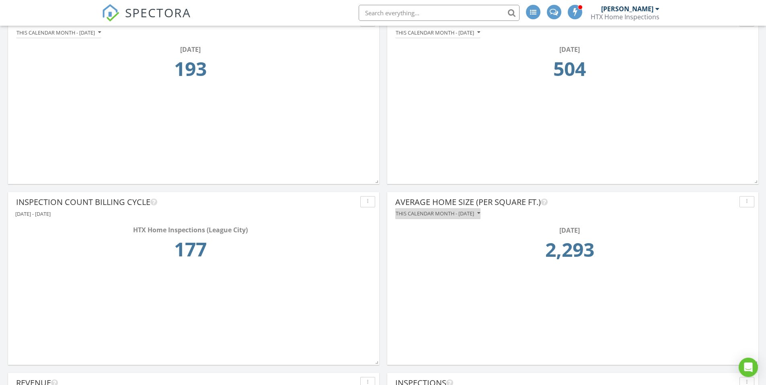
click at [480, 214] on div "This calendar month - August 2025" at bounding box center [437, 214] width 84 height 6
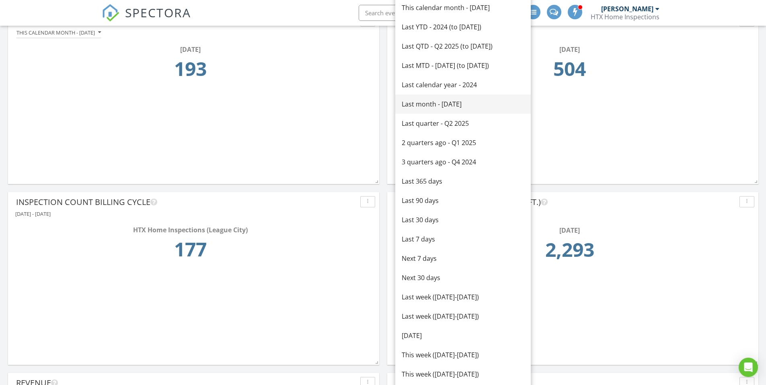
click at [438, 104] on div "Last month - July 2025" at bounding box center [462, 104] width 123 height 10
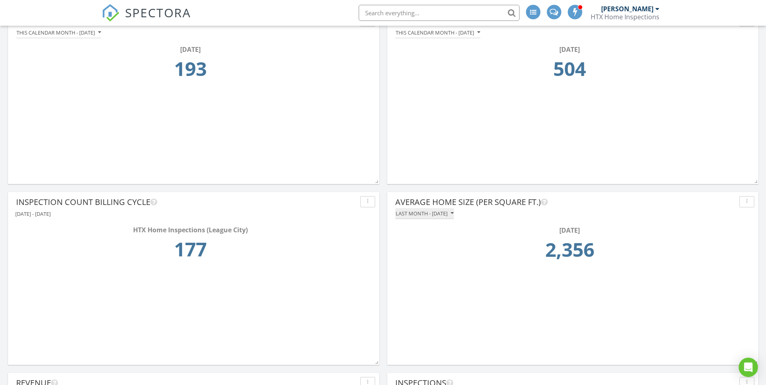
click at [454, 217] on button "Last month - July 2025" at bounding box center [424, 213] width 59 height 11
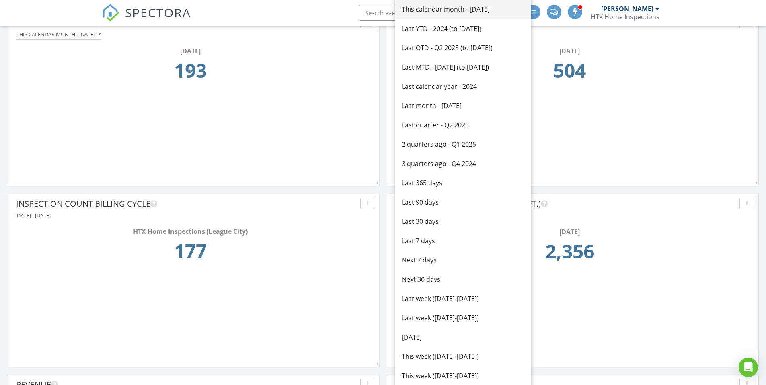
click at [432, 11] on div "This calendar month - August 2025" at bounding box center [462, 9] width 123 height 10
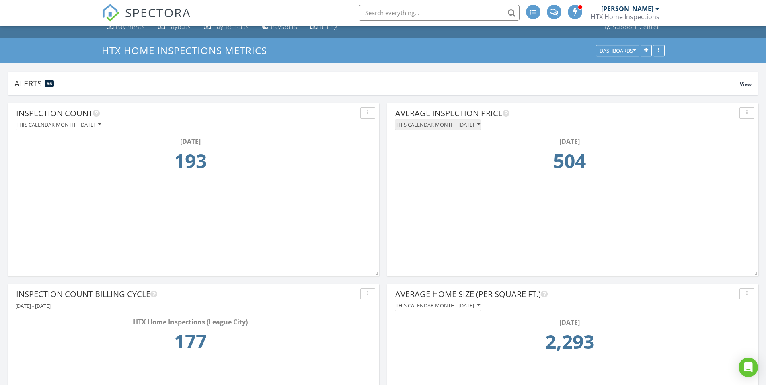
click at [480, 127] on div "This calendar month - August 2025" at bounding box center [437, 125] width 84 height 6
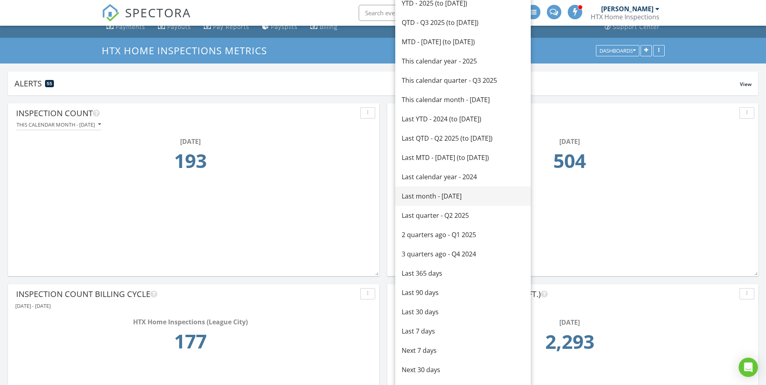
click at [439, 196] on div "Last month - July 2025" at bounding box center [462, 196] width 123 height 10
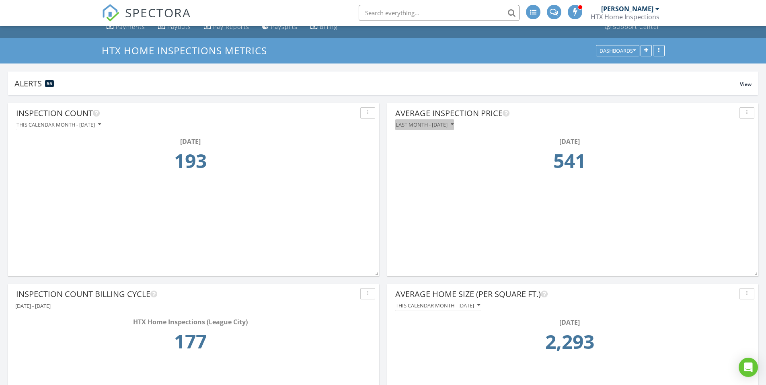
click at [453, 127] on icon "button" at bounding box center [451, 125] width 3 height 6
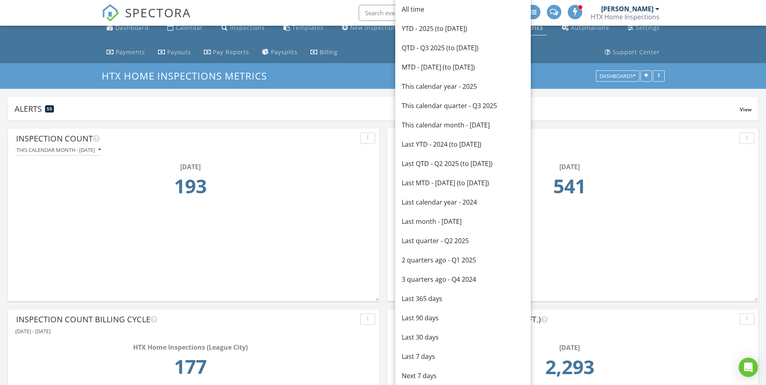
click at [447, 219] on div "Last month - July 2025" at bounding box center [462, 222] width 123 height 10
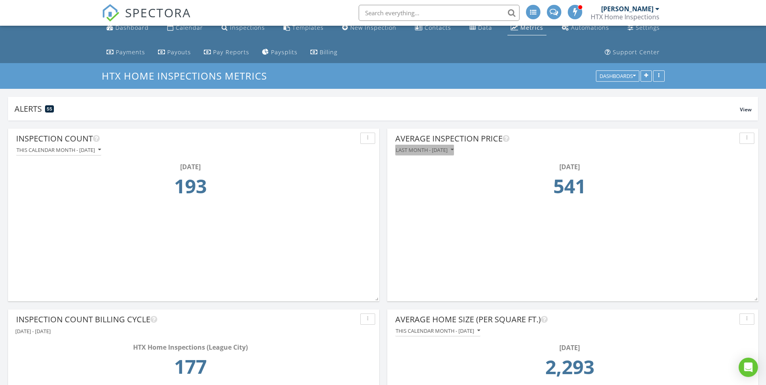
click at [453, 151] on icon "button" at bounding box center [451, 150] width 3 height 6
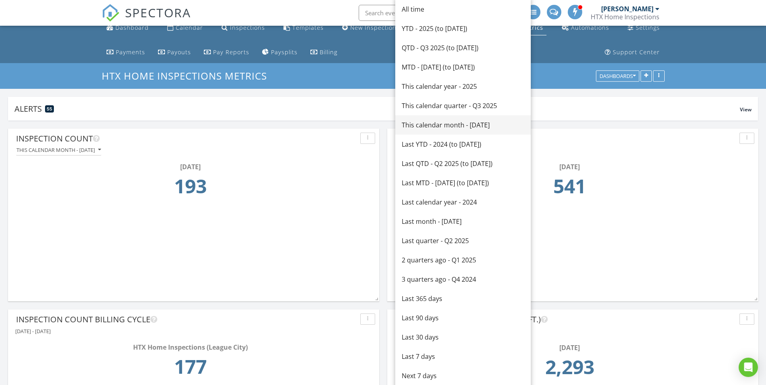
click at [436, 119] on link "This calendar month - August 2025" at bounding box center [462, 124] width 135 height 19
